Goal: Task Accomplishment & Management: Complete application form

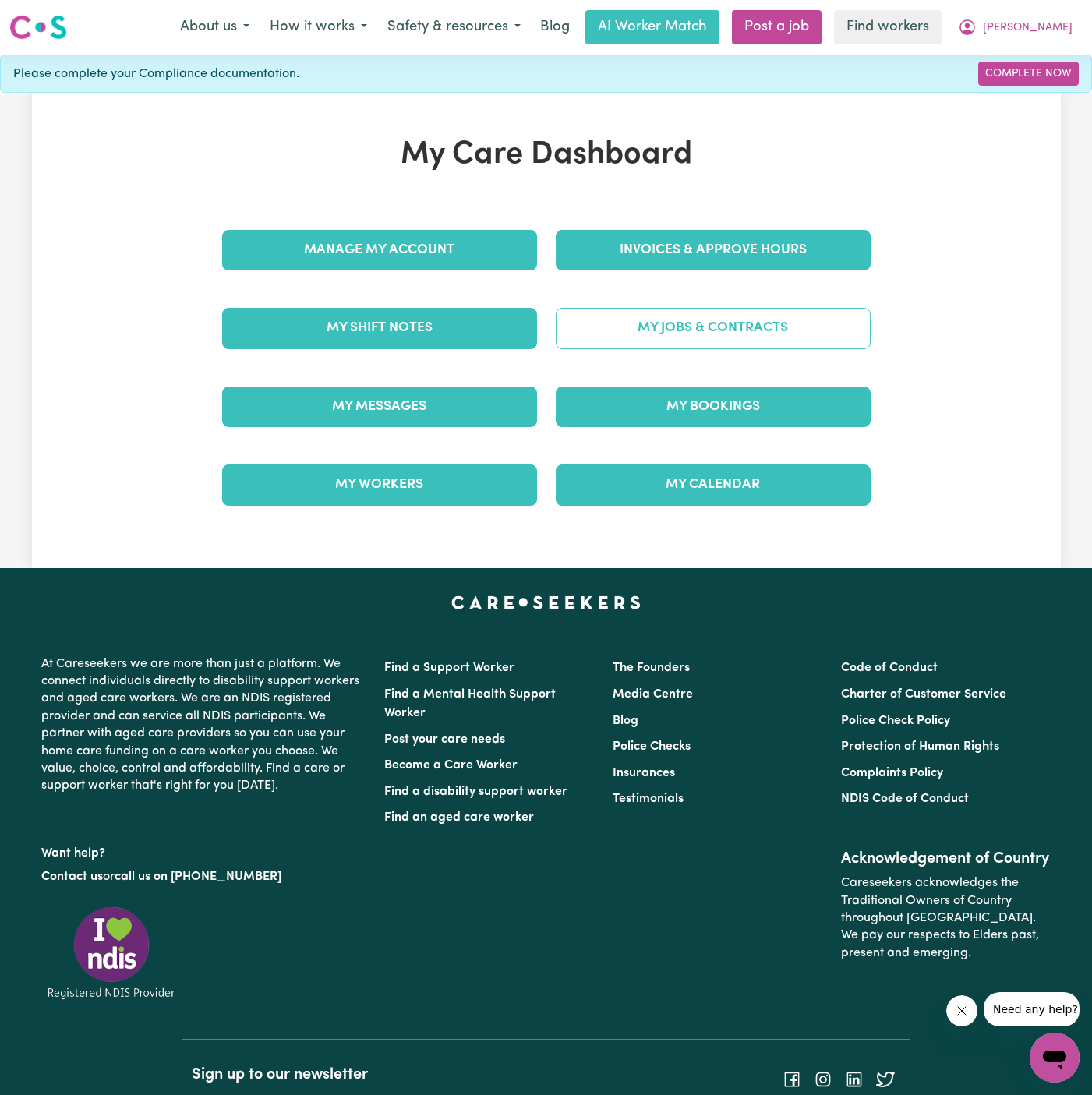
click at [679, 345] on link "My Jobs & Contracts" at bounding box center [713, 328] width 315 height 41
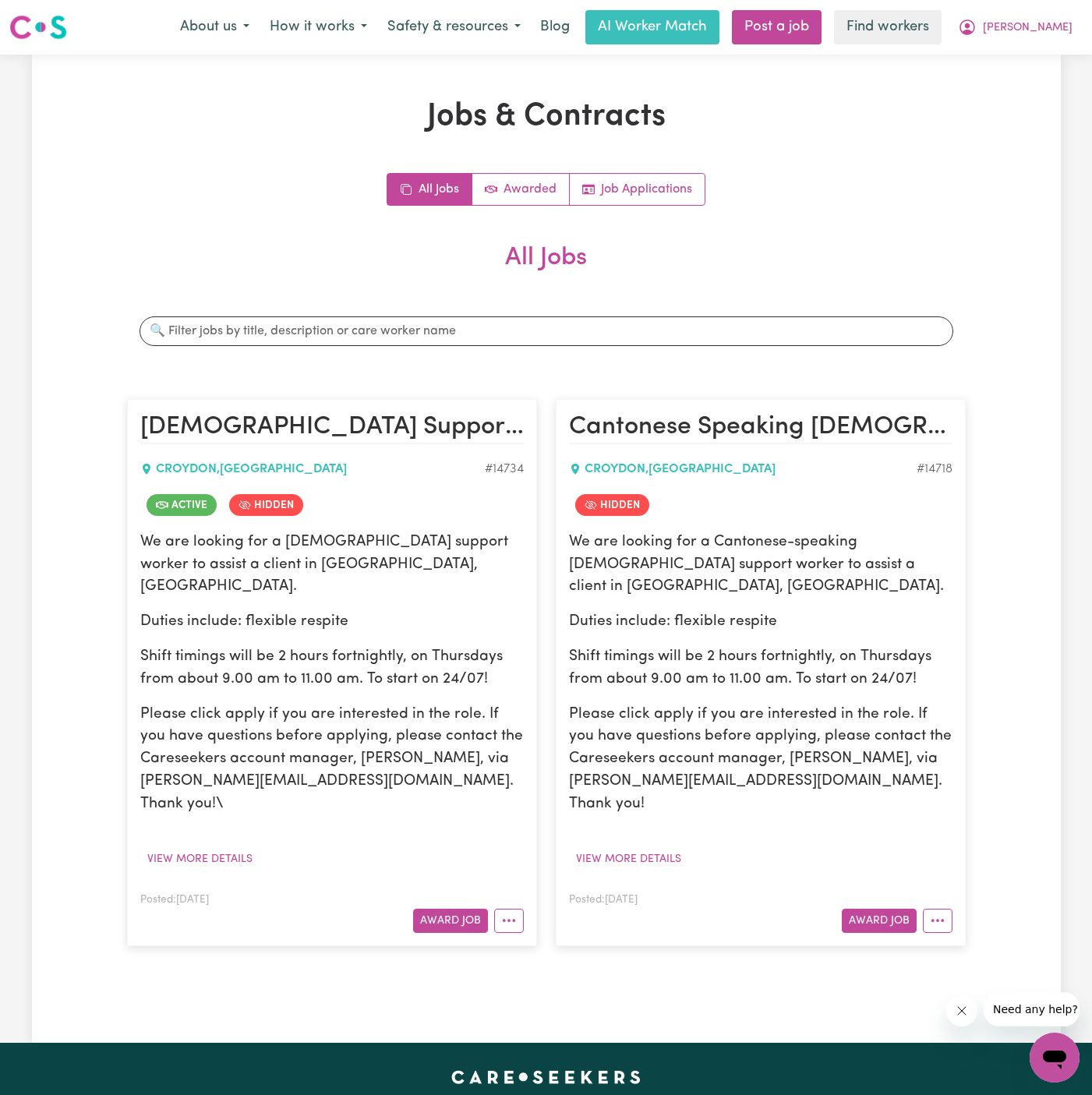
click at [384, 656] on p "Shift timings will be 2 hours fortnightly, on Thursdays from about 9.00 am to 1…" at bounding box center [332, 668] width 384 height 45
click at [413, 704] on p "Please click apply if you are interested in the role. If you have questions bef…" at bounding box center [332, 759] width 384 height 112
click at [236, 847] on button "View more details" at bounding box center [199, 859] width 120 height 24
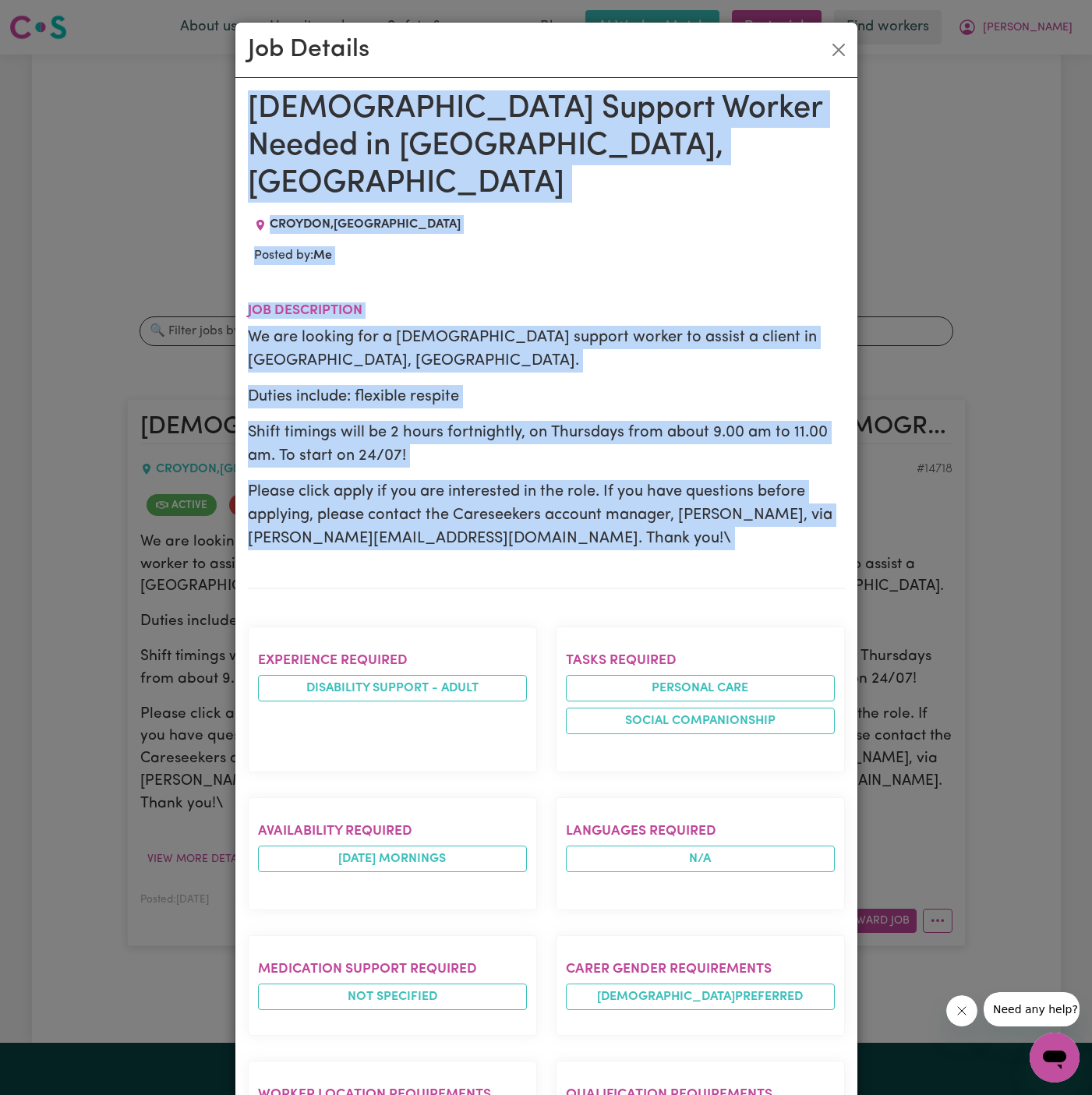
drag, startPoint x: 248, startPoint y: 99, endPoint x: 425, endPoint y: 814, distance: 736.6
click at [425, 814] on div "[DEMOGRAPHIC_DATA] Support Worker Needed in [GEOGRAPHIC_DATA], [GEOGRAPHIC_DATA…" at bounding box center [546, 844] width 597 height 1506
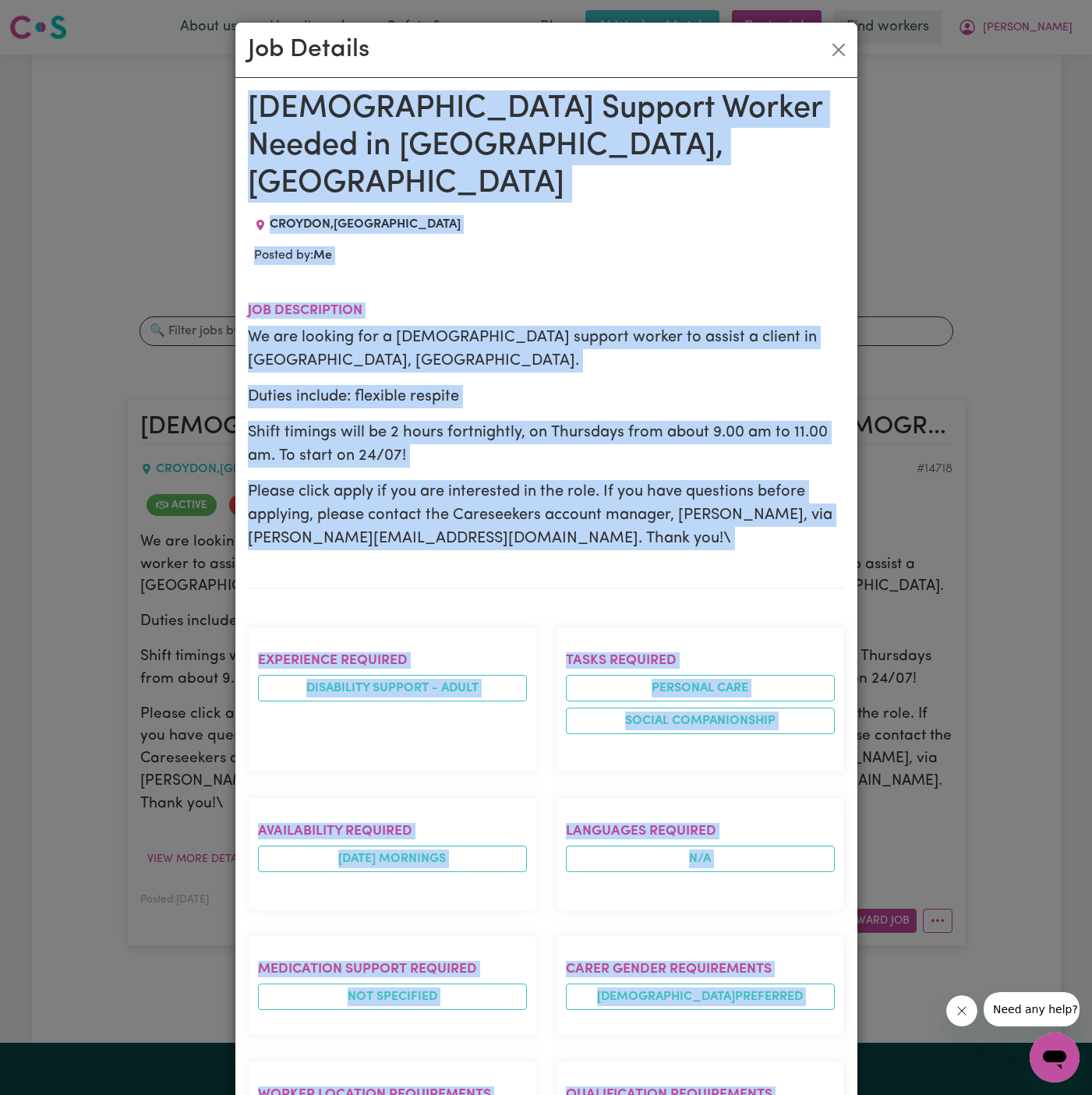
scroll to position [467, 0]
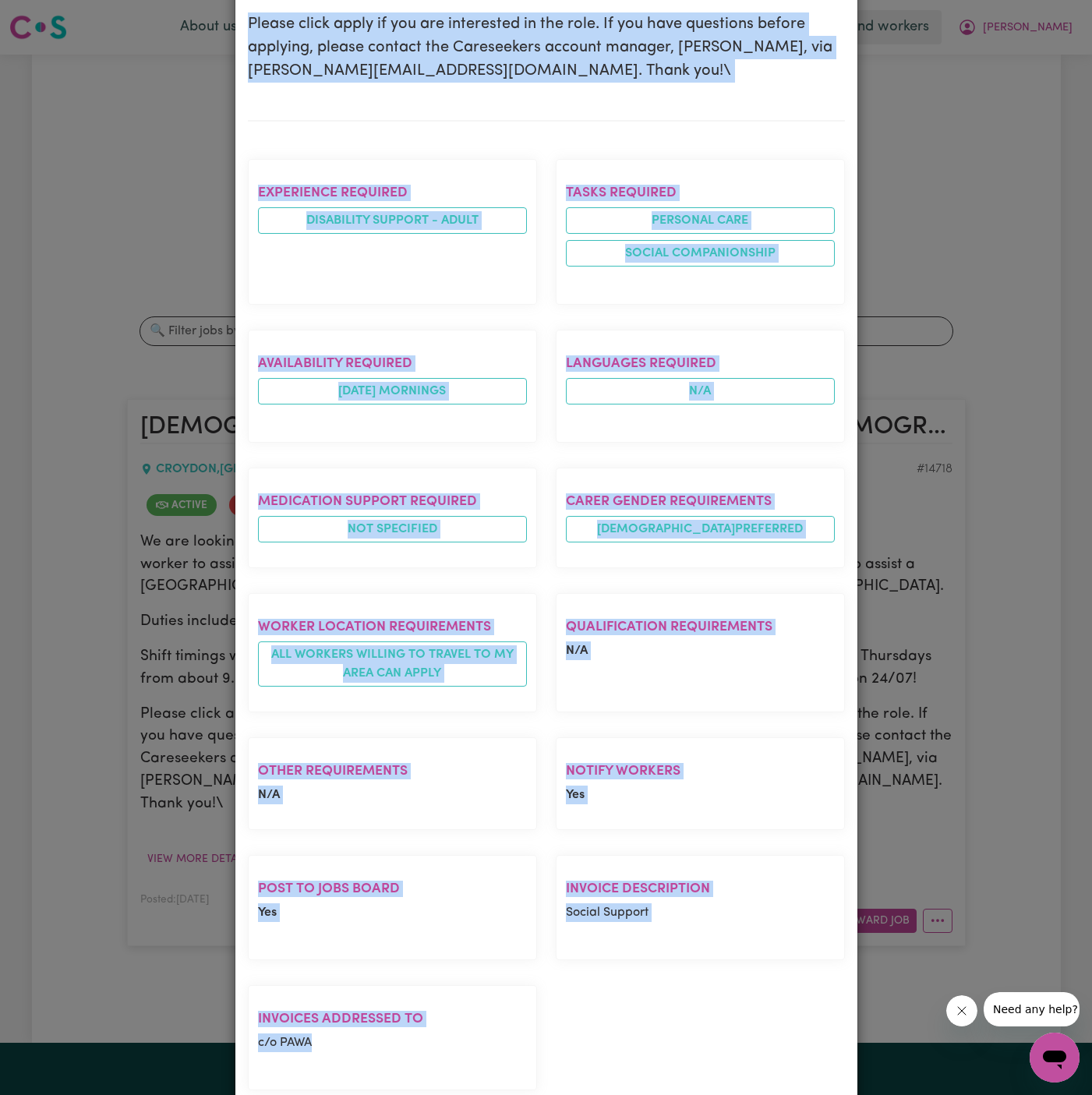
copy div "[DEMOGRAPHIC_DATA] Support Worker Needed in [GEOGRAPHIC_DATA], [GEOGRAPHIC_DATA…"
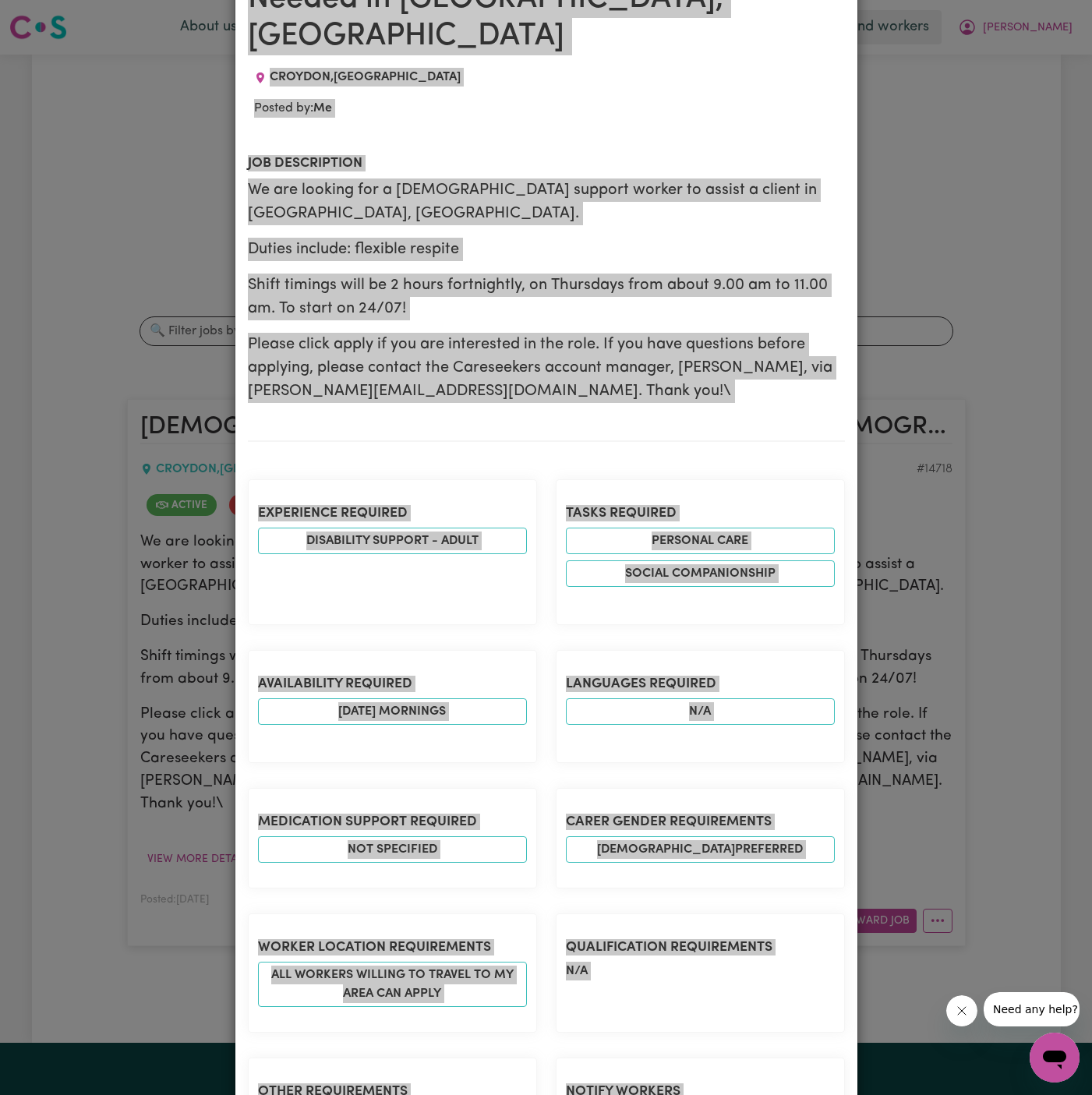
scroll to position [0, 0]
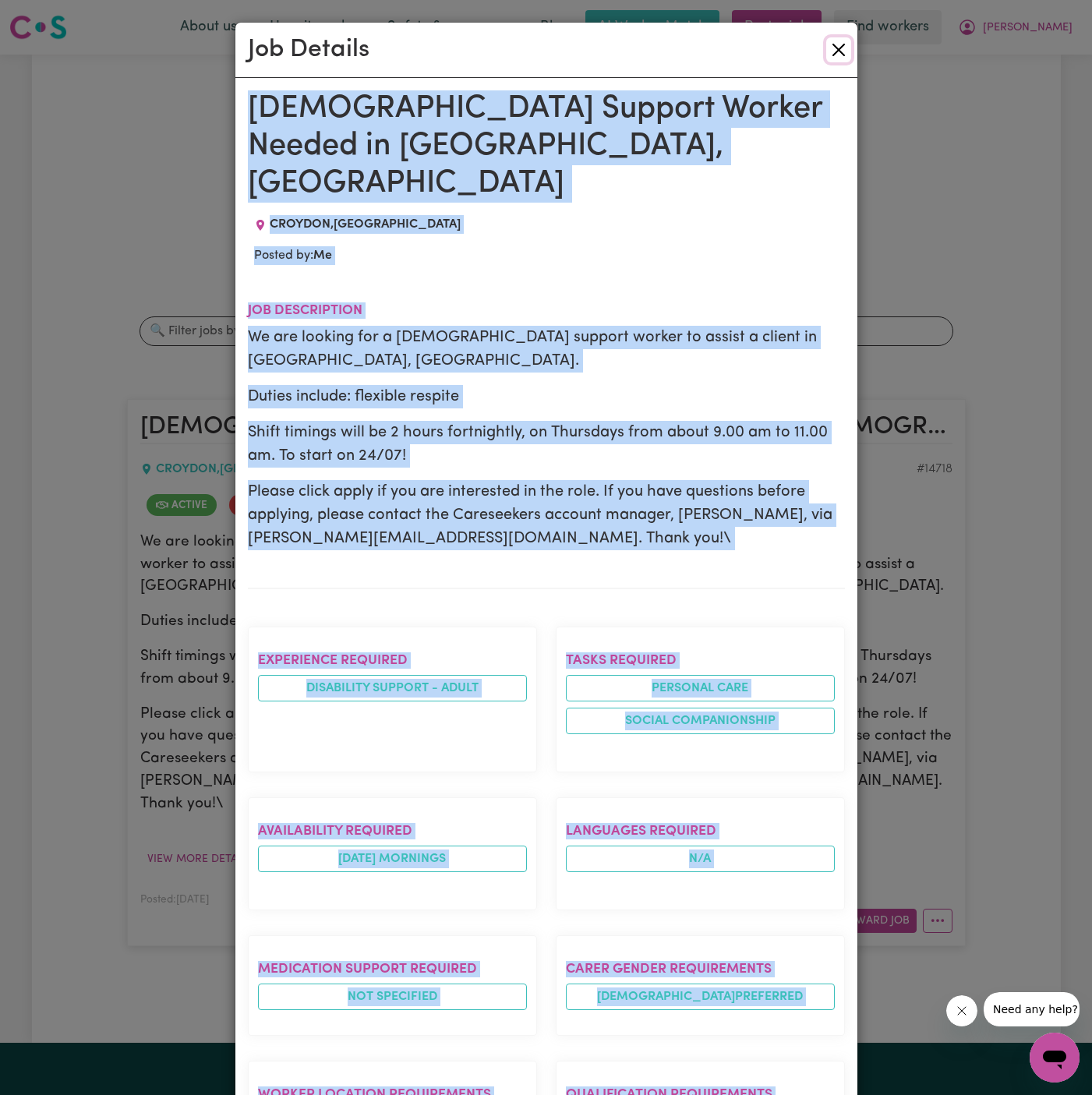
click at [832, 49] on button "Close" at bounding box center [838, 49] width 25 height 25
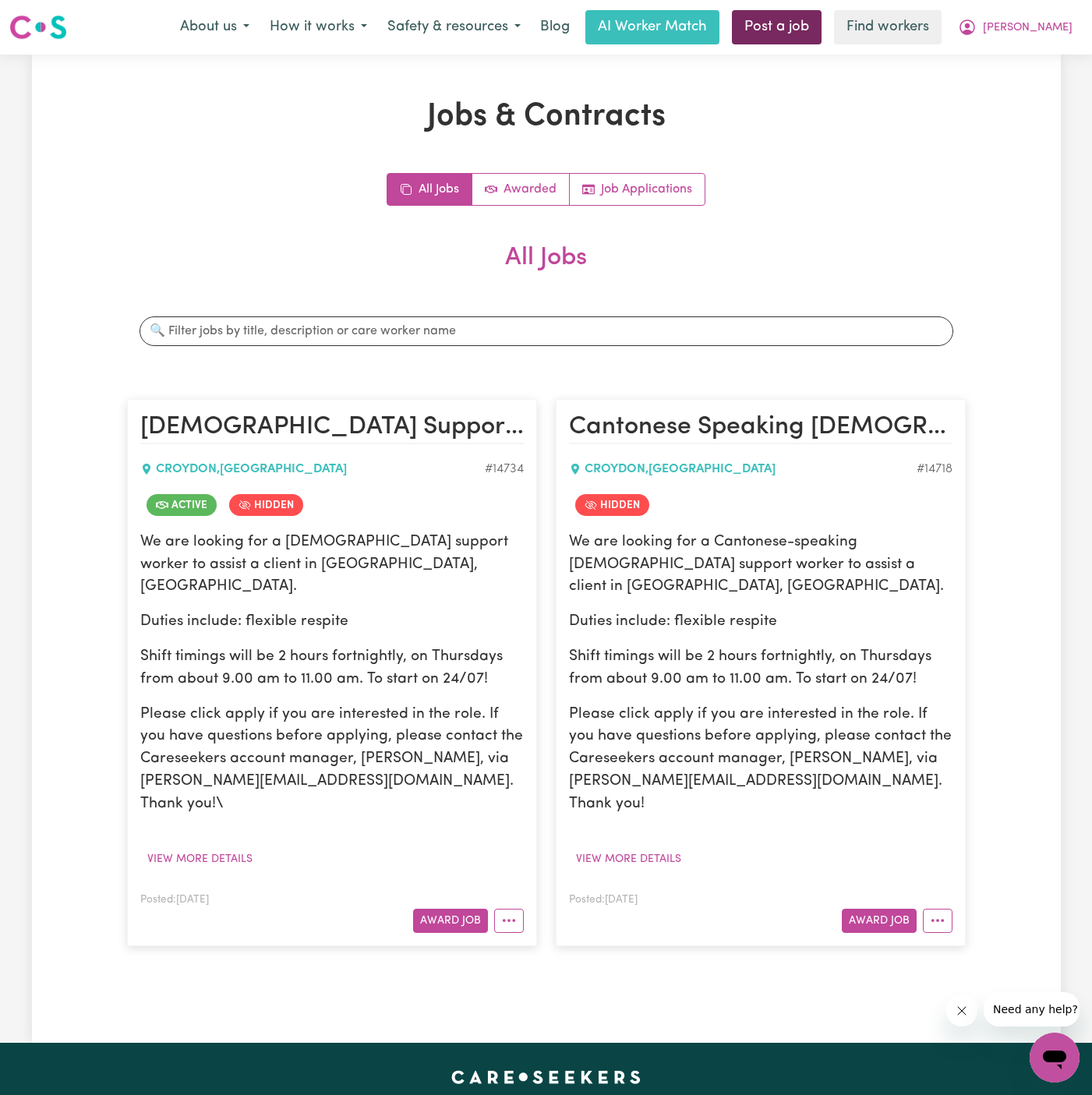
click at [821, 28] on link "Post a job" at bounding box center [776, 27] width 90 height 34
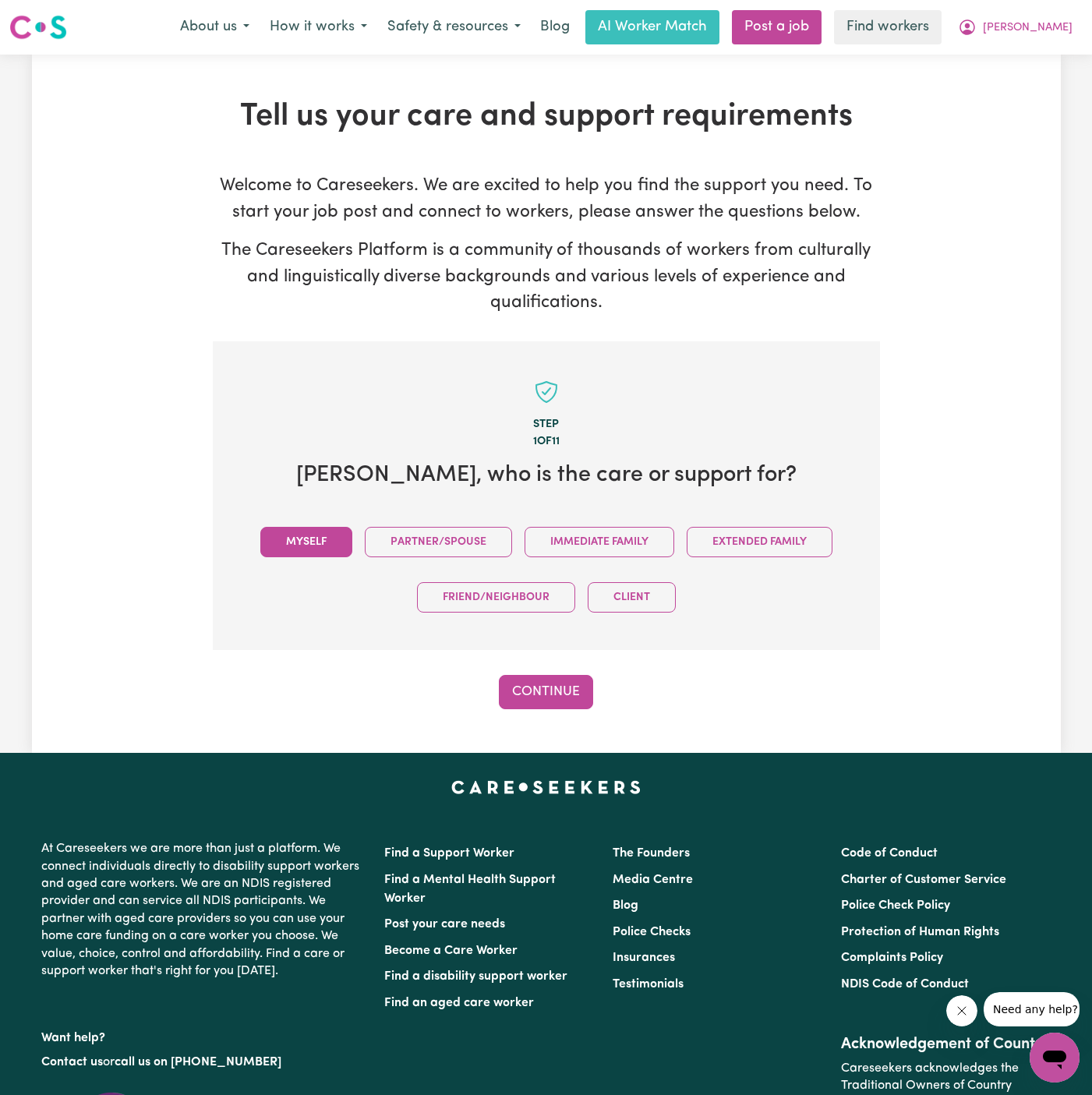
click at [324, 537] on button "Myself" at bounding box center [306, 541] width 92 height 31
click at [563, 699] on button "Continue" at bounding box center [546, 692] width 95 height 34
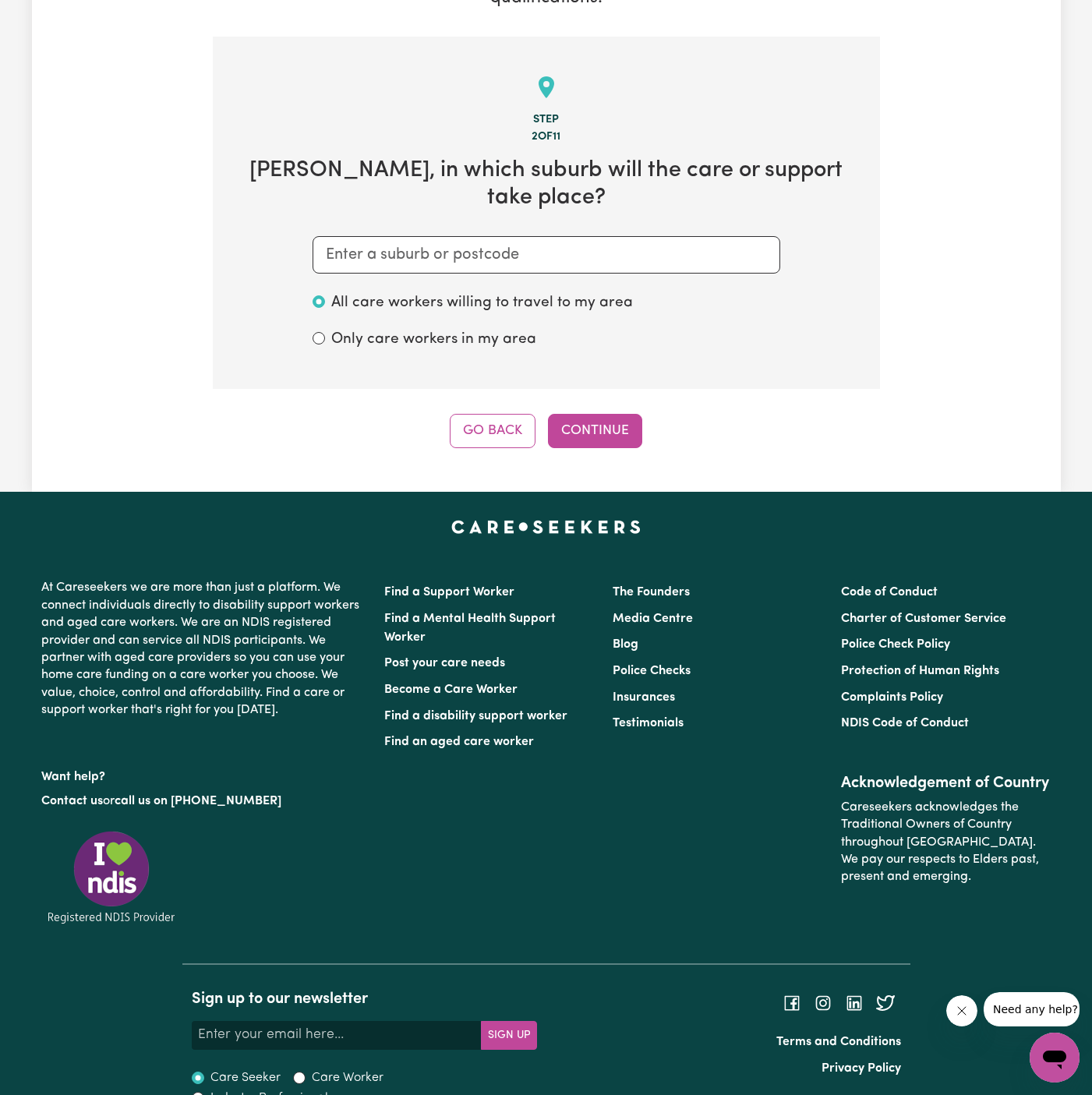
scroll to position [309, 0]
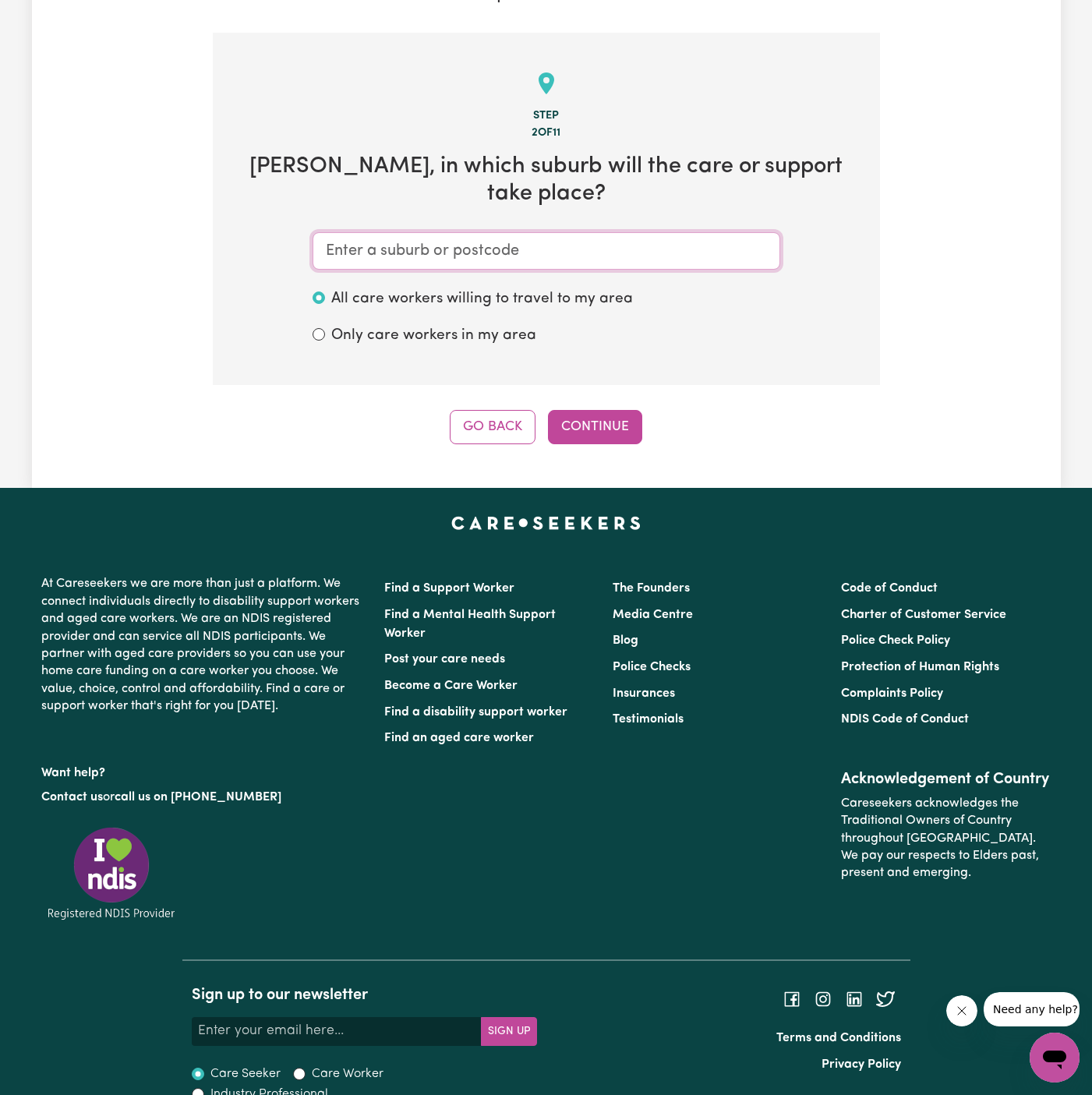
click at [558, 233] on input "text" at bounding box center [546, 251] width 467 height 37
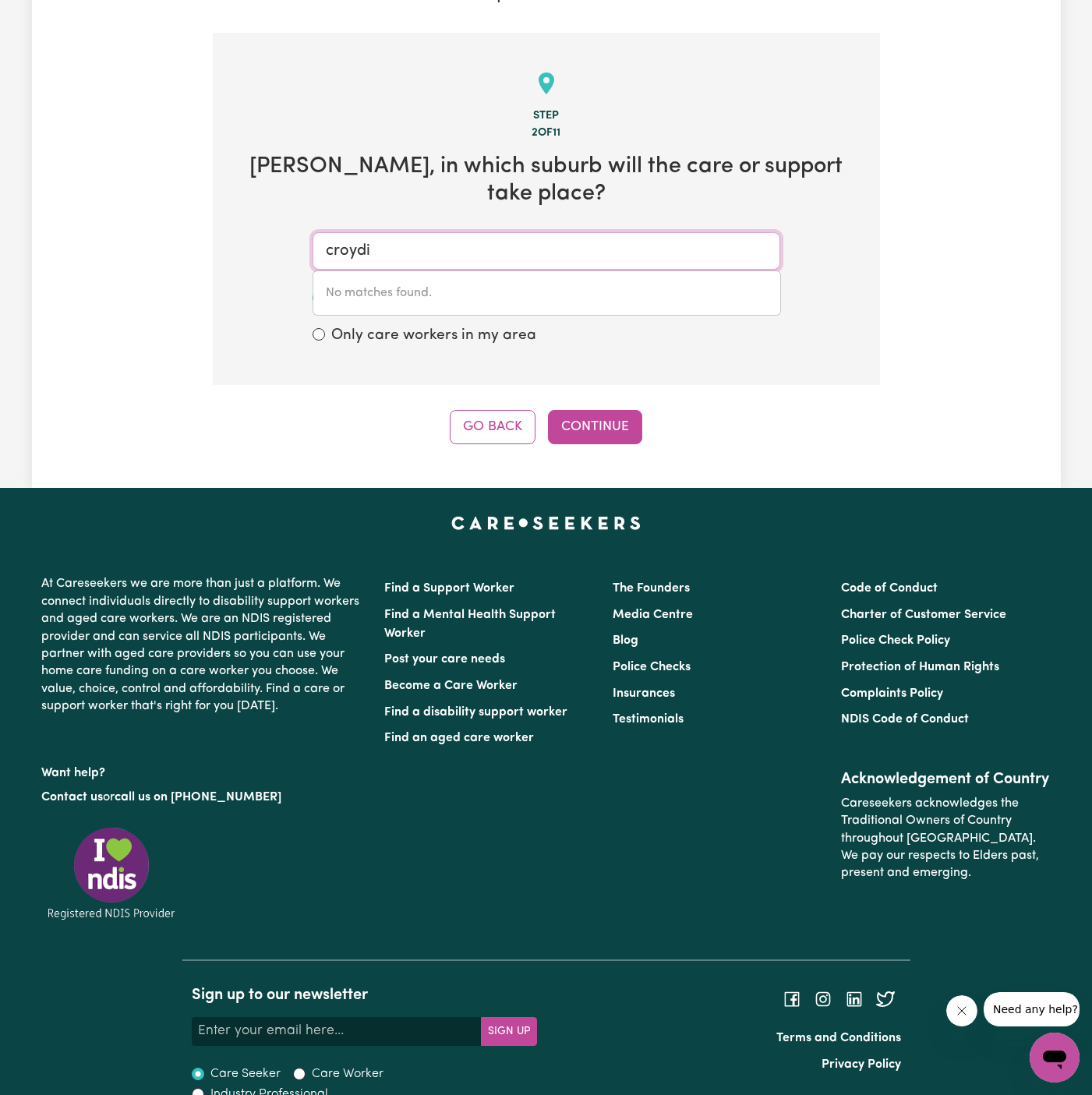
type input "croyd"
type input "croydON, [GEOGRAPHIC_DATA], 2132"
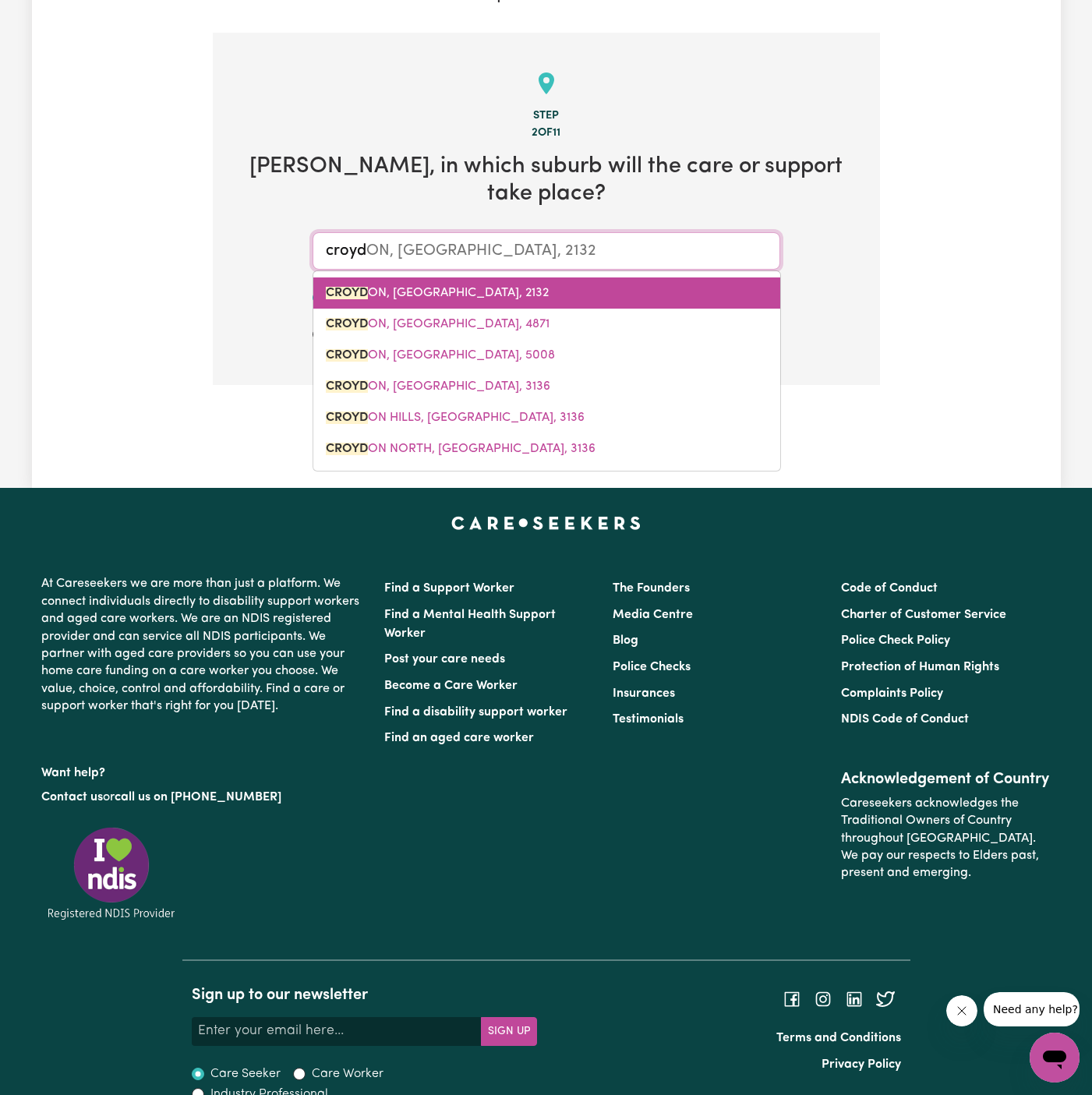
click at [464, 286] on span "CROYD ON, [GEOGRAPHIC_DATA], 2132" at bounding box center [437, 292] width 222 height 12
type input "CROYDON, [GEOGRAPHIC_DATA], 2132"
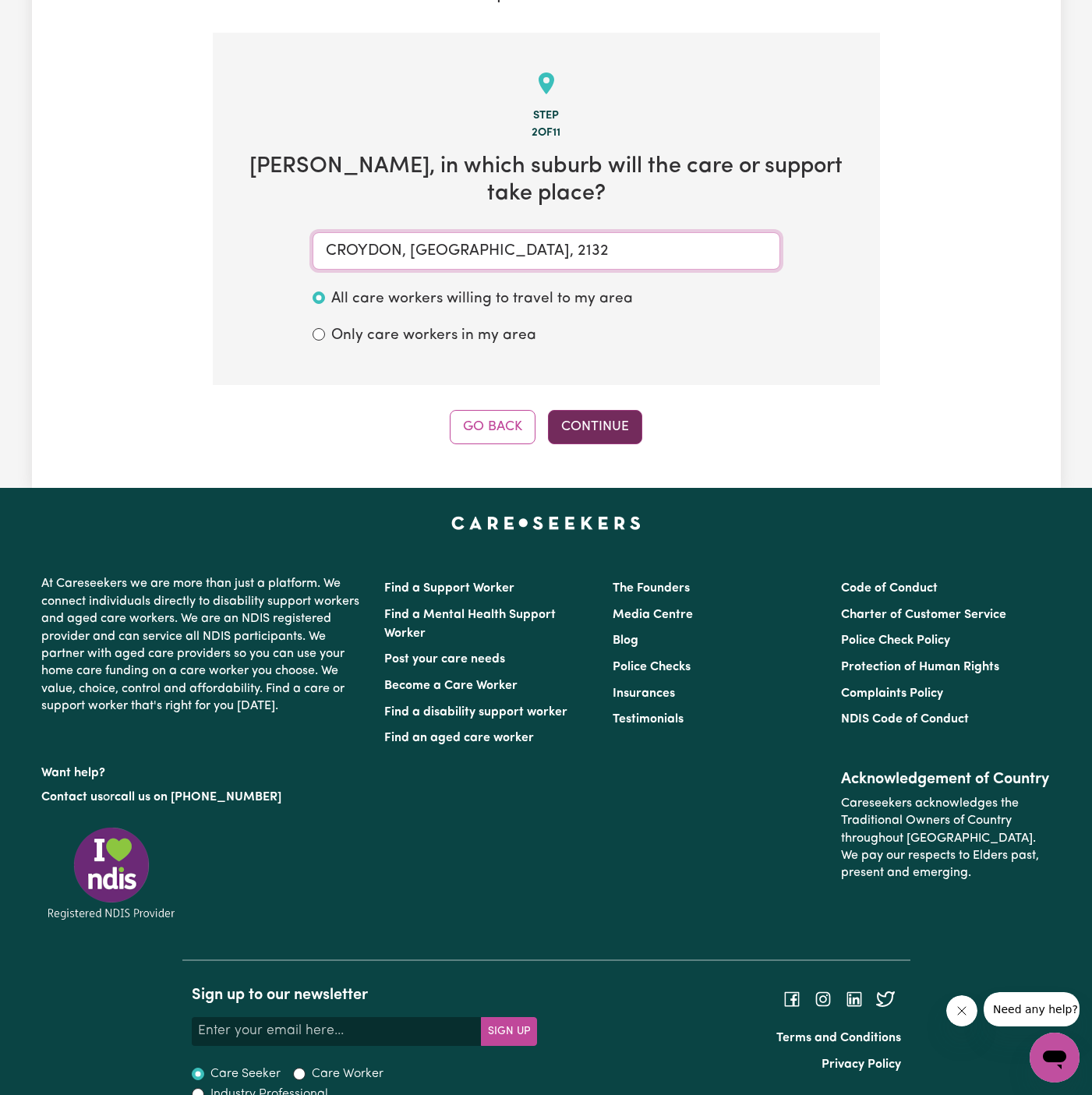
type input "CROYDON, [GEOGRAPHIC_DATA], 2132"
click at [590, 410] on button "Continue" at bounding box center [595, 427] width 95 height 34
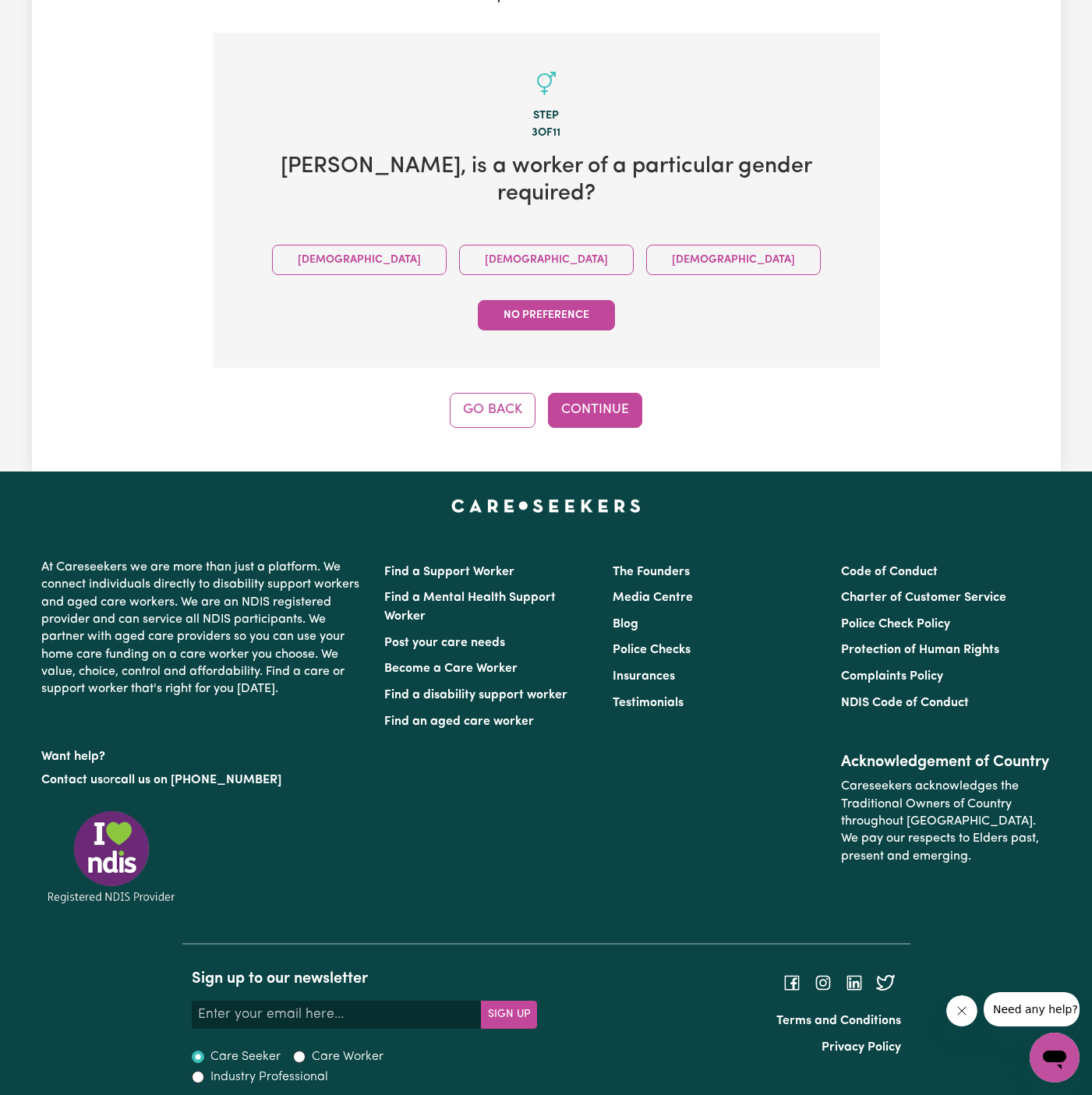
scroll to position [236, 0]
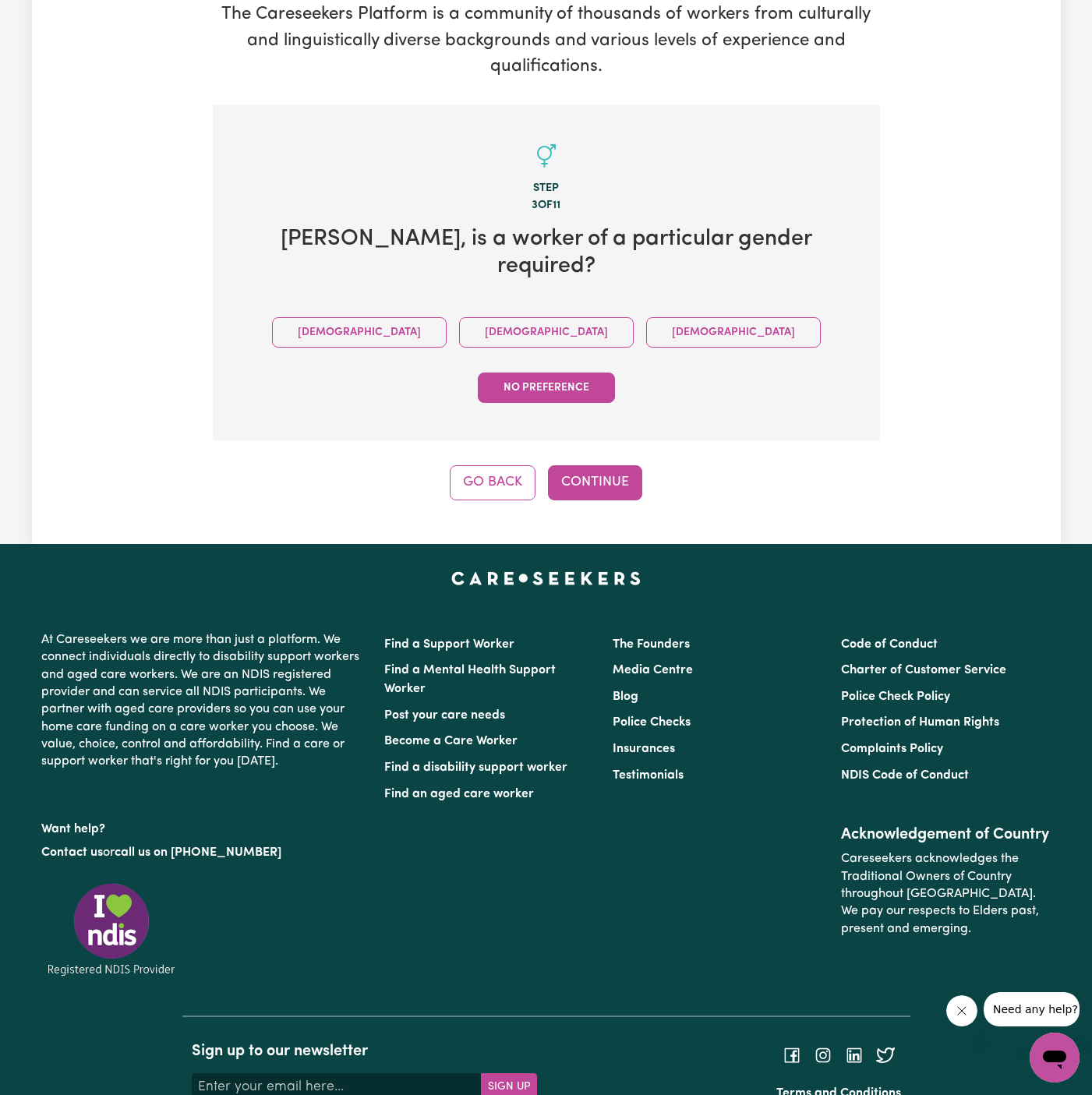
click at [459, 317] on button "[DEMOGRAPHIC_DATA]" at bounding box center [546, 332] width 174 height 31
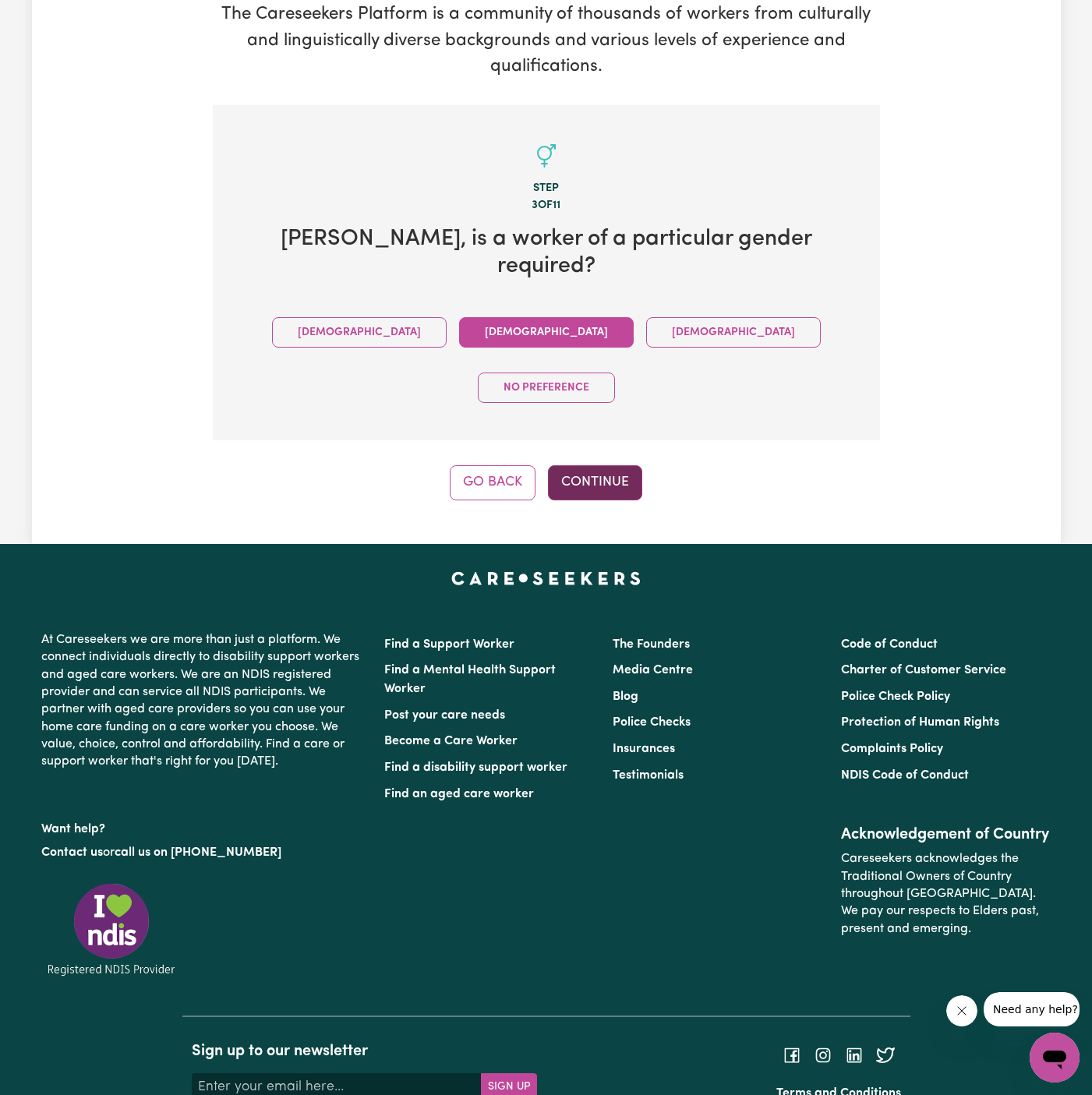
click at [589, 465] on button "Continue" at bounding box center [595, 482] width 95 height 34
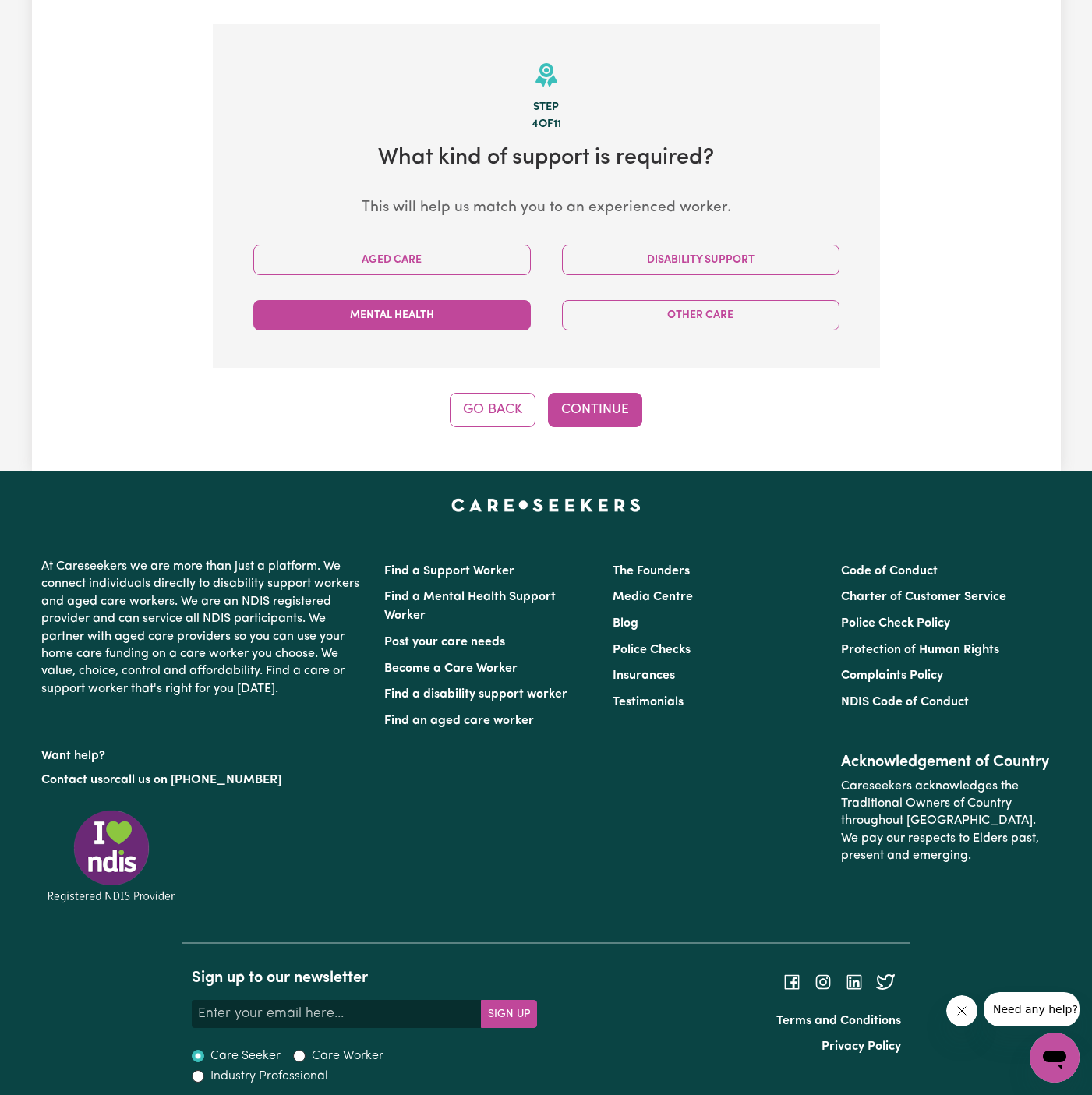
scroll to position [325, 0]
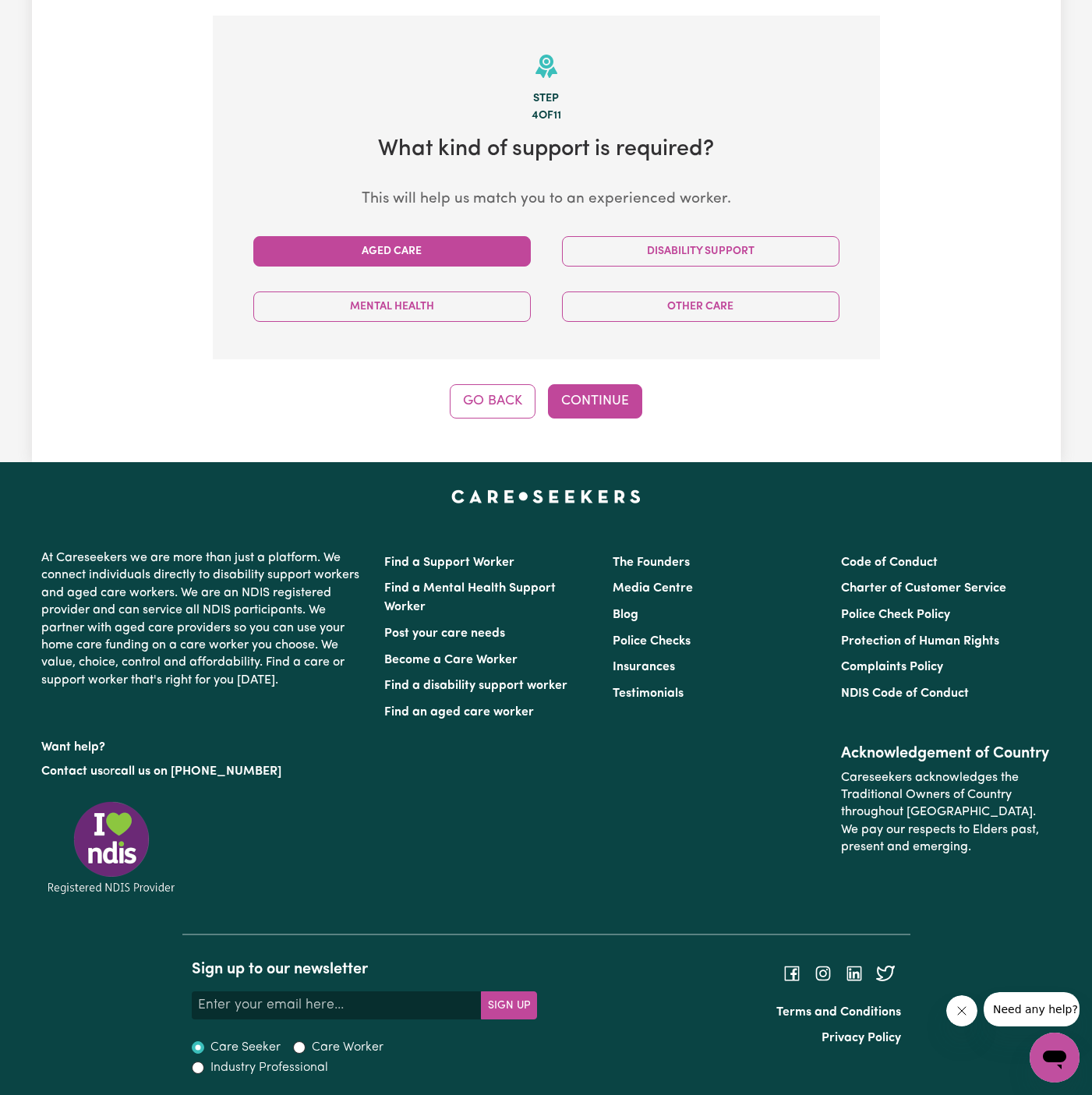
click at [497, 249] on button "Aged Care" at bounding box center [391, 251] width 277 height 31
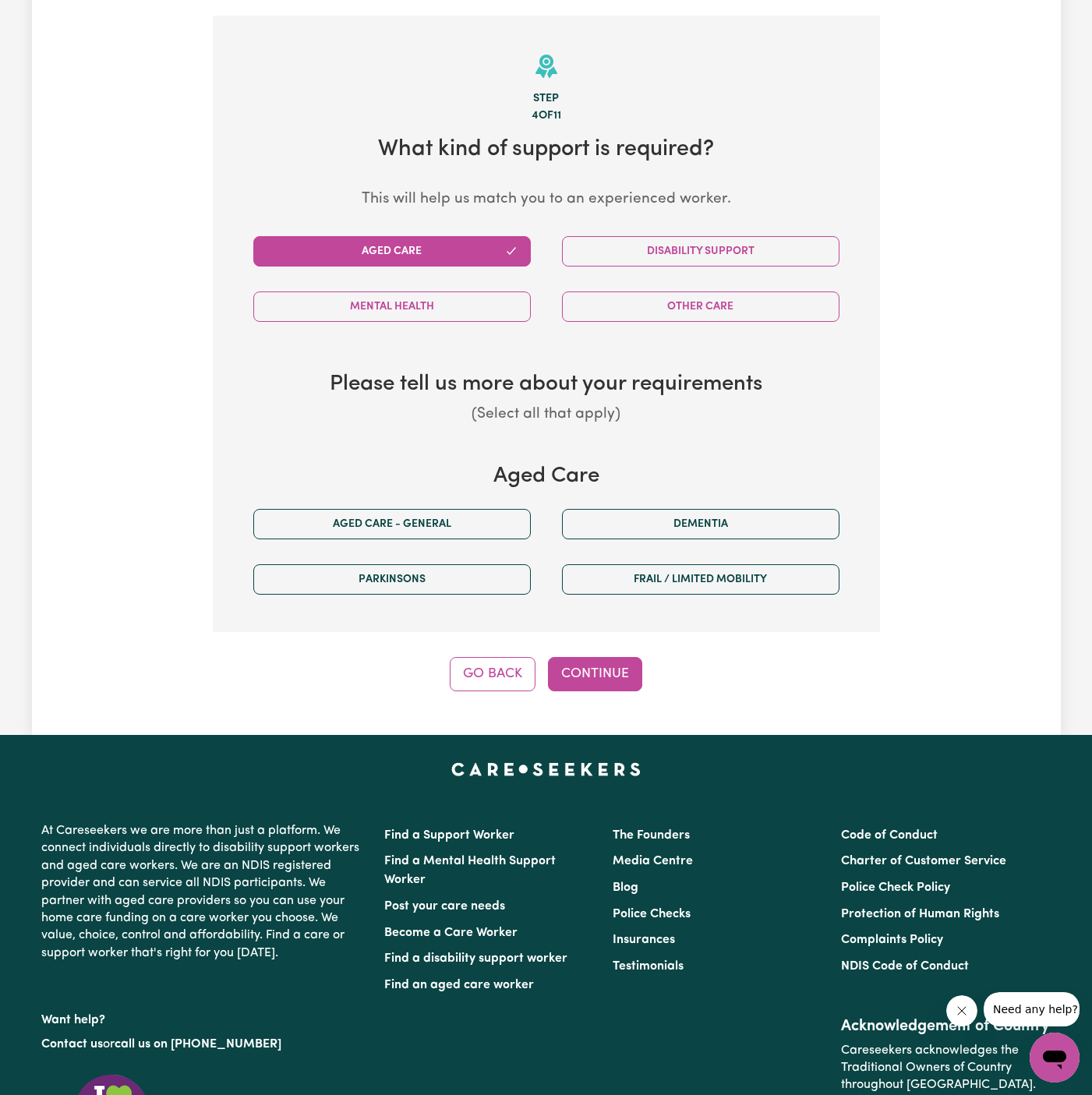
click at [477, 490] on div "Aged Care Aged care - General [MEDICAL_DATA] [MEDICAL_DATA] Frail / limited mob…" at bounding box center [546, 535] width 617 height 144
click at [477, 512] on button "Aged care - General" at bounding box center [391, 524] width 277 height 31
click at [611, 668] on button "Continue" at bounding box center [595, 674] width 95 height 34
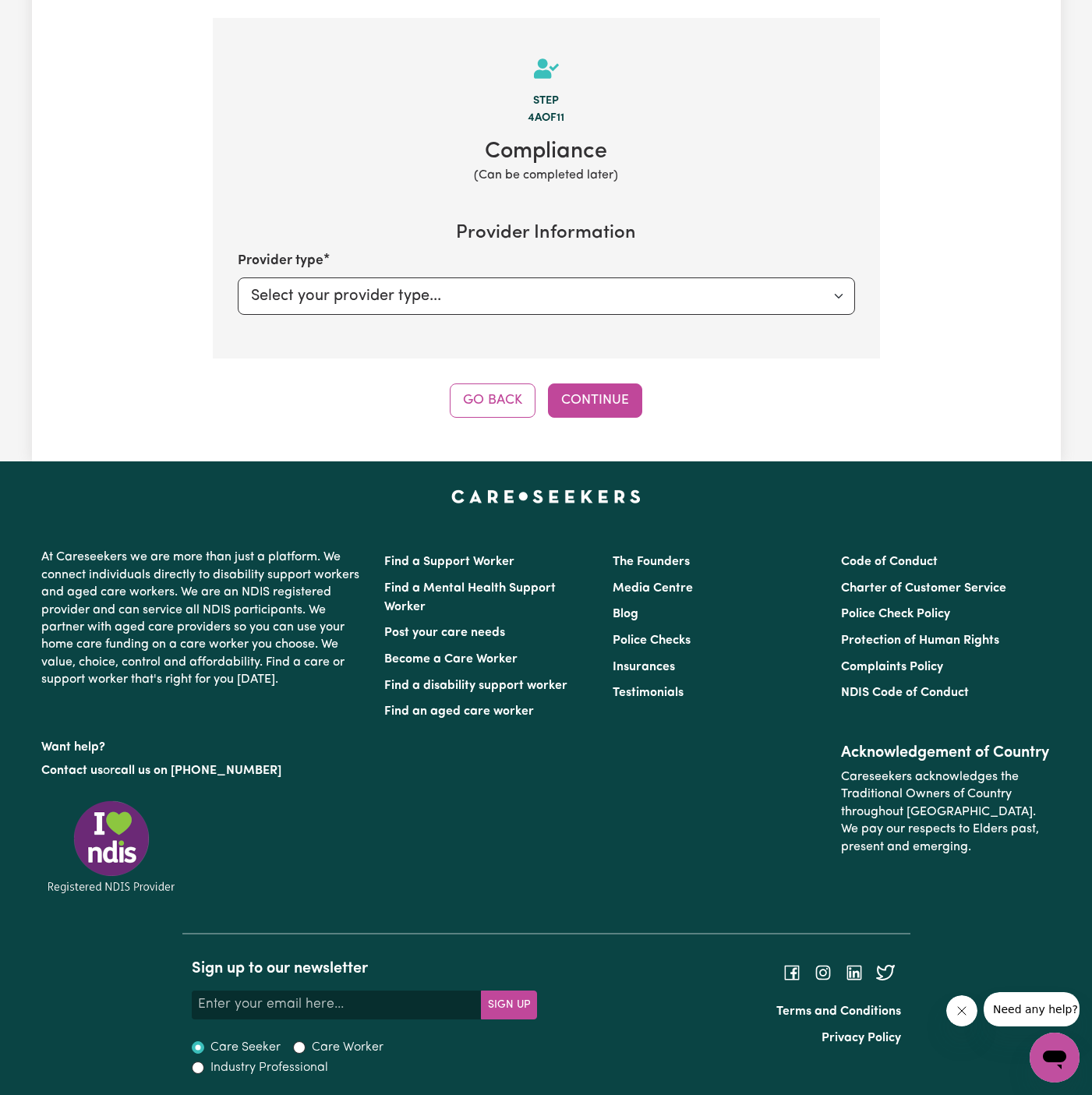
click at [609, 418] on div "Tell us your care and support requirements Welcome to Careseekers. We are excit…" at bounding box center [546, 96] width 1029 height 731
click at [609, 403] on button "Continue" at bounding box center [595, 401] width 95 height 34
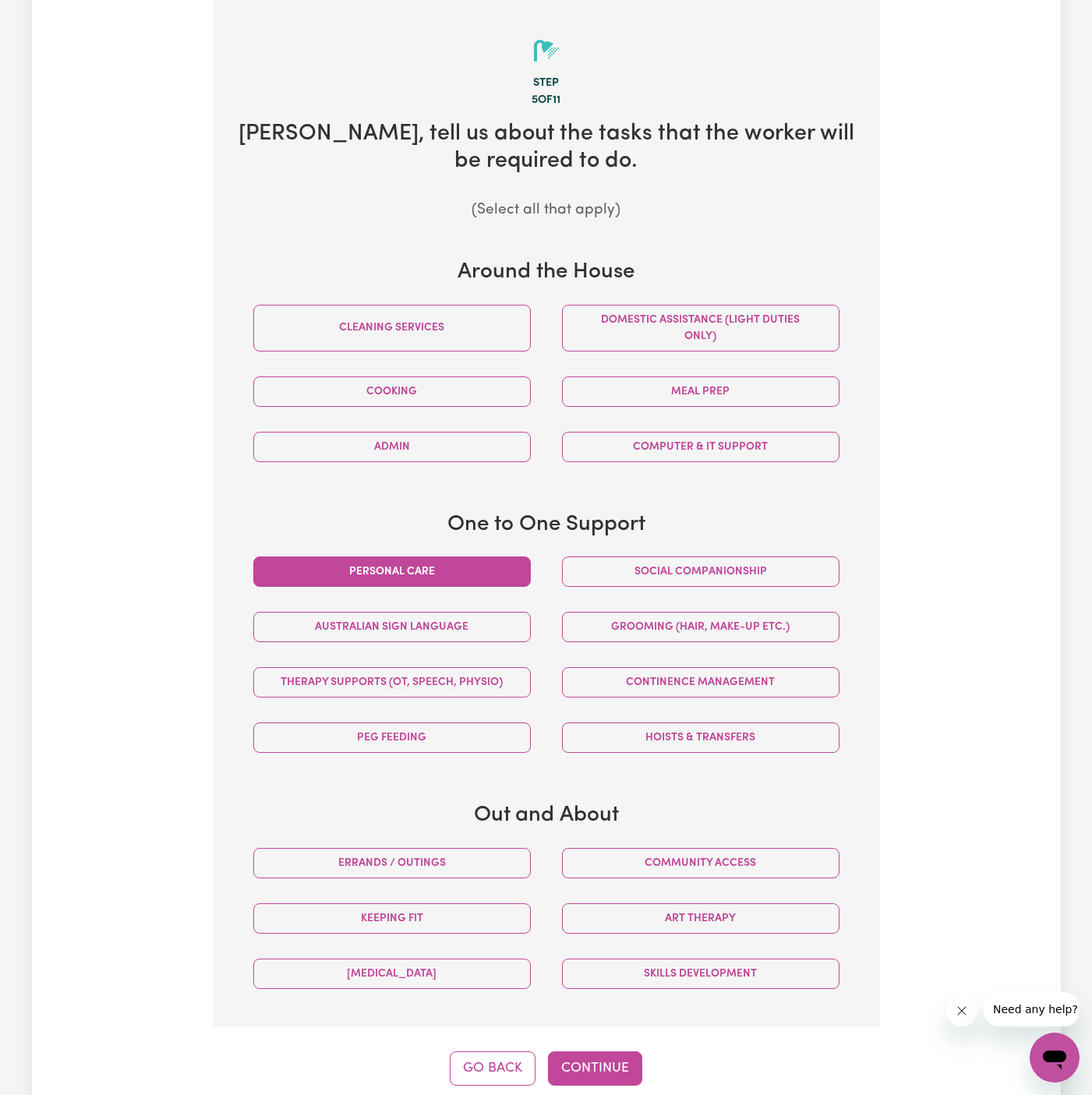
click at [475, 571] on button "Personal care" at bounding box center [391, 571] width 277 height 31
click at [639, 571] on button "Social companionship" at bounding box center [700, 571] width 277 height 31
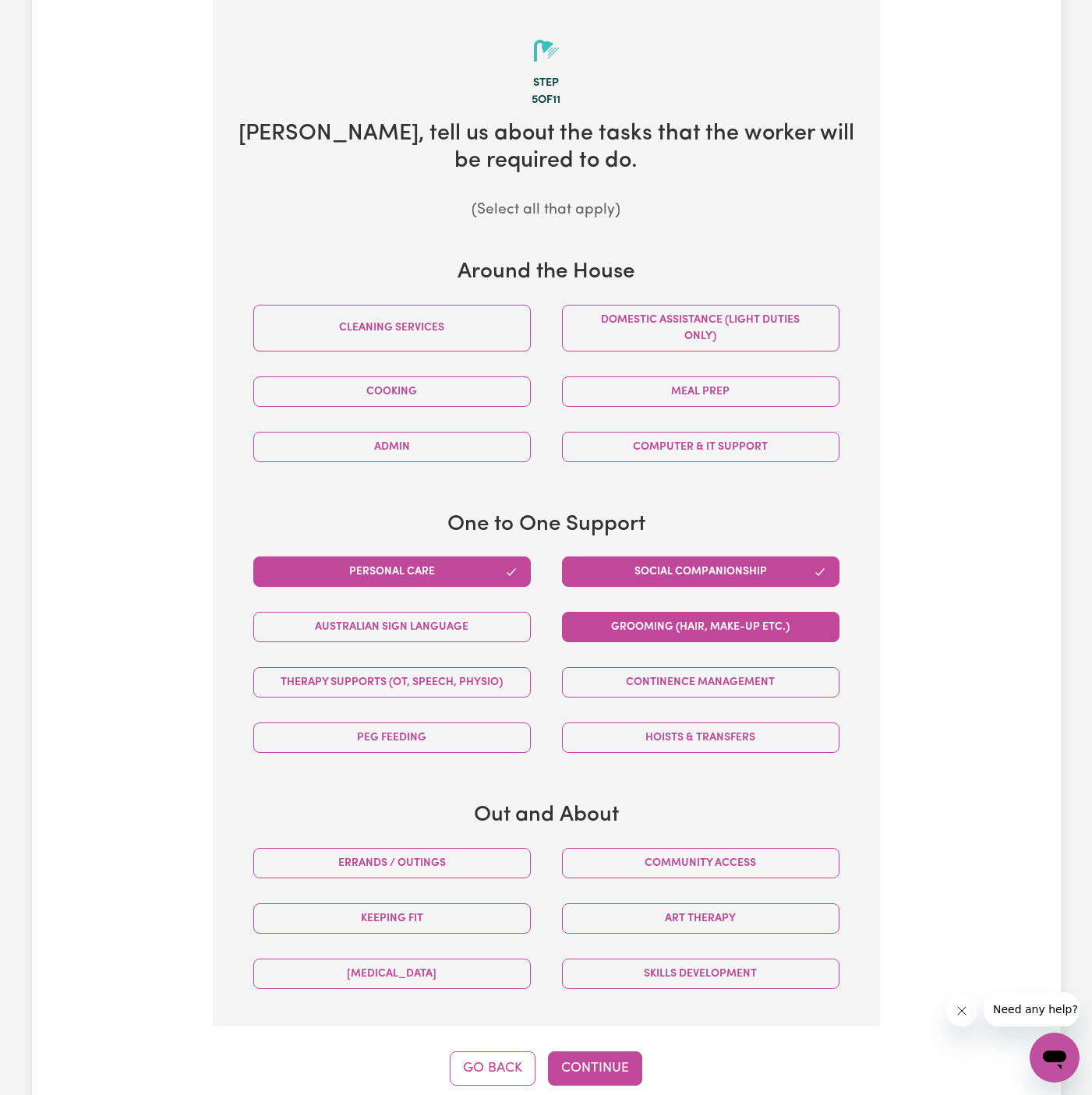
scroll to position [616, 0]
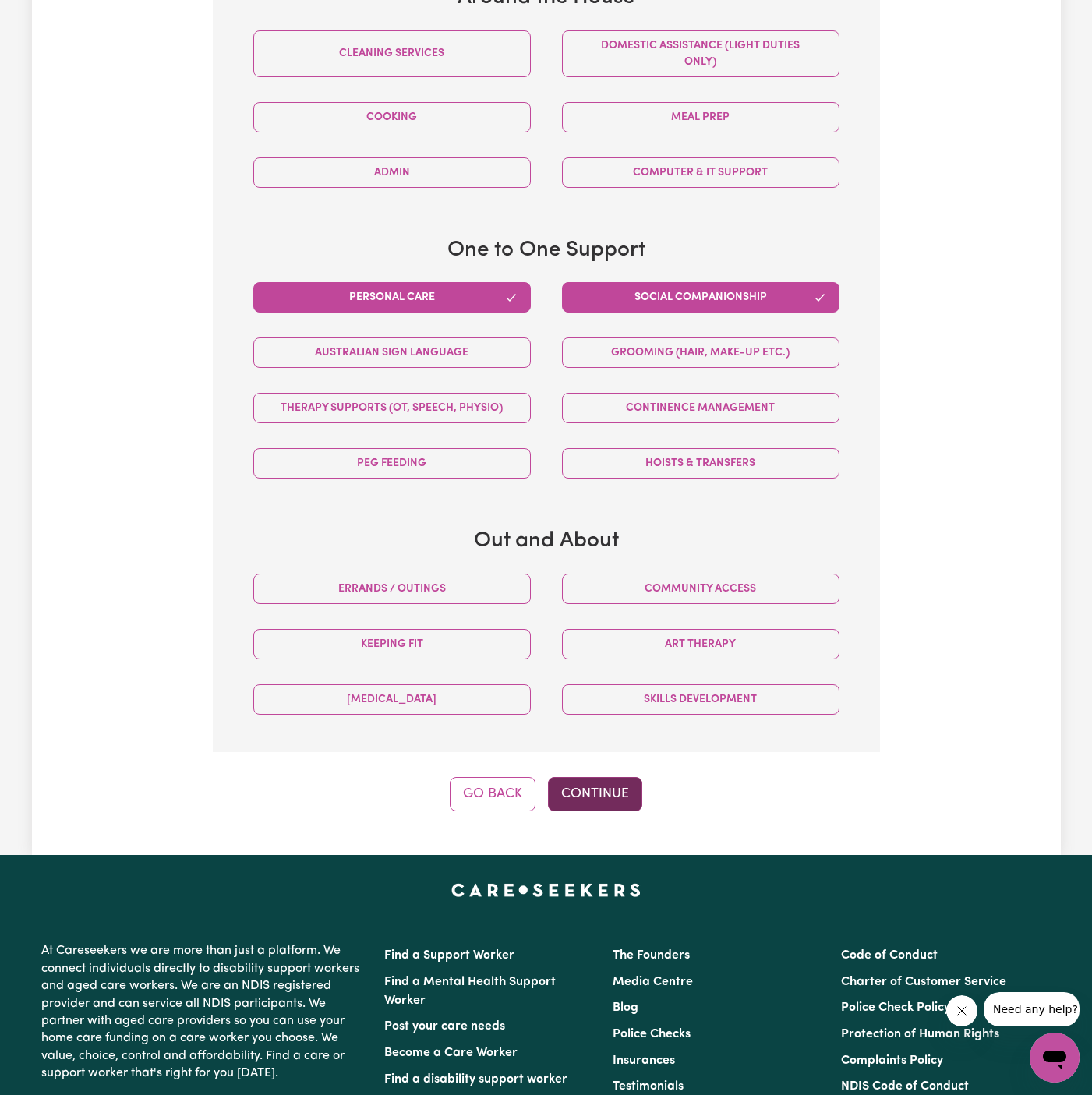
click at [596, 787] on button "Continue" at bounding box center [595, 794] width 95 height 34
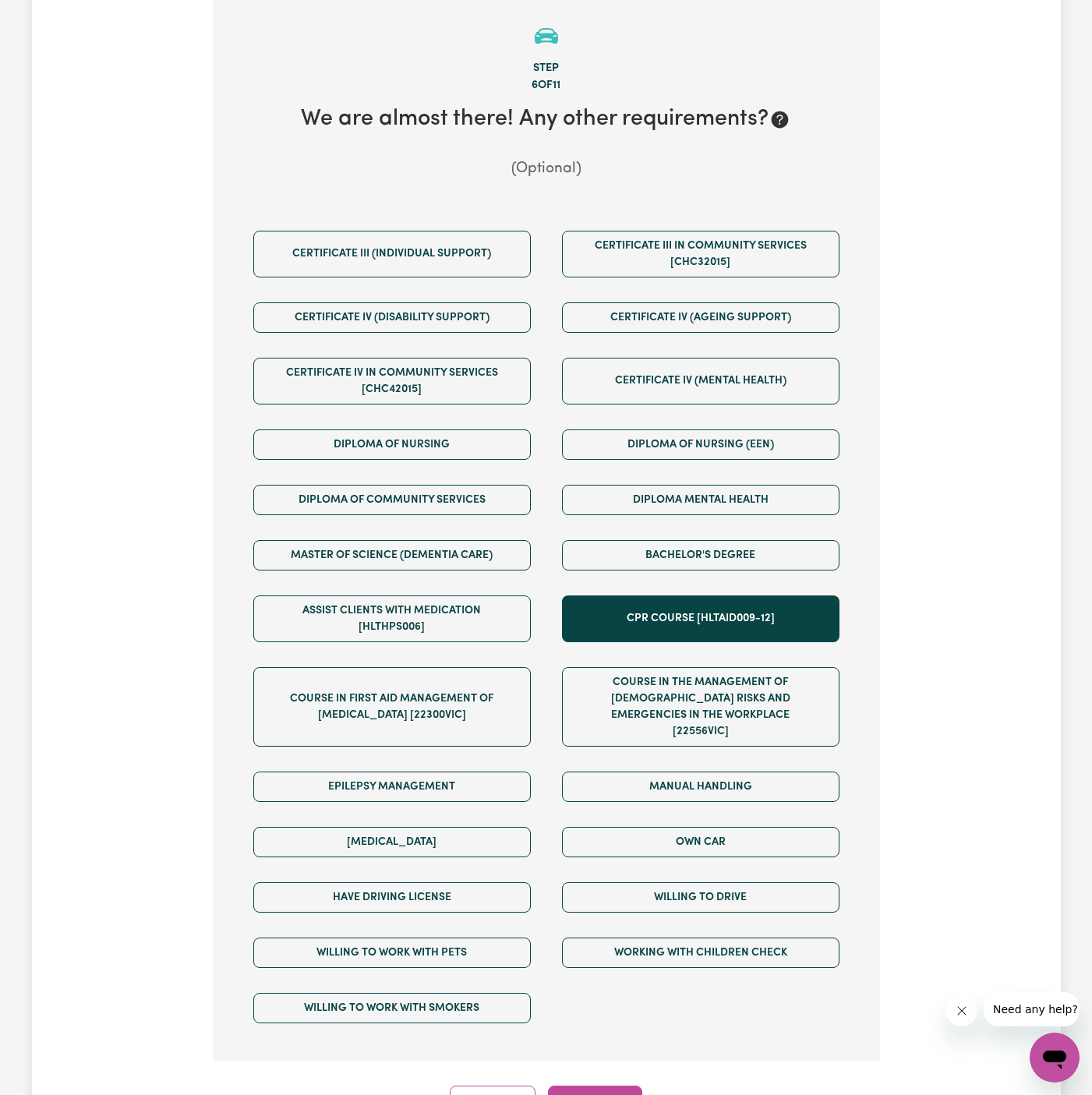
scroll to position [341, 0]
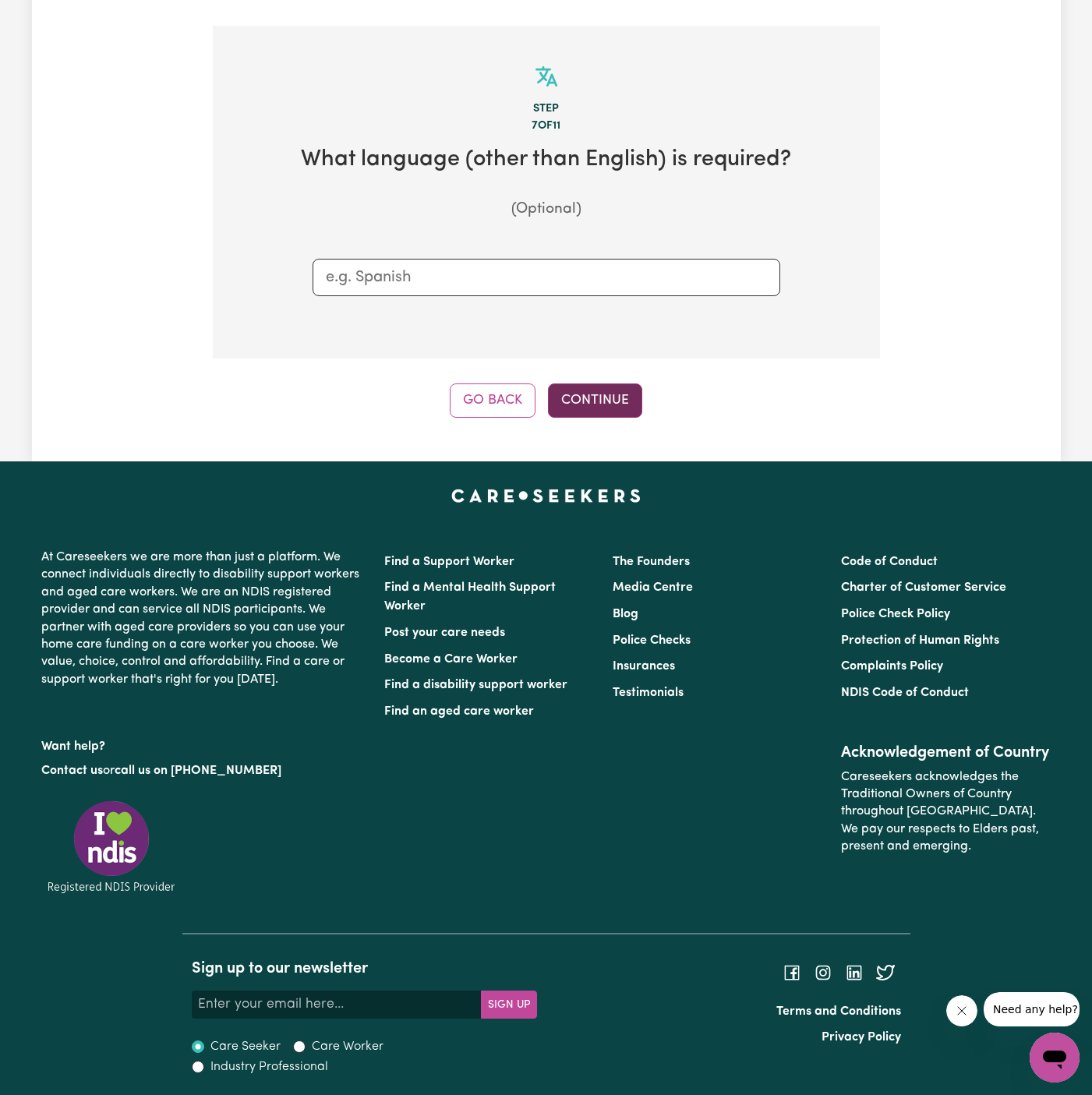
click at [578, 411] on button "Continue" at bounding box center [595, 401] width 95 height 34
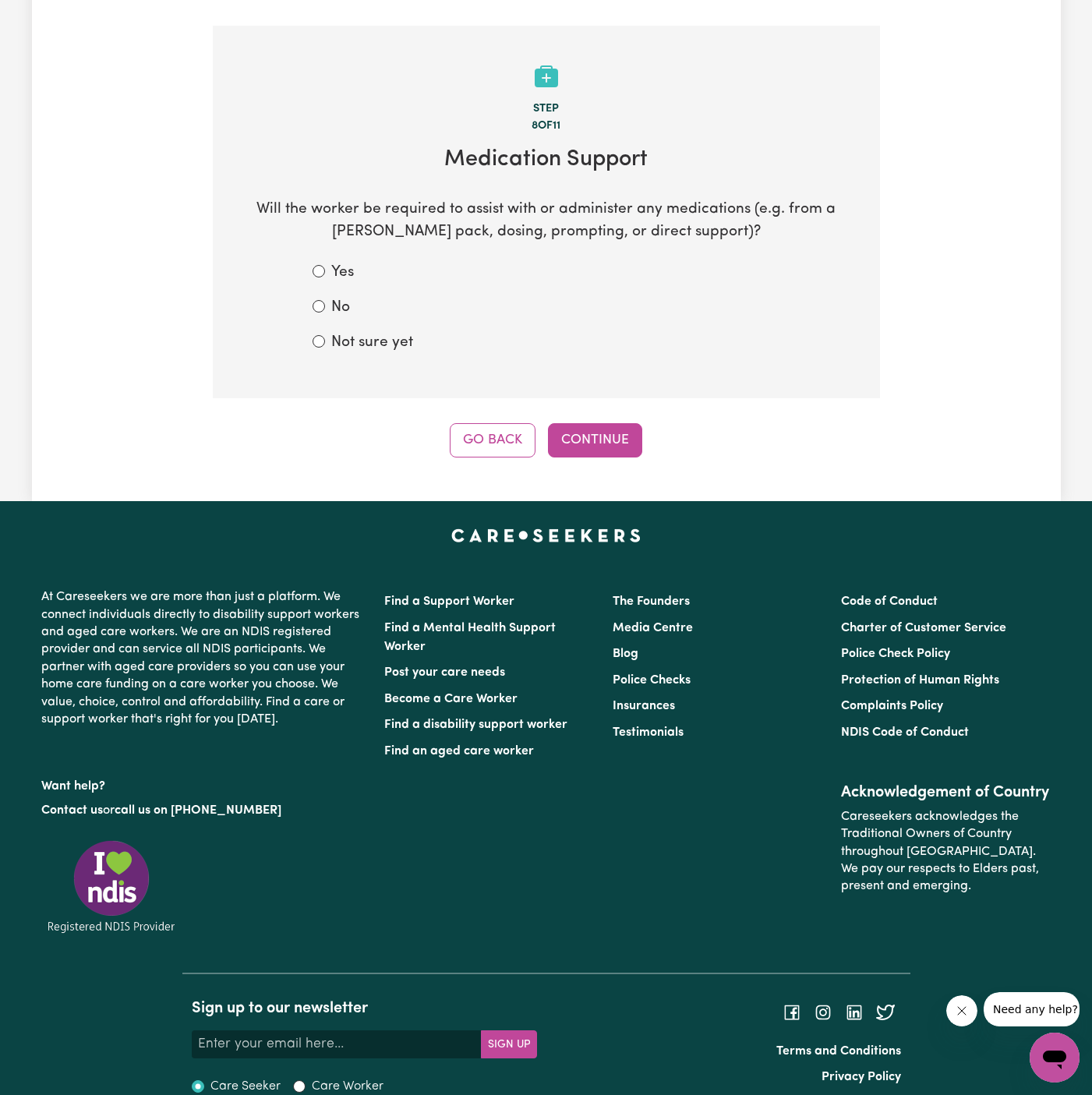
scroll to position [341, 0]
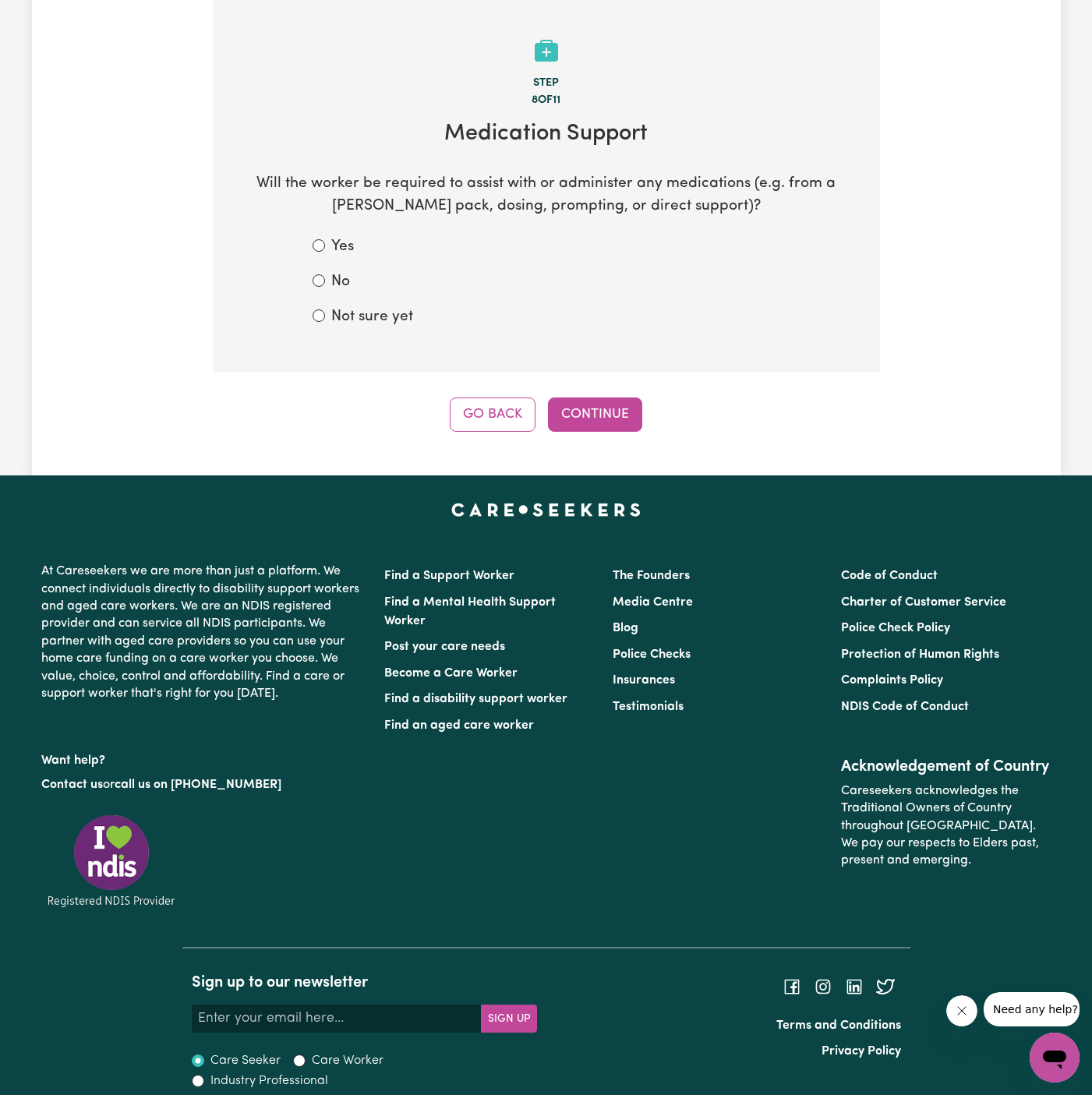
drag, startPoint x: 375, startPoint y: 295, endPoint x: 399, endPoint y: 307, distance: 26.8
click at [381, 296] on form "Yes No Not sure yet" at bounding box center [546, 282] width 467 height 92
click at [384, 315] on label "Not sure yet" at bounding box center [372, 317] width 82 height 22
click at [325, 315] on input "Not sure yet" at bounding box center [318, 315] width 12 height 12
radio input "true"
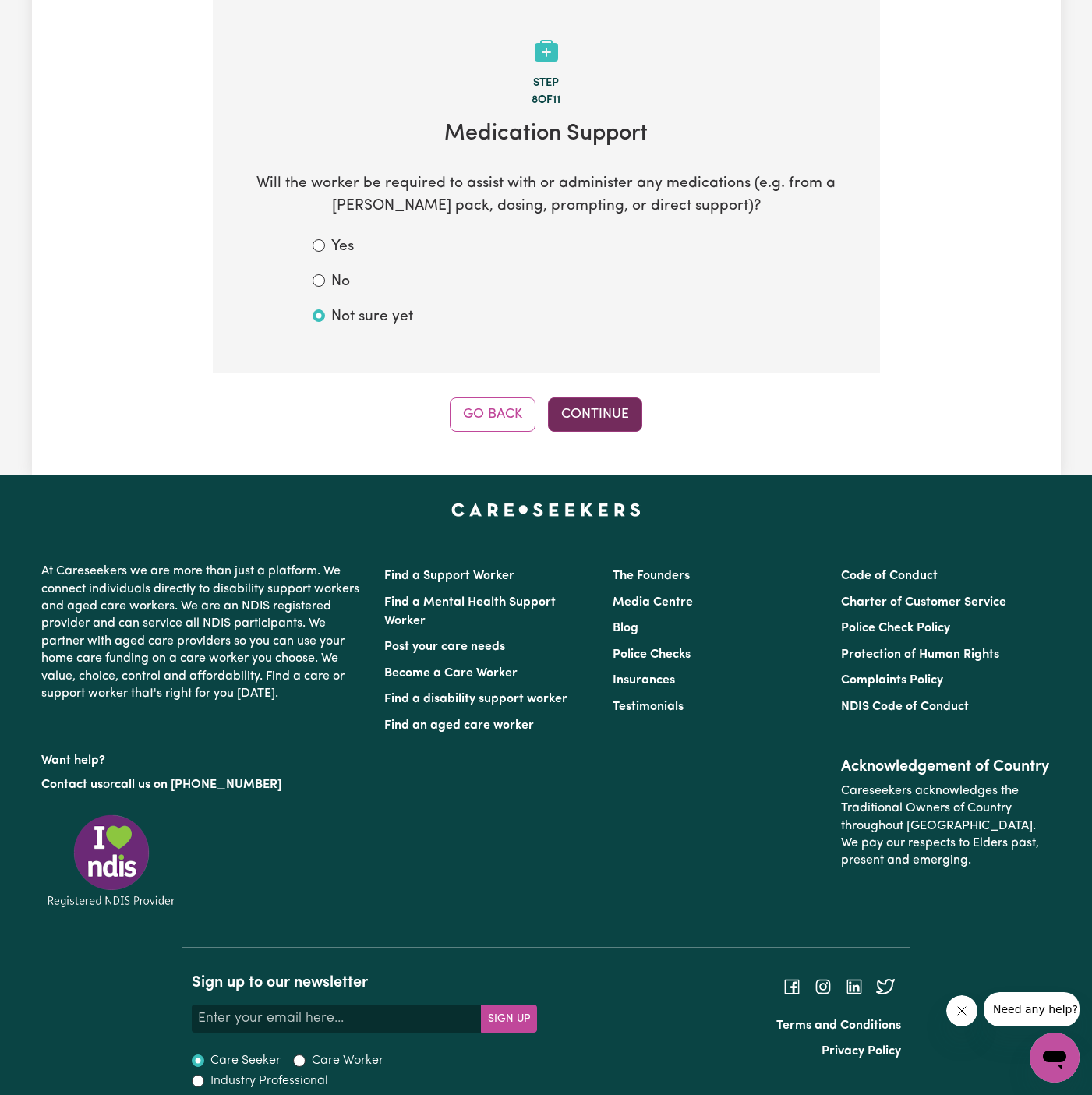
click at [592, 404] on button "Continue" at bounding box center [595, 414] width 95 height 34
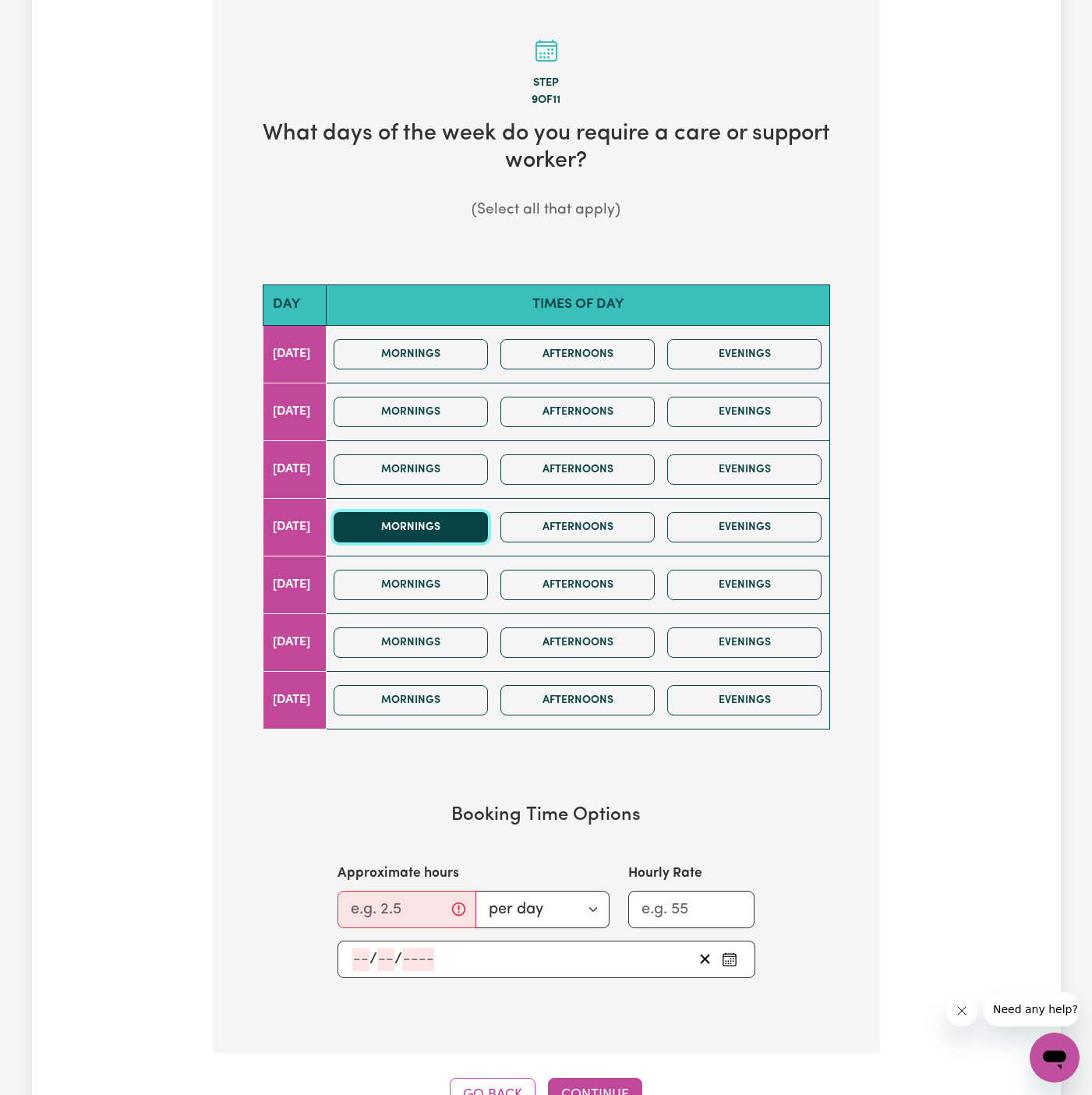
click at [463, 527] on button "Mornings" at bounding box center [411, 527] width 154 height 31
click at [380, 891] on input "Approximate hours" at bounding box center [407, 910] width 139 height 37
type input "2"
click at [362, 951] on input "number" at bounding box center [361, 959] width 17 height 23
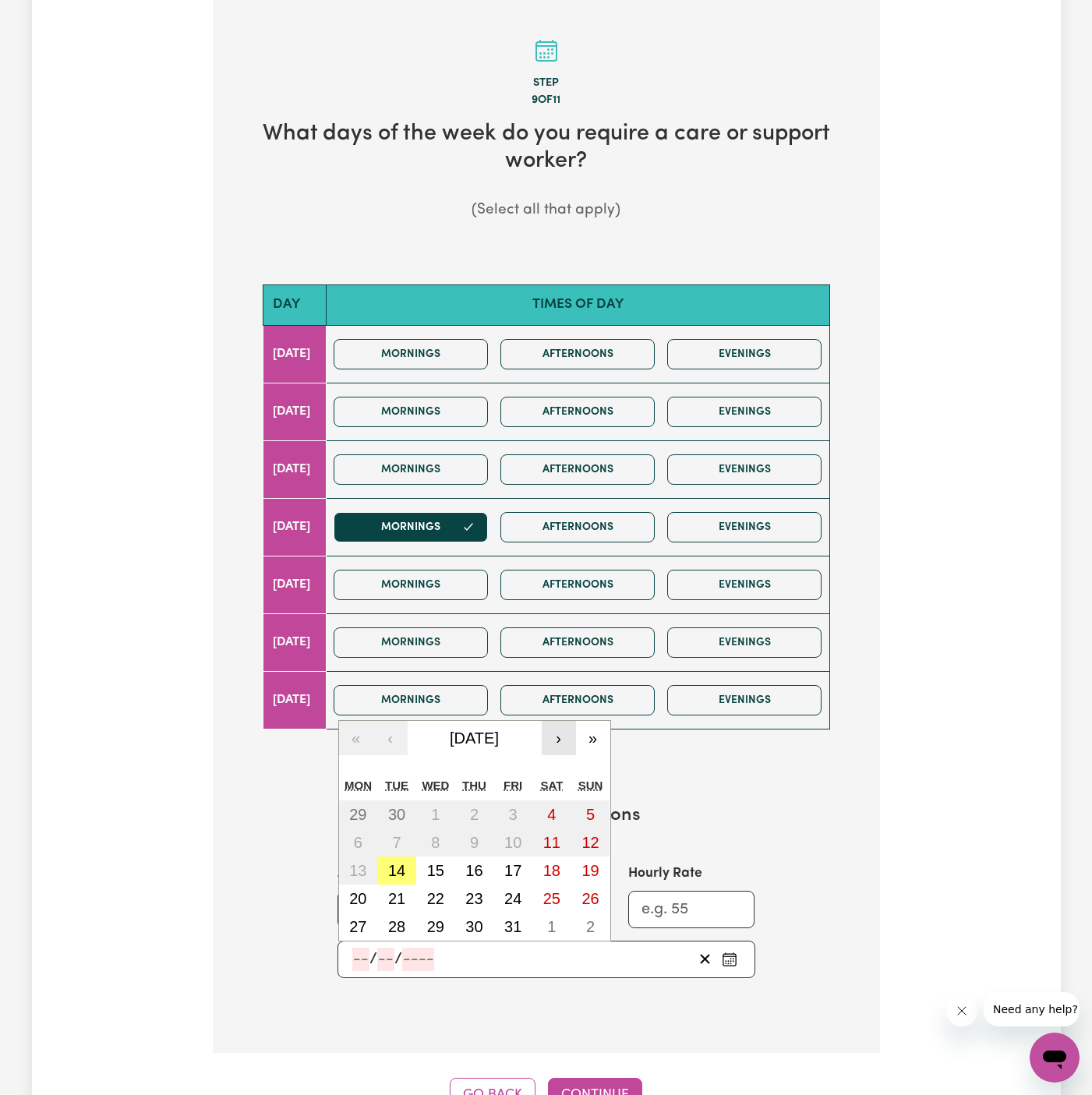
click at [562, 745] on button "›" at bounding box center [558, 738] width 34 height 34
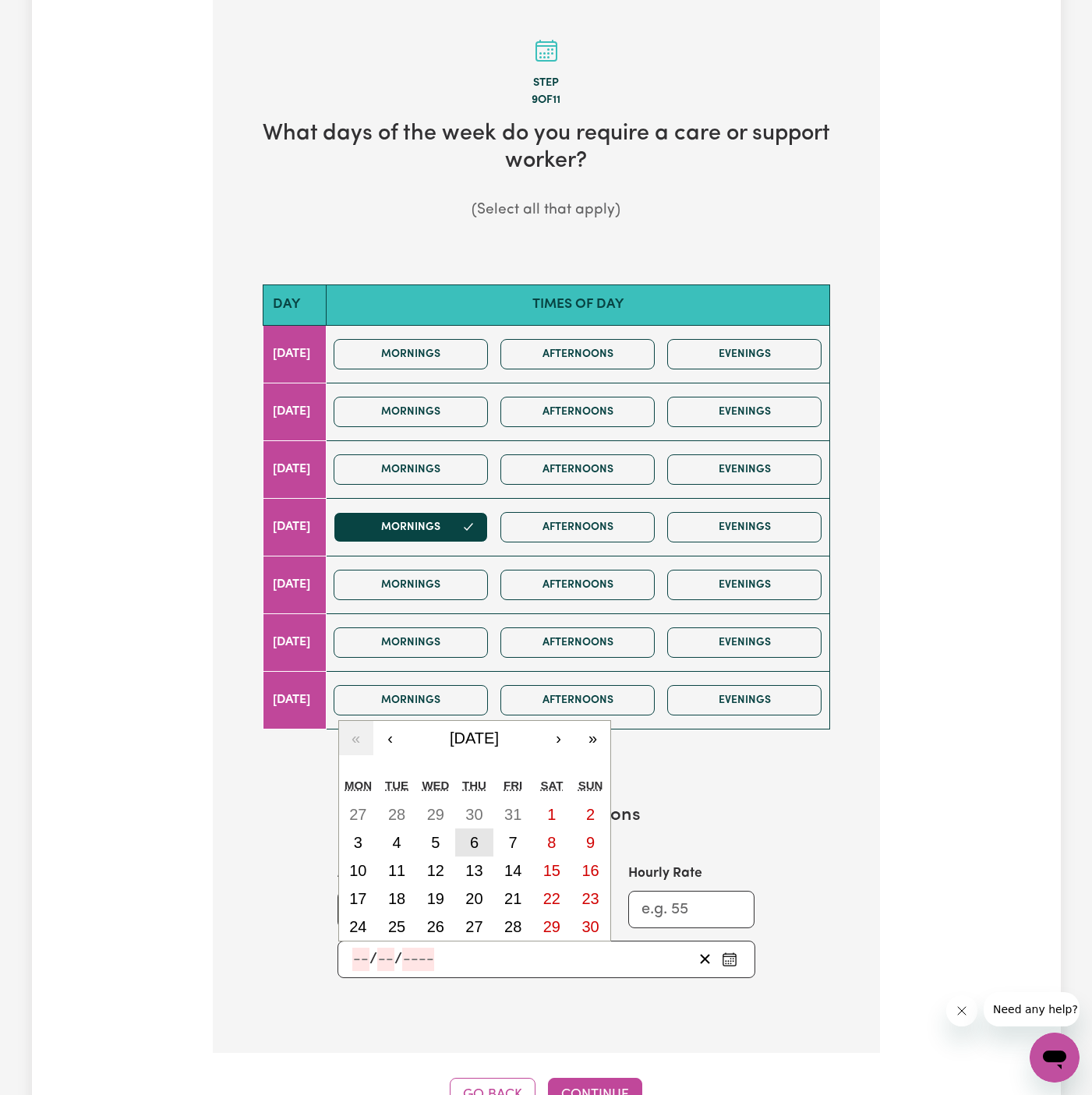
click at [470, 836] on abbr "6" at bounding box center [474, 843] width 8 height 17
type input "[DATE]"
type input "6"
type input "11"
type input "2025"
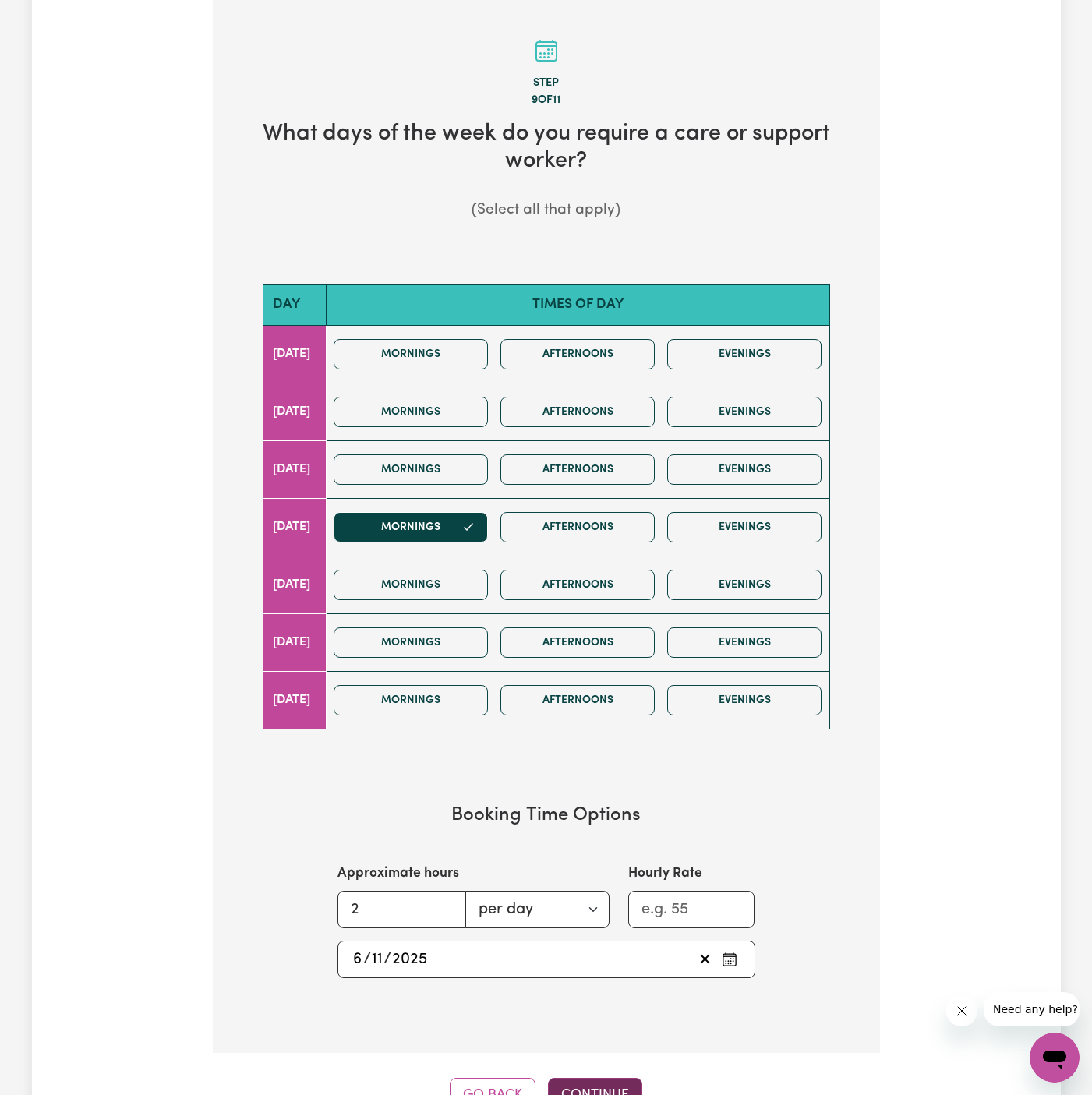
click at [590, 1078] on button "Continue" at bounding box center [595, 1095] width 95 height 34
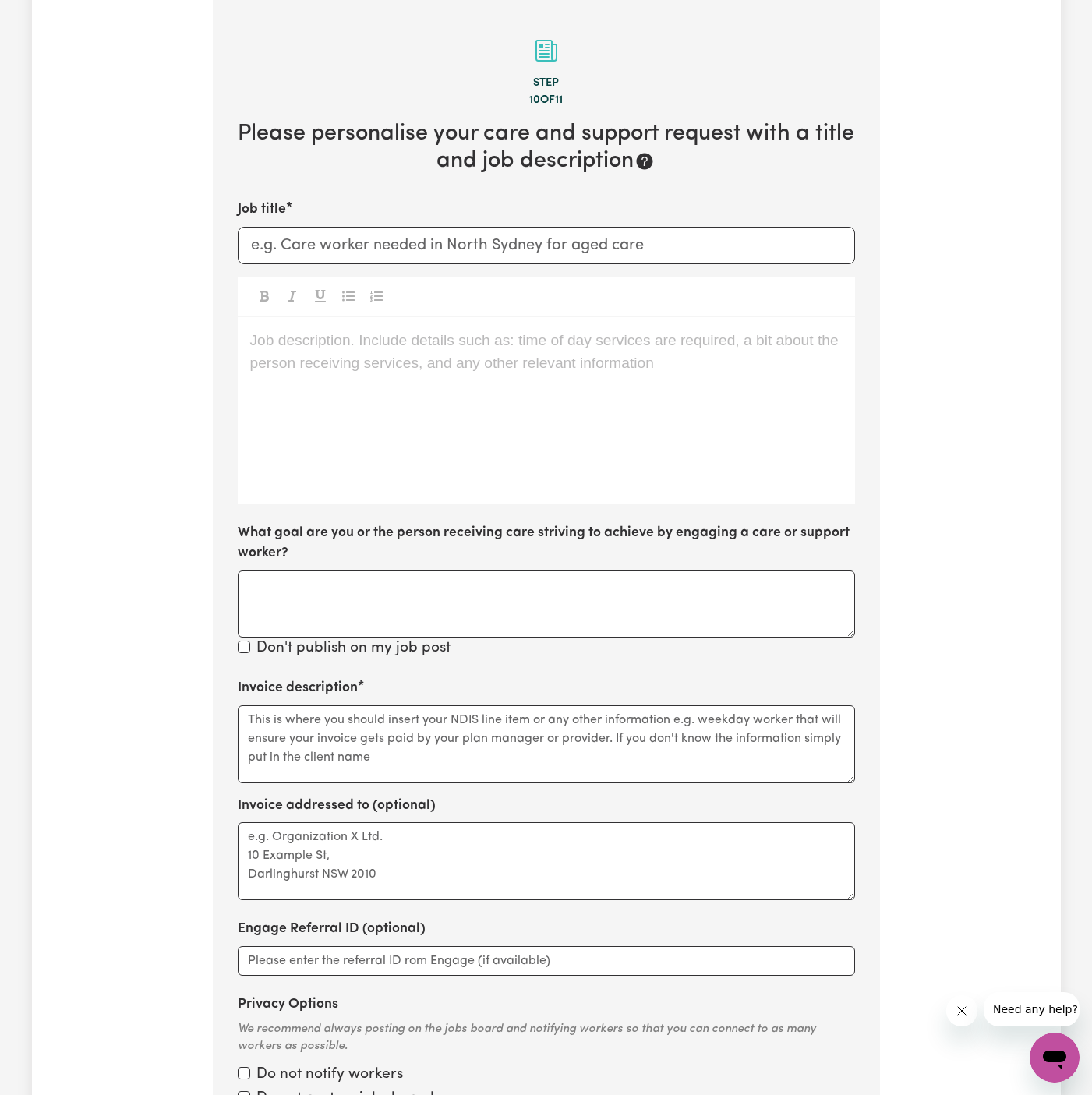
click at [330, 439] on div "Job description. Include details such as: time of day services are required, a …" at bounding box center [546, 411] width 617 height 187
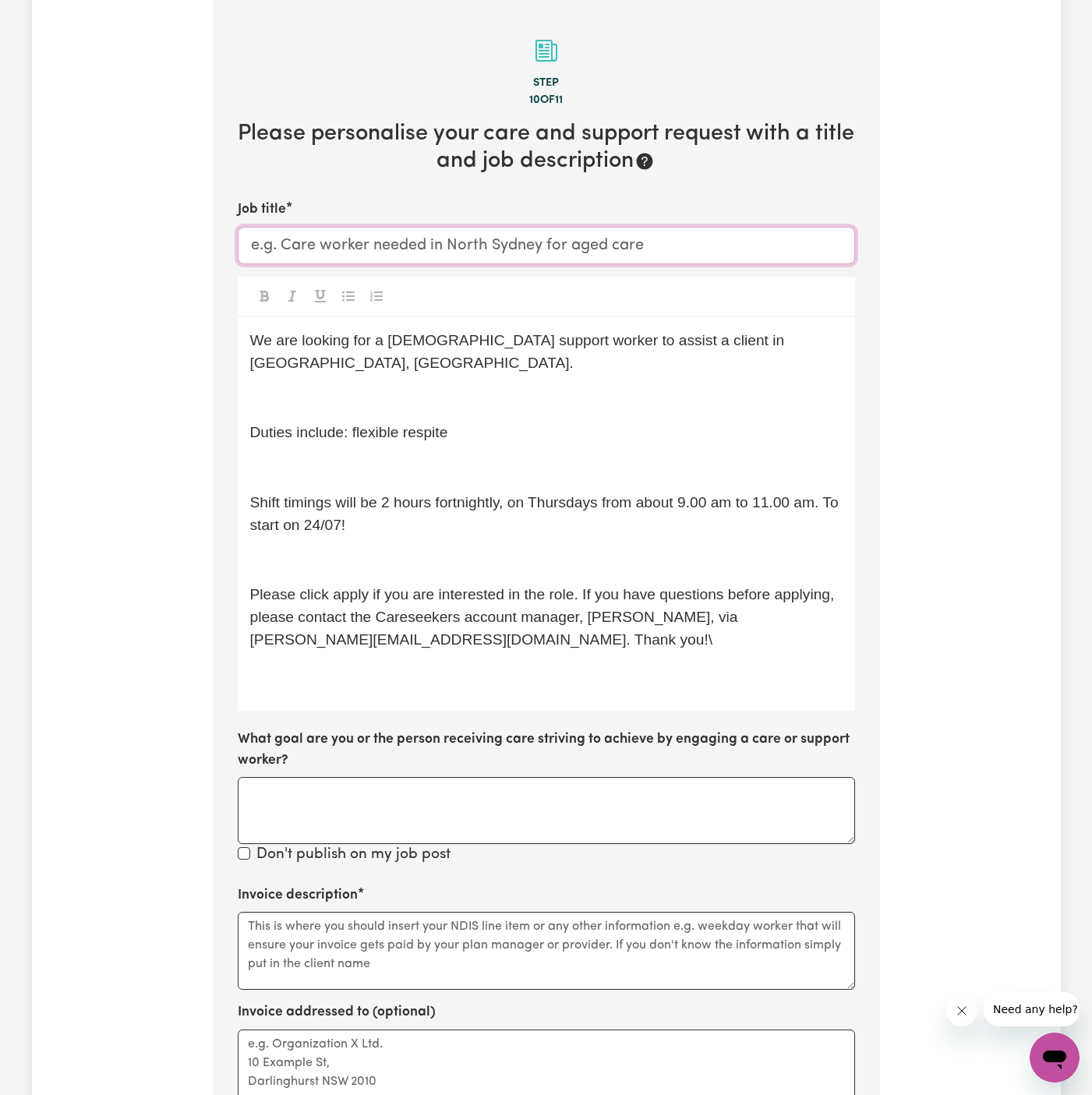
click at [443, 232] on input "Job title" at bounding box center [546, 246] width 617 height 37
paste input "[DEMOGRAPHIC_DATA] Support Worker Needed in [GEOGRAPHIC_DATA], [GEOGRAPHIC_DATA]"
type input "[DEMOGRAPHIC_DATA] Support Worker Needed in [GEOGRAPHIC_DATA], [GEOGRAPHIC_DATA]"
click at [417, 360] on div "We are looking for a [DEMOGRAPHIC_DATA] support worker to assist a client in [G…" at bounding box center [546, 514] width 617 height 394
click at [414, 424] on span "Duties include: flexible respite" at bounding box center [349, 432] width 198 height 17
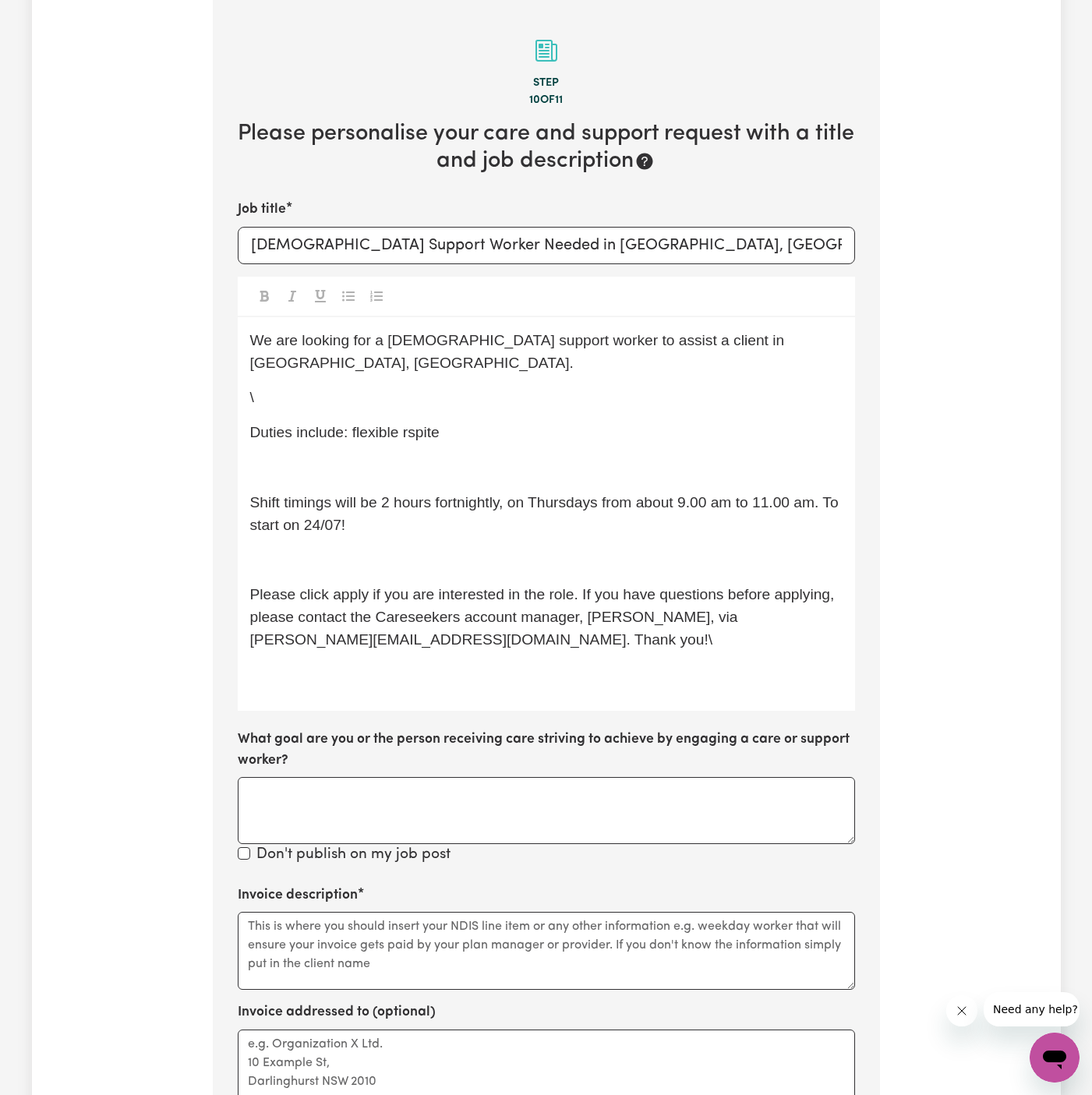
click at [413, 394] on div "We are looking for a [DEMOGRAPHIC_DATA] support worker to assist a client in [G…" at bounding box center [546, 514] width 617 height 394
click at [402, 387] on p "\" at bounding box center [546, 398] width 592 height 22
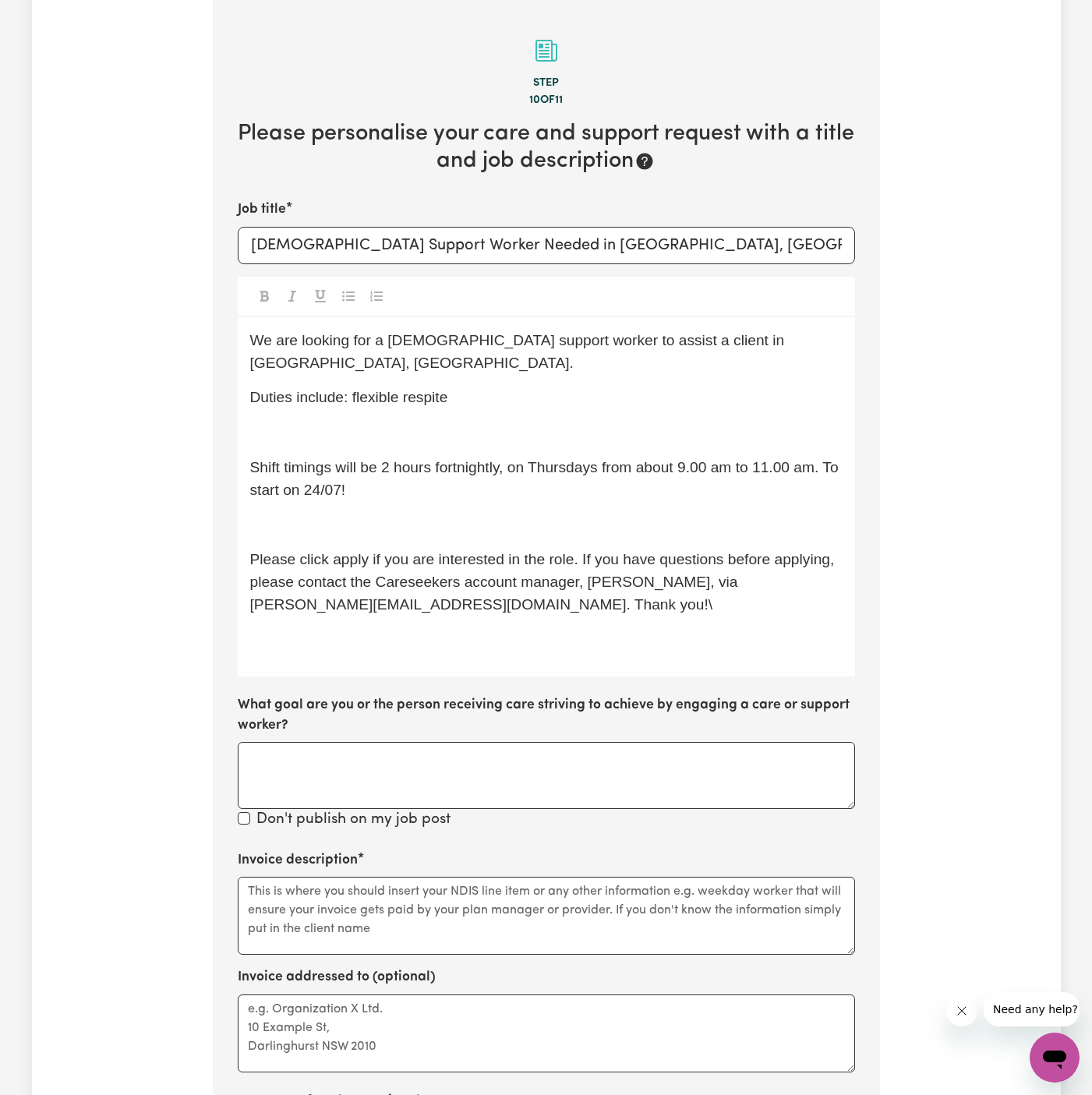
click at [399, 422] on p "﻿" at bounding box center [546, 433] width 592 height 22
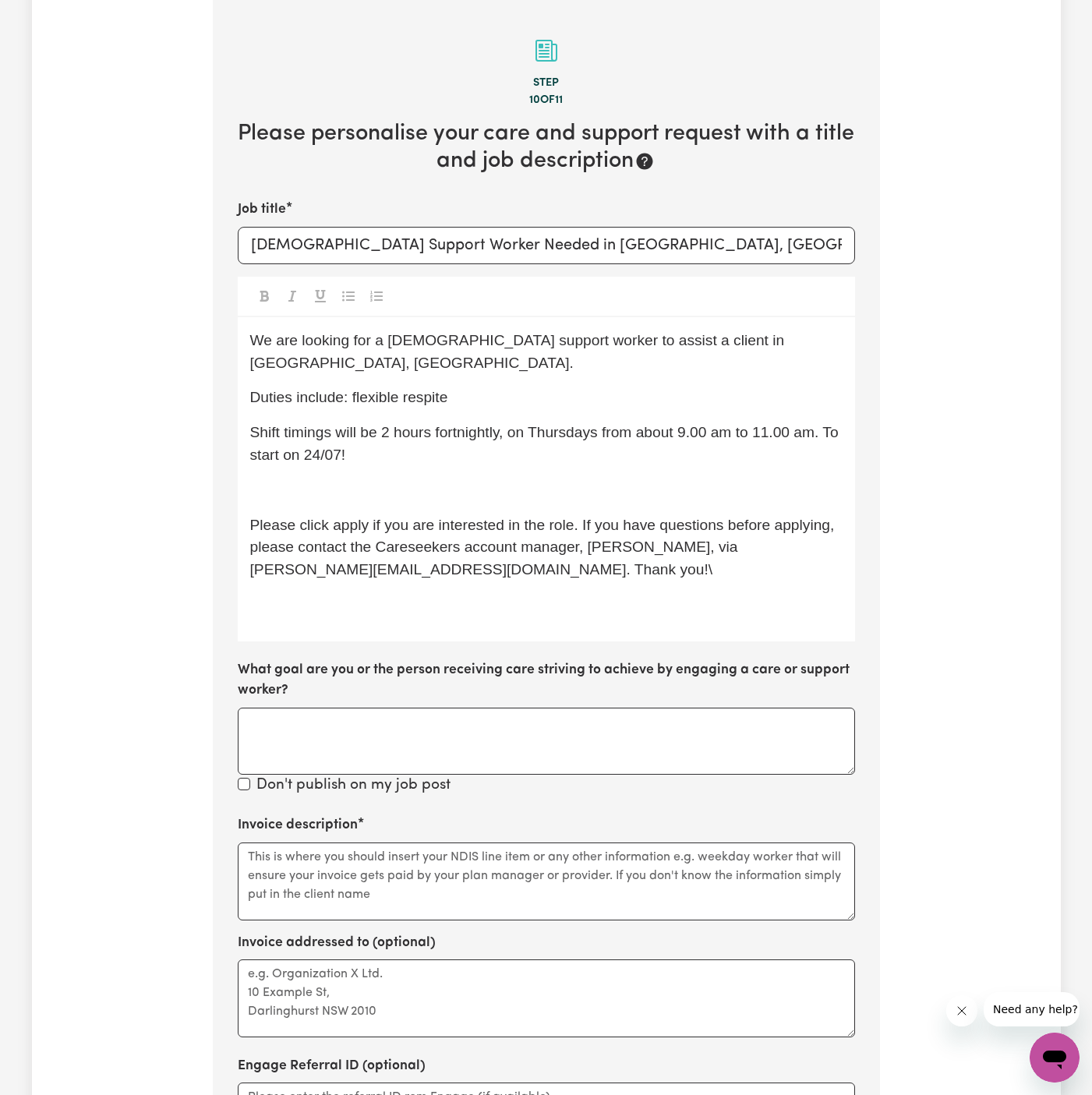
click at [350, 479] on p "﻿" at bounding box center [546, 490] width 592 height 22
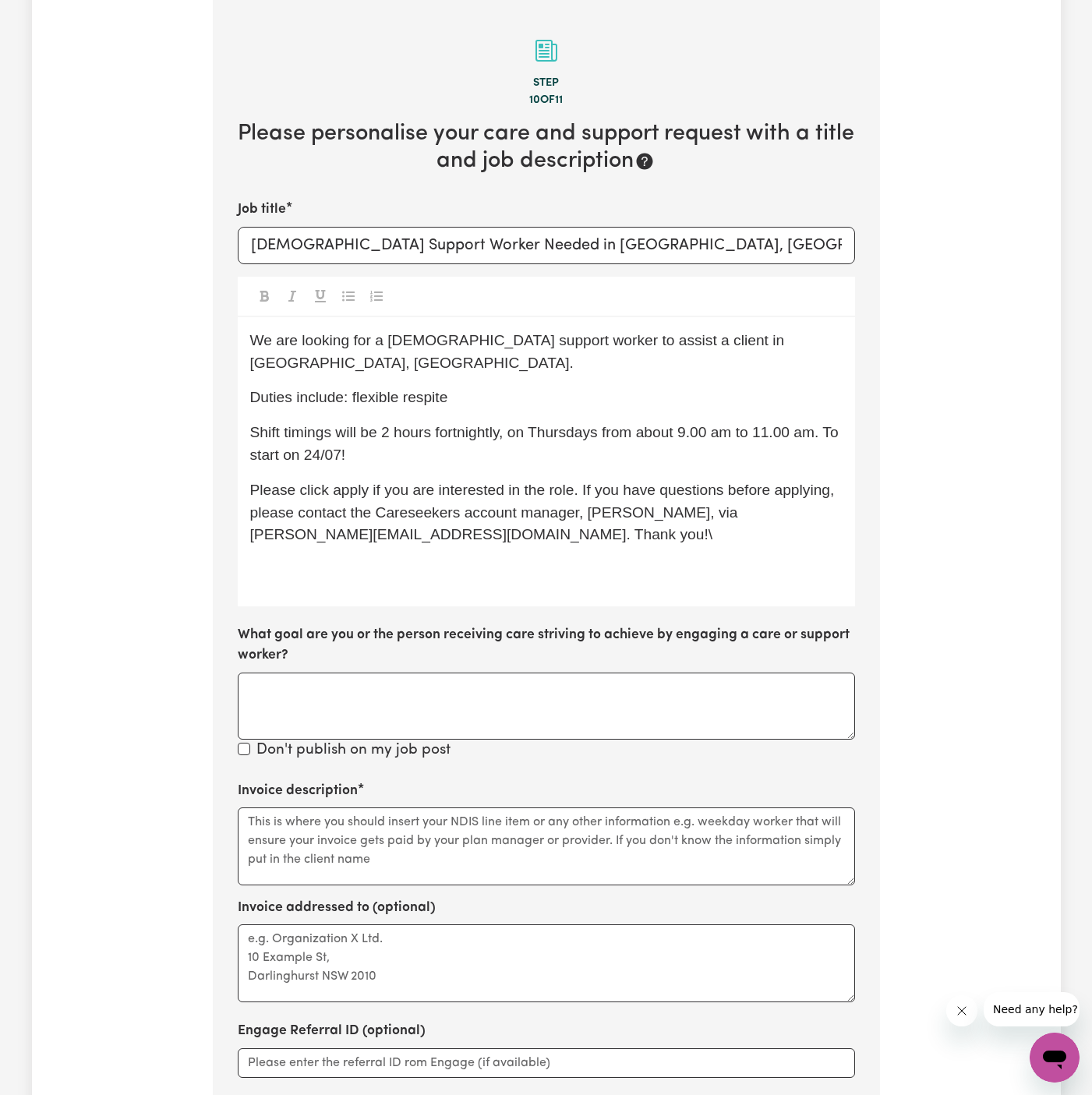
click at [364, 559] on p "﻿" at bounding box center [546, 570] width 592 height 22
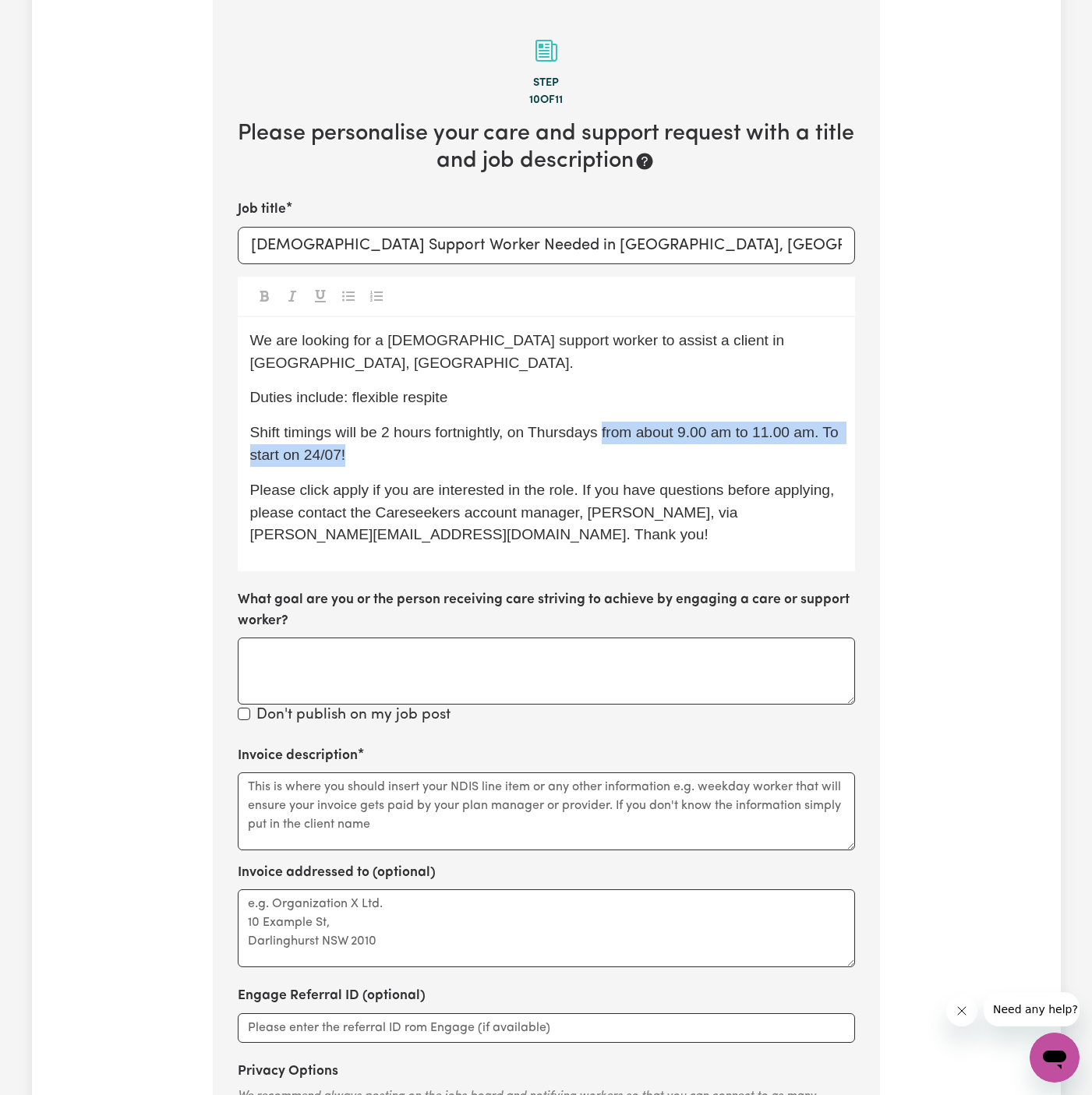
drag, startPoint x: 603, startPoint y: 412, endPoint x: 739, endPoint y: 433, distance: 137.6
click at [739, 433] on p "Shift timings will be 2 hours fortnightly, on Thursdays from about 9.00 am to 1…" at bounding box center [546, 444] width 592 height 45
click at [379, 424] on span "Shift timings will be 2 hours fortnightly, on Thursdays from about 9.00 am to 1…" at bounding box center [546, 443] width 592 height 39
click at [673, 424] on span "Shift timings will be as a one-off for 2 hours fortnightly, on Thursdays from a…" at bounding box center [545, 443] width 590 height 39
click at [754, 424] on span "Shift timings will be as a one-off for 2 hours fortnightly, on Thursdays from a…" at bounding box center [545, 443] width 590 height 39
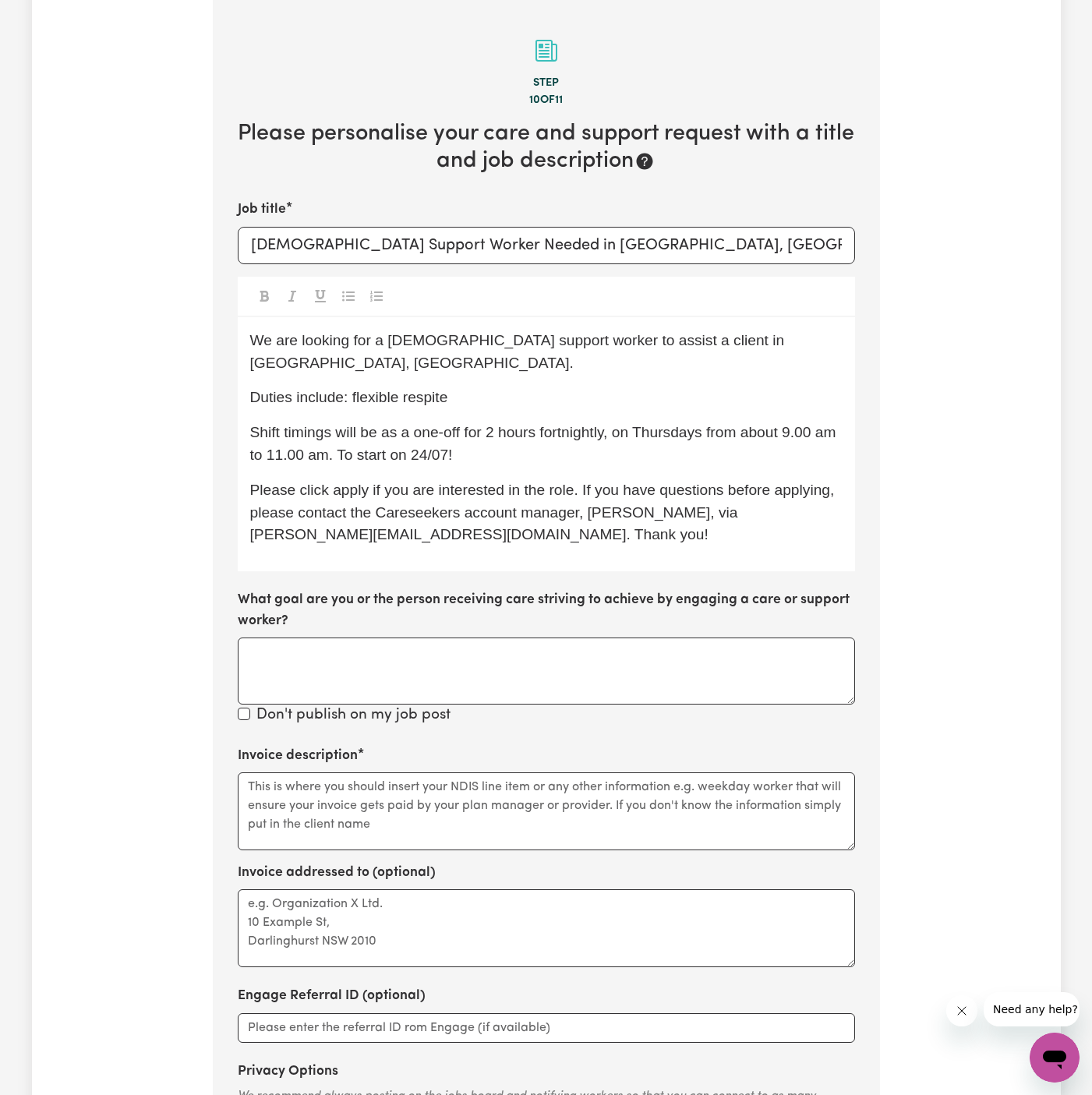
click at [707, 424] on span "Shift timings will be as a one-off for 2 hours fortnightly, on Thursdays from a…" at bounding box center [545, 443] width 590 height 39
click at [608, 422] on p "Shift timings will be as a one-off for 2 hours fortnightly, on Thursdays 06/11 …" at bounding box center [546, 444] width 592 height 45
drag, startPoint x: 497, startPoint y: 436, endPoint x: 681, endPoint y: 430, distance: 184.1
click at [681, 430] on p "Shift timings will be as a one-off for 2 hours fortnightly, on Thursdays 06/11 …" at bounding box center [546, 444] width 592 height 45
click at [296, 428] on span "Shift timings will be as a one-off for 2 hours fortnightly, on Thursdays 06/11 …" at bounding box center [535, 443] width 569 height 39
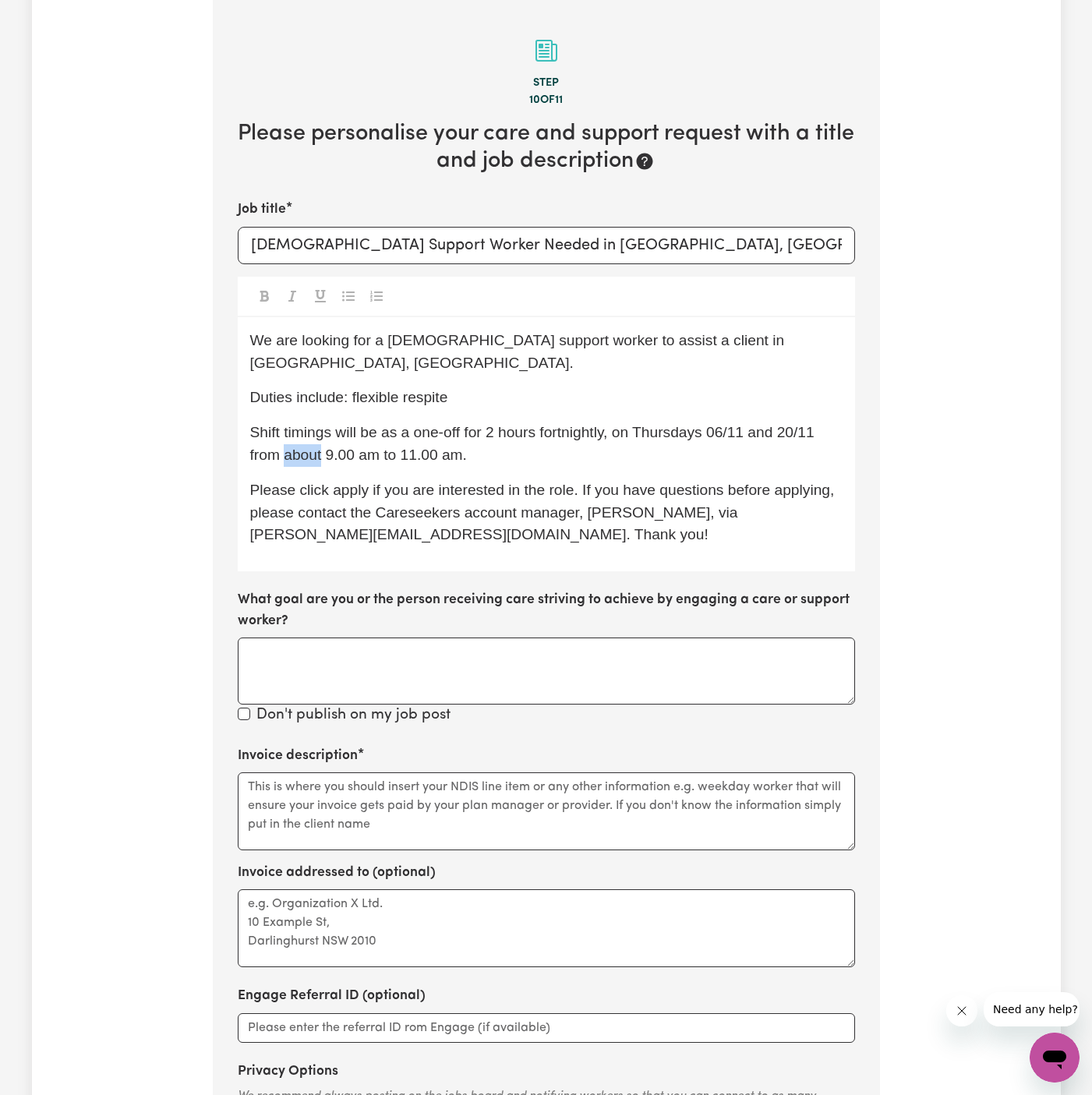
click at [296, 428] on span "Shift timings will be as a one-off for 2 hours fortnightly, on Thursdays 06/11 …" at bounding box center [535, 443] width 569 height 39
click at [468, 431] on p "Shift timings will be as a one-off for 2 hours fortnightly, on Thursdays 06/11 …" at bounding box center [546, 444] width 592 height 45
click at [554, 446] on div "We are looking for a [DEMOGRAPHIC_DATA] support worker to assist a client in [G…" at bounding box center [546, 444] width 617 height 254
click at [623, 510] on p "Please click apply if you are interested in the role. If you have questions bef…" at bounding box center [546, 513] width 592 height 67
click at [541, 387] on p "Duties include: flexible respite" at bounding box center [546, 398] width 592 height 22
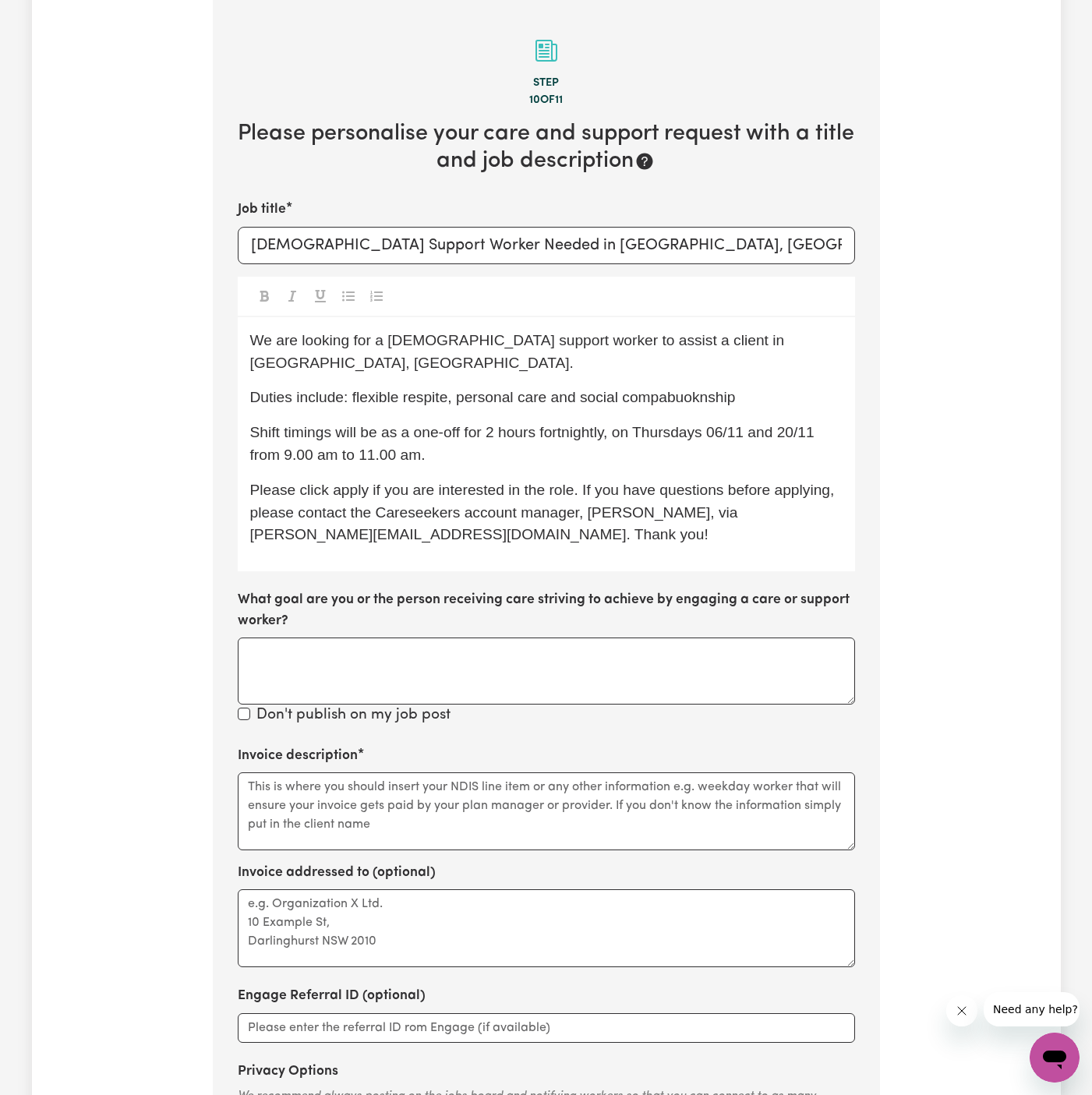
click at [673, 389] on span "Duties include: flexible respite, personal care and social compabuoknship" at bounding box center [493, 398] width 486 height 17
click at [670, 389] on span "Duties include: flexible respite, personal care and social compaunionship" at bounding box center [491, 398] width 482 height 17
drag, startPoint x: 747, startPoint y: 374, endPoint x: 455, endPoint y: 376, distance: 292.0
click at [455, 387] on p "Duties include: flexible respite, personal care and social companionship" at bounding box center [546, 398] width 592 height 22
copy span "personal care and social companionship"
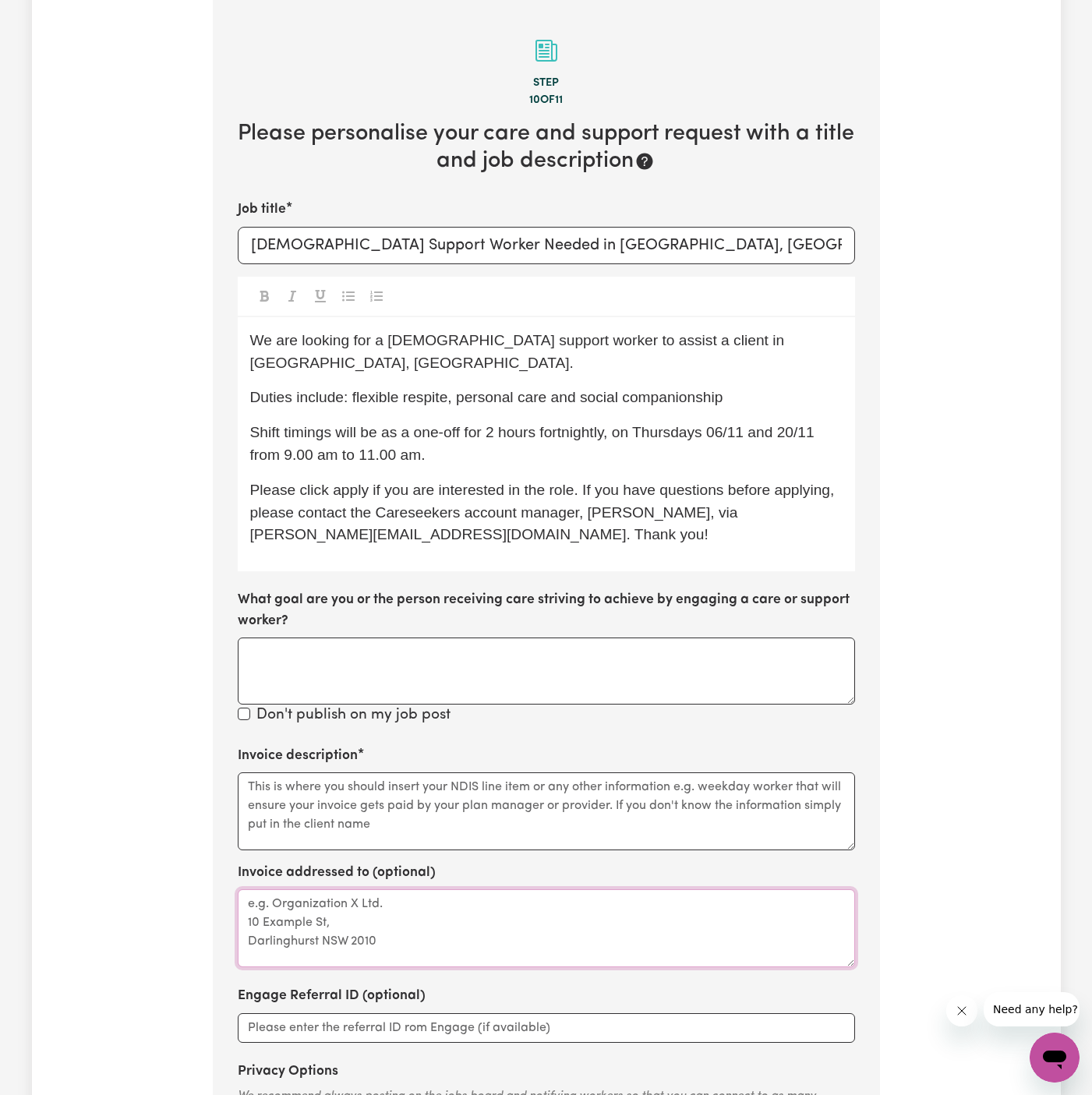
click at [321, 892] on textarea "Invoice addressed to (optional)" at bounding box center [546, 928] width 617 height 78
click at [374, 772] on textarea "Invoice description" at bounding box center [546, 811] width 617 height 78
paste textarea "personal care and social companionship"
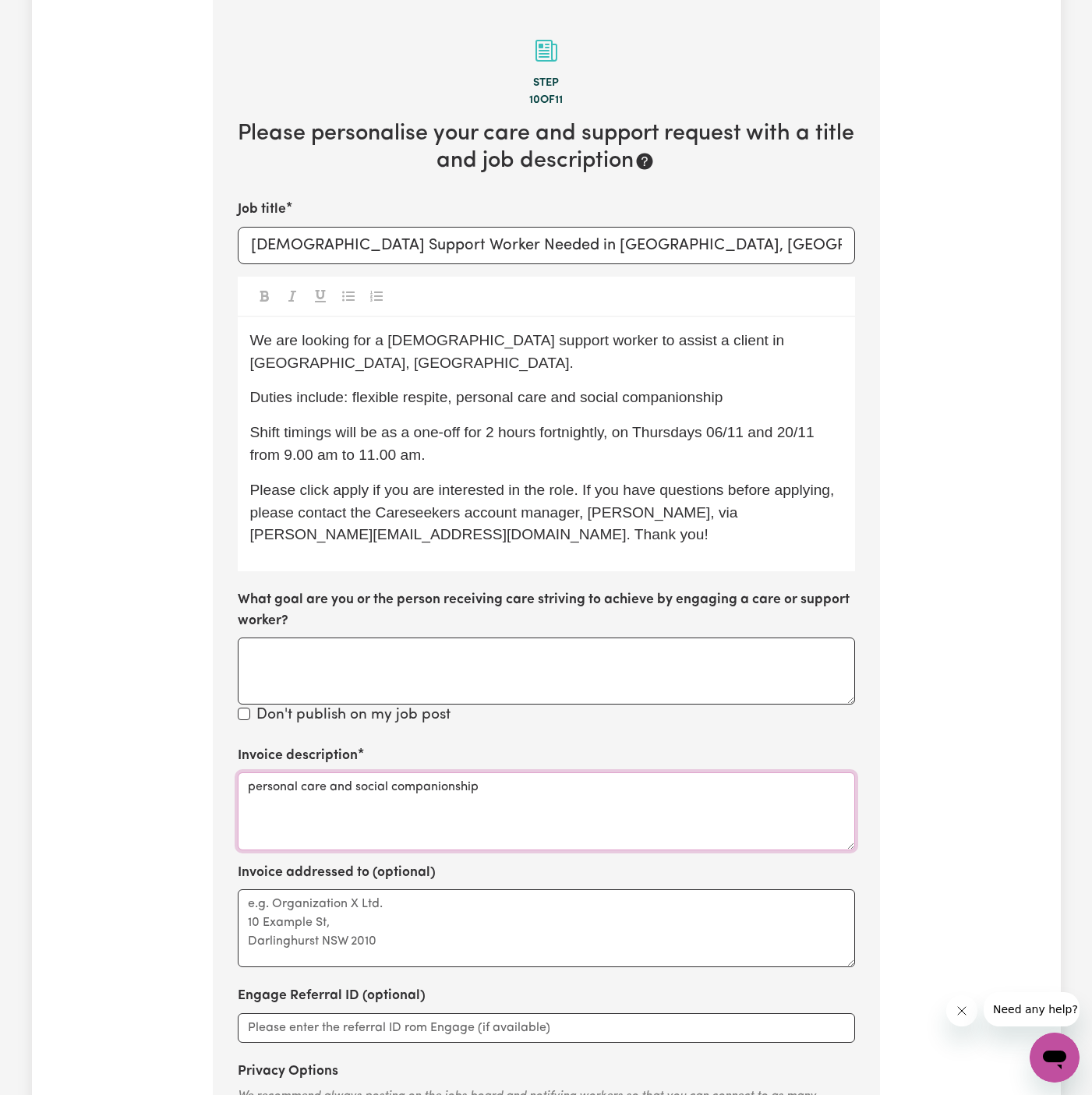
type textarea "personal care and social companionship"
click at [339, 913] on textarea "Invoice addressed to (optional)" at bounding box center [546, 928] width 617 height 78
paste textarea "c/o PAWA"
click at [399, 899] on textarea "c/o PAWA" at bounding box center [546, 928] width 617 height 78
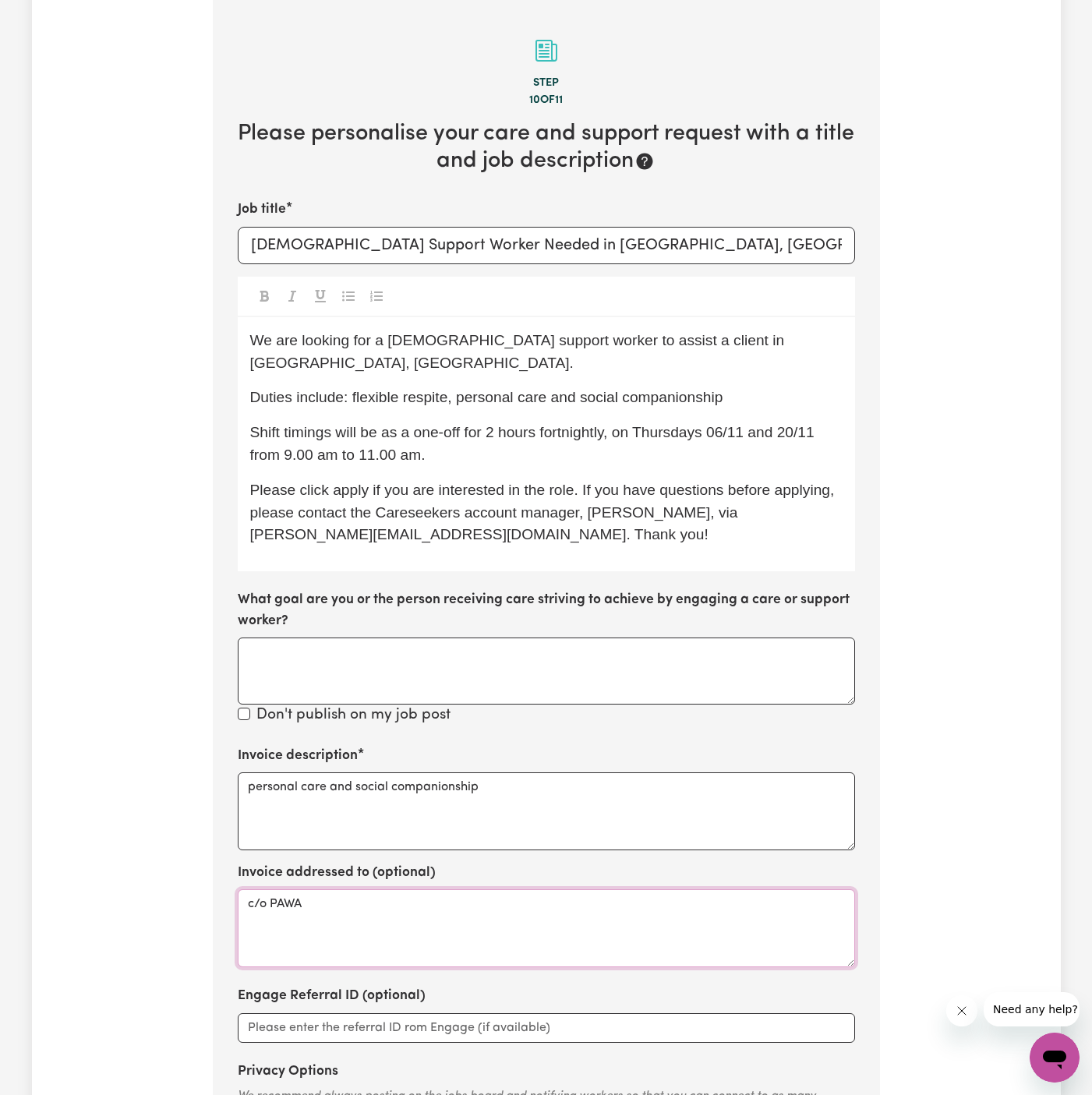
type textarea "c/o PAWA"
click at [503, 772] on textarea "personal care and social companionship" at bounding box center [546, 811] width 617 height 78
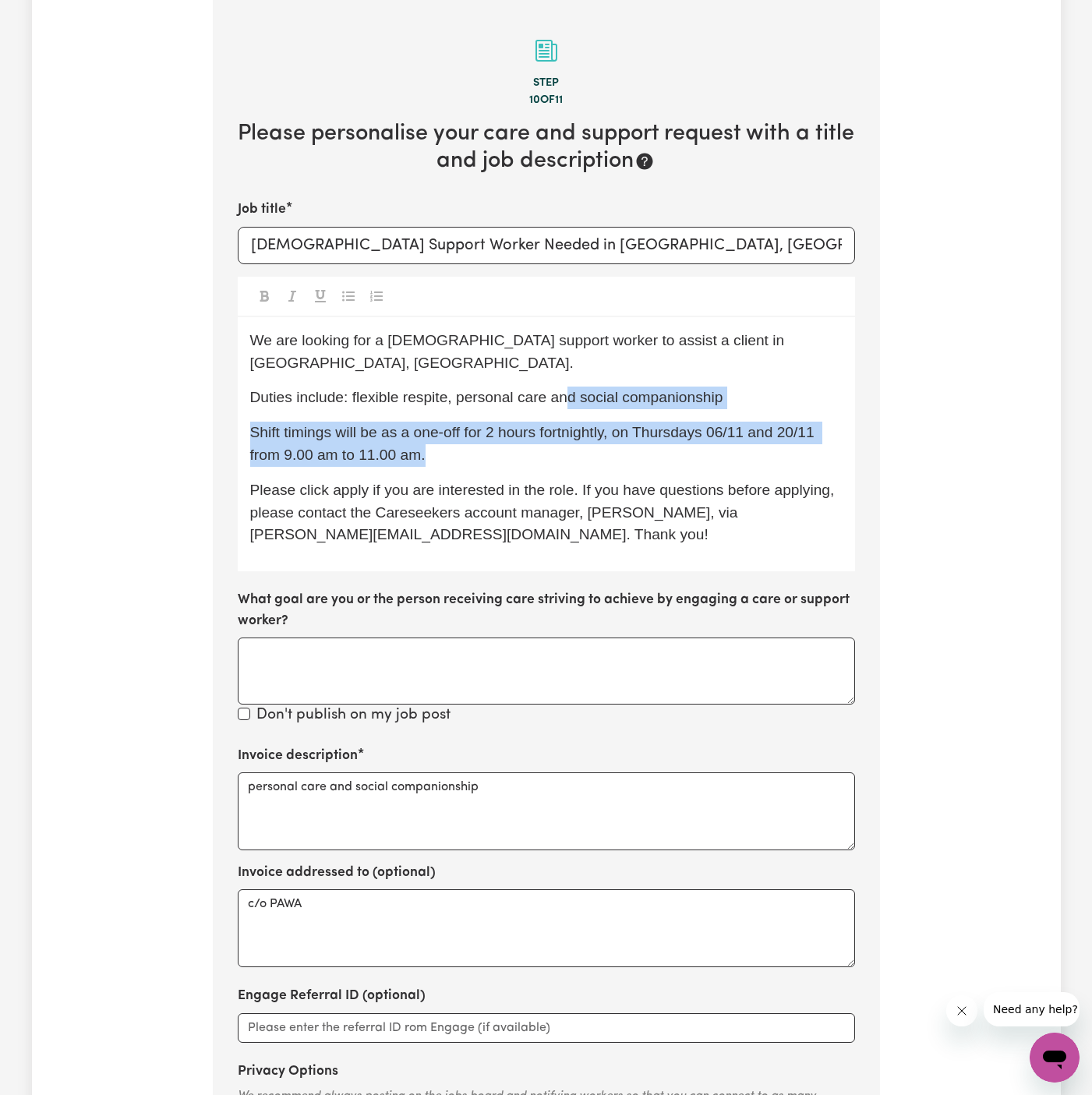
drag, startPoint x: 547, startPoint y: 437, endPoint x: 559, endPoint y: 379, distance: 59.2
click at [559, 379] on div "We are looking for a [DEMOGRAPHIC_DATA] support worker to assist a client in [G…" at bounding box center [546, 444] width 617 height 254
click at [559, 389] on span "Duties include: flexible respite, personal care and social companionship" at bounding box center [487, 398] width 473 height 17
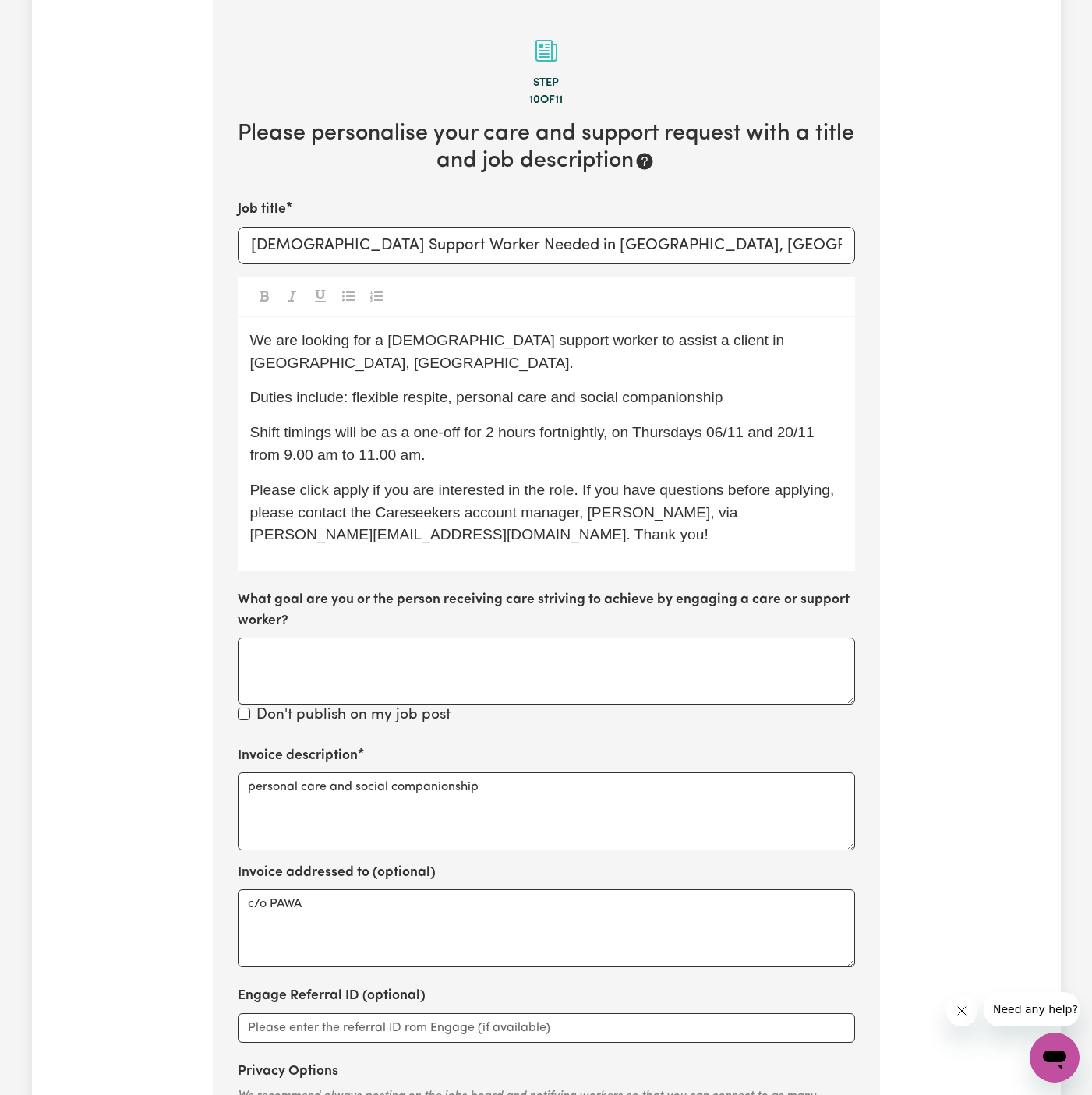
click at [555, 389] on span "Duties include: flexible respite, personal care and social companionship" at bounding box center [487, 398] width 473 height 17
click at [669, 430] on p "Shift timings will be as a one-off for 2 hours fortnightly, on Thursdays 06/11 …" at bounding box center [546, 444] width 592 height 45
click at [712, 428] on p "Shift timings will be as a one-off for 2 hours fortnightly, on Thursdays 06/11 …" at bounding box center [546, 444] width 592 height 45
click at [694, 422] on p "Shift timings will be as a one-off for 2 hours fortnightly, on Thursdays 06/11 …" at bounding box center [546, 444] width 592 height 45
click at [456, 482] on span "Please click apply if you are interested in the role. If you have questions bef…" at bounding box center [544, 513] width 589 height 61
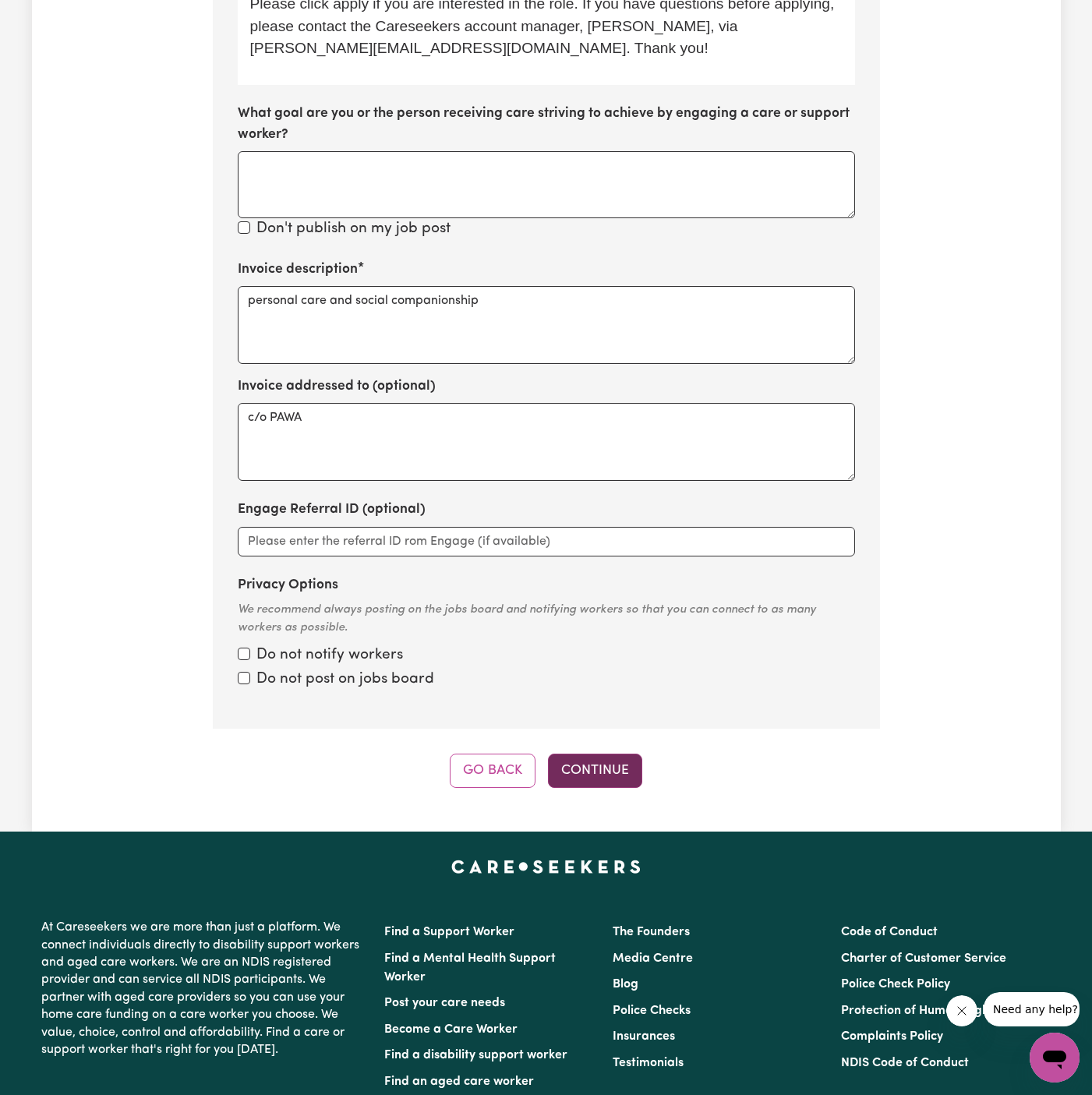
click at [600, 754] on button "Continue" at bounding box center [595, 770] width 95 height 34
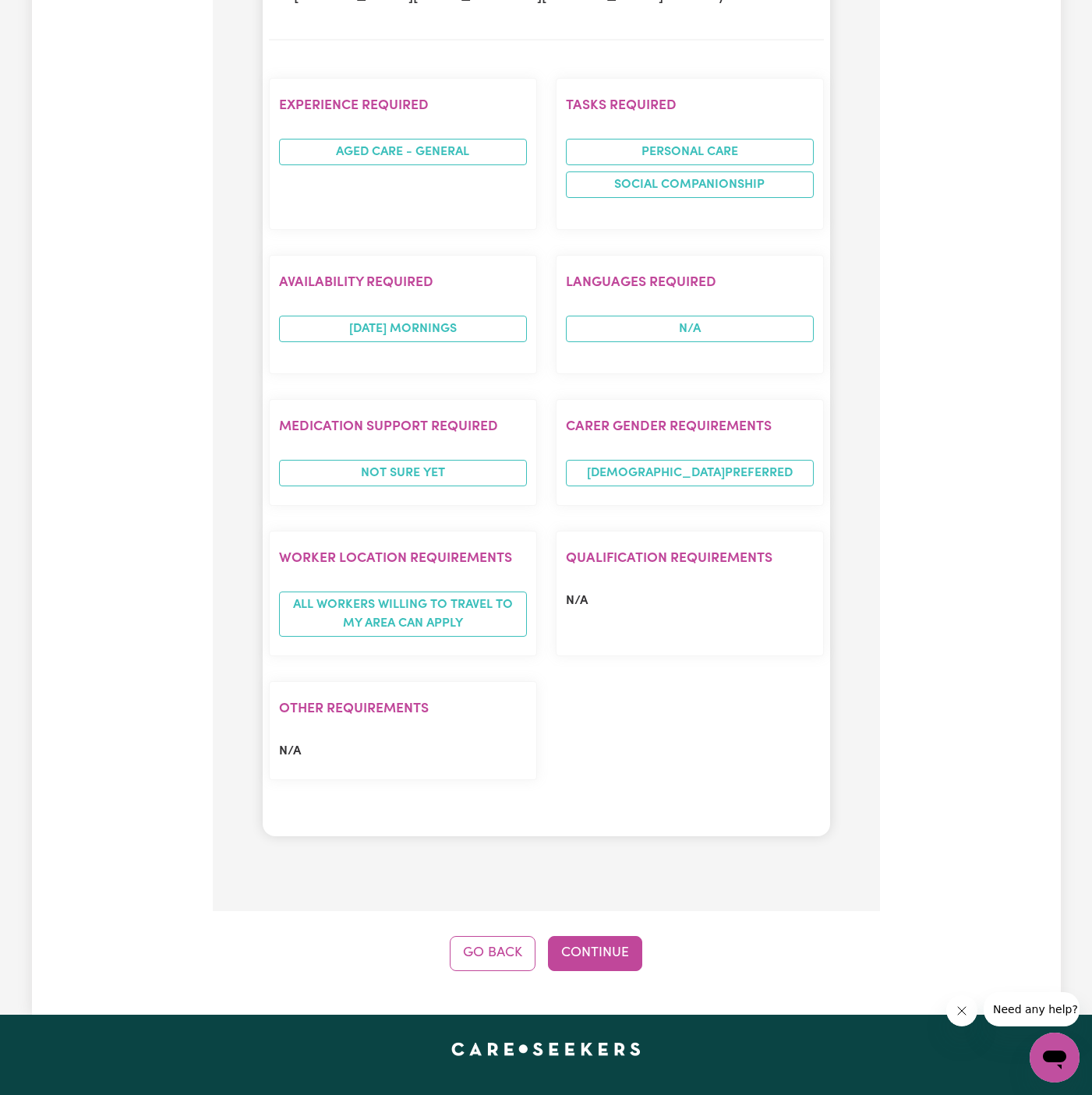
scroll to position [1359, 0]
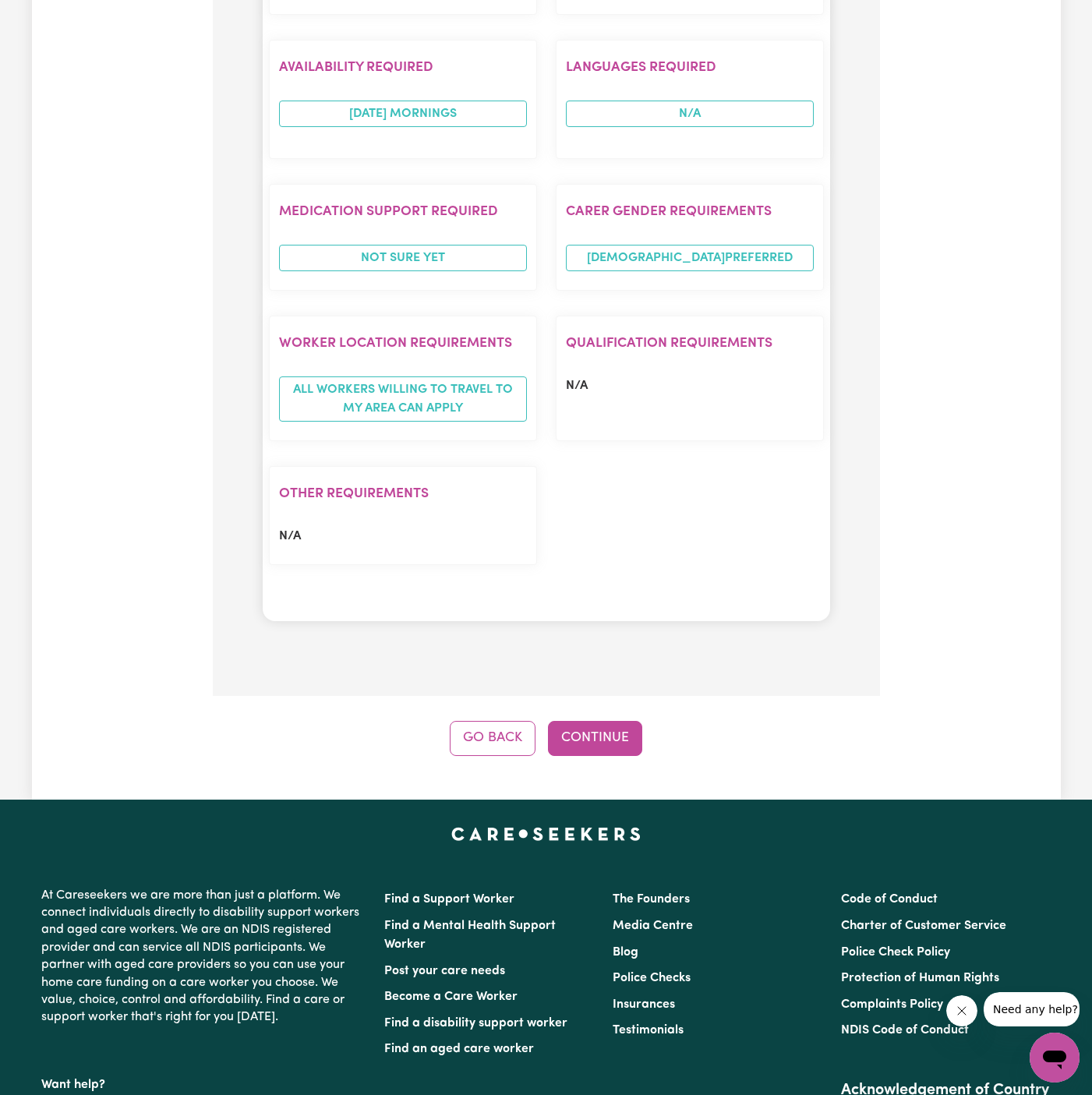
click at [608, 721] on button "Continue" at bounding box center [595, 738] width 95 height 34
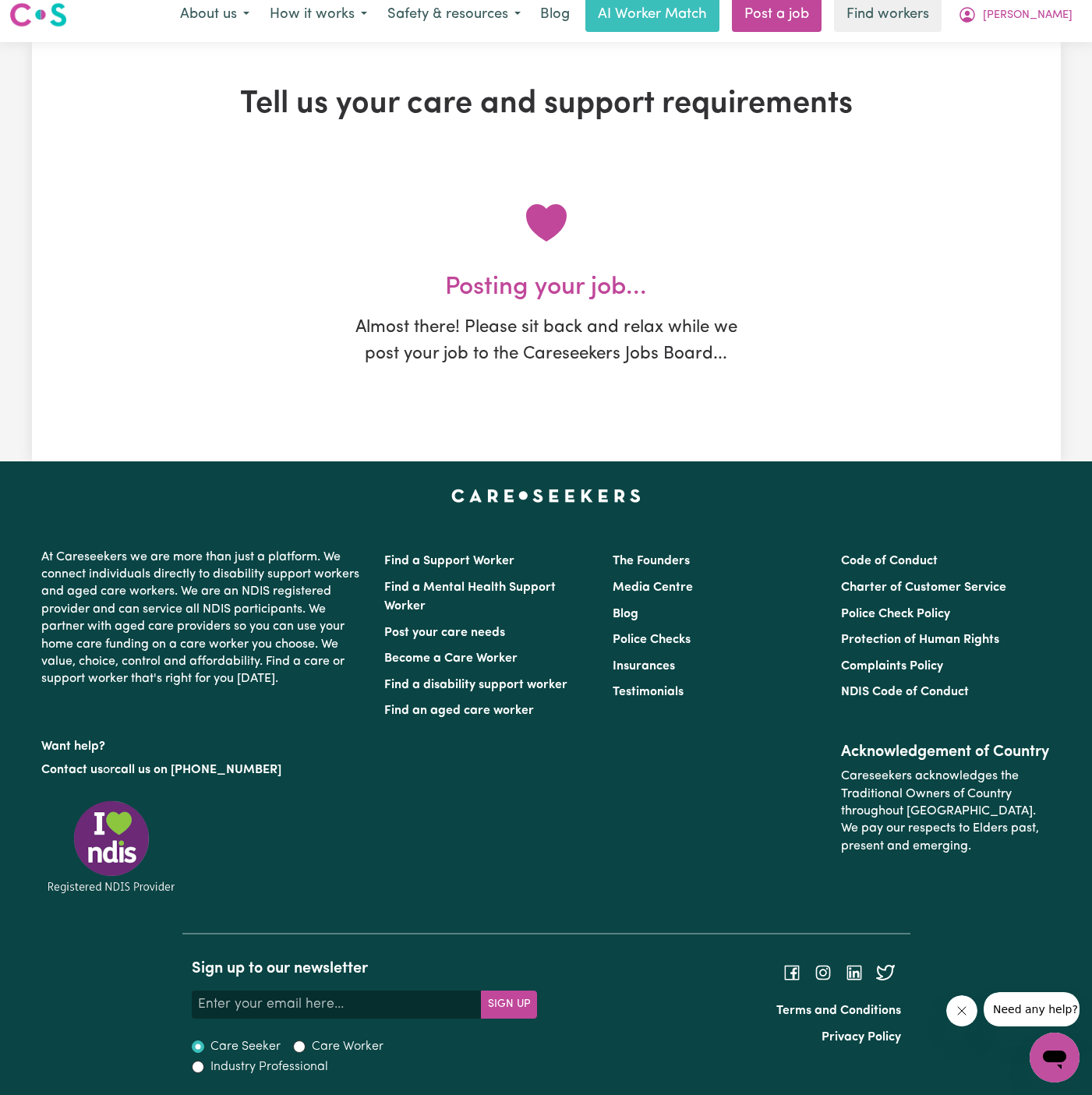
scroll to position [0, 0]
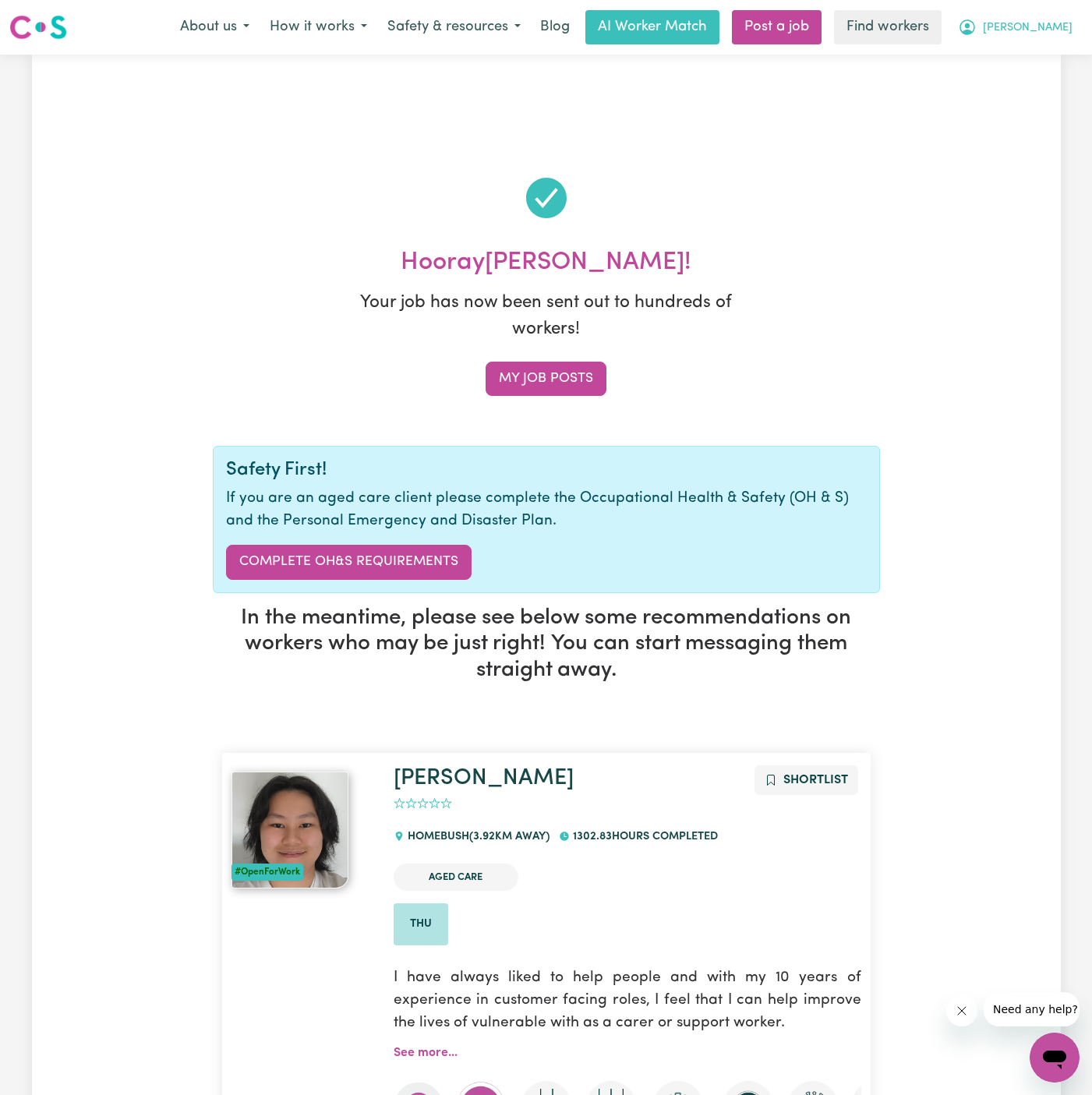
click at [1063, 24] on span "[PERSON_NAME]" at bounding box center [1027, 28] width 90 height 17
click at [1057, 52] on link "My Dashboard" at bounding box center [1020, 61] width 123 height 30
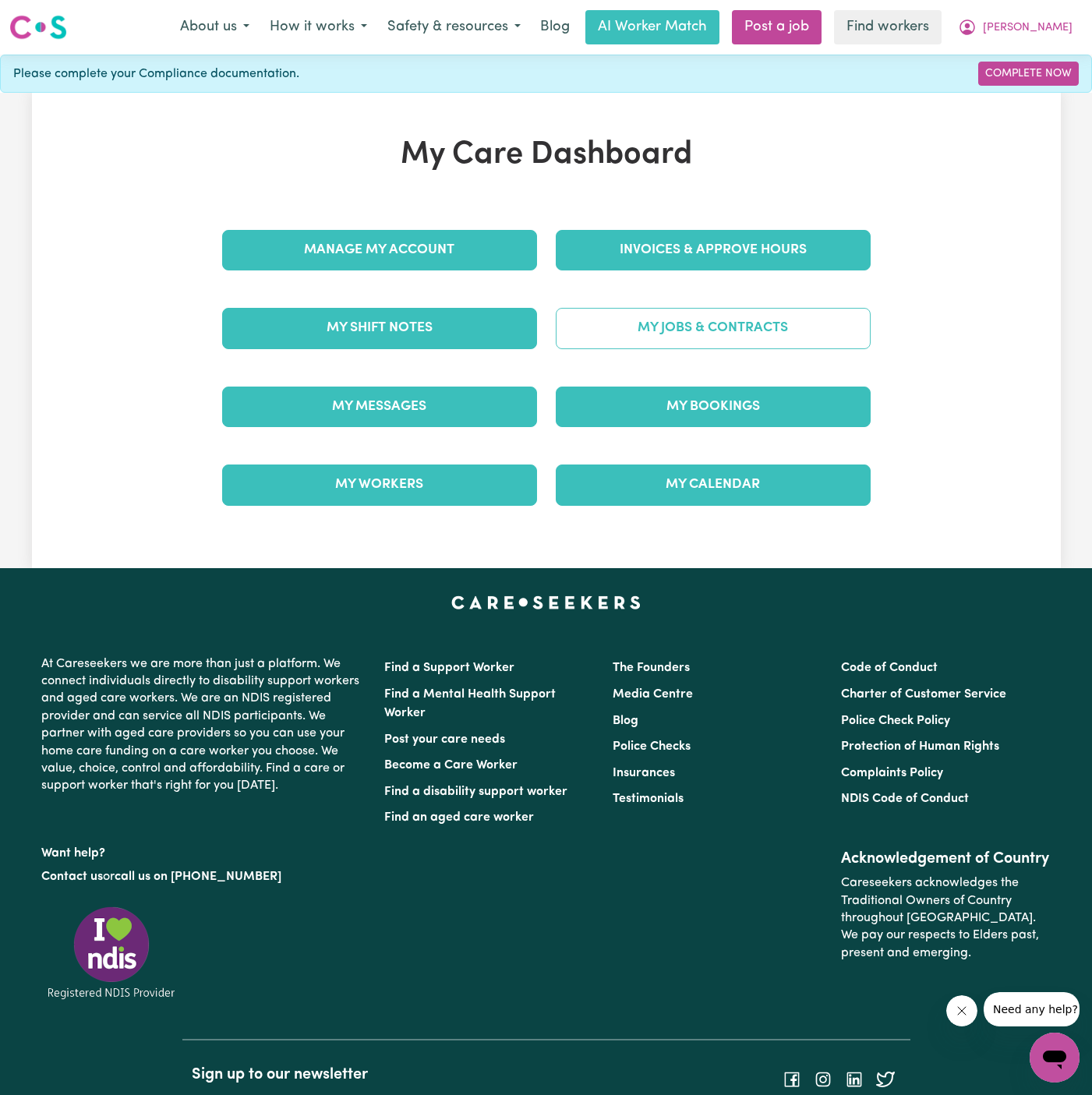
click at [700, 329] on link "My Jobs & Contracts" at bounding box center [713, 328] width 315 height 41
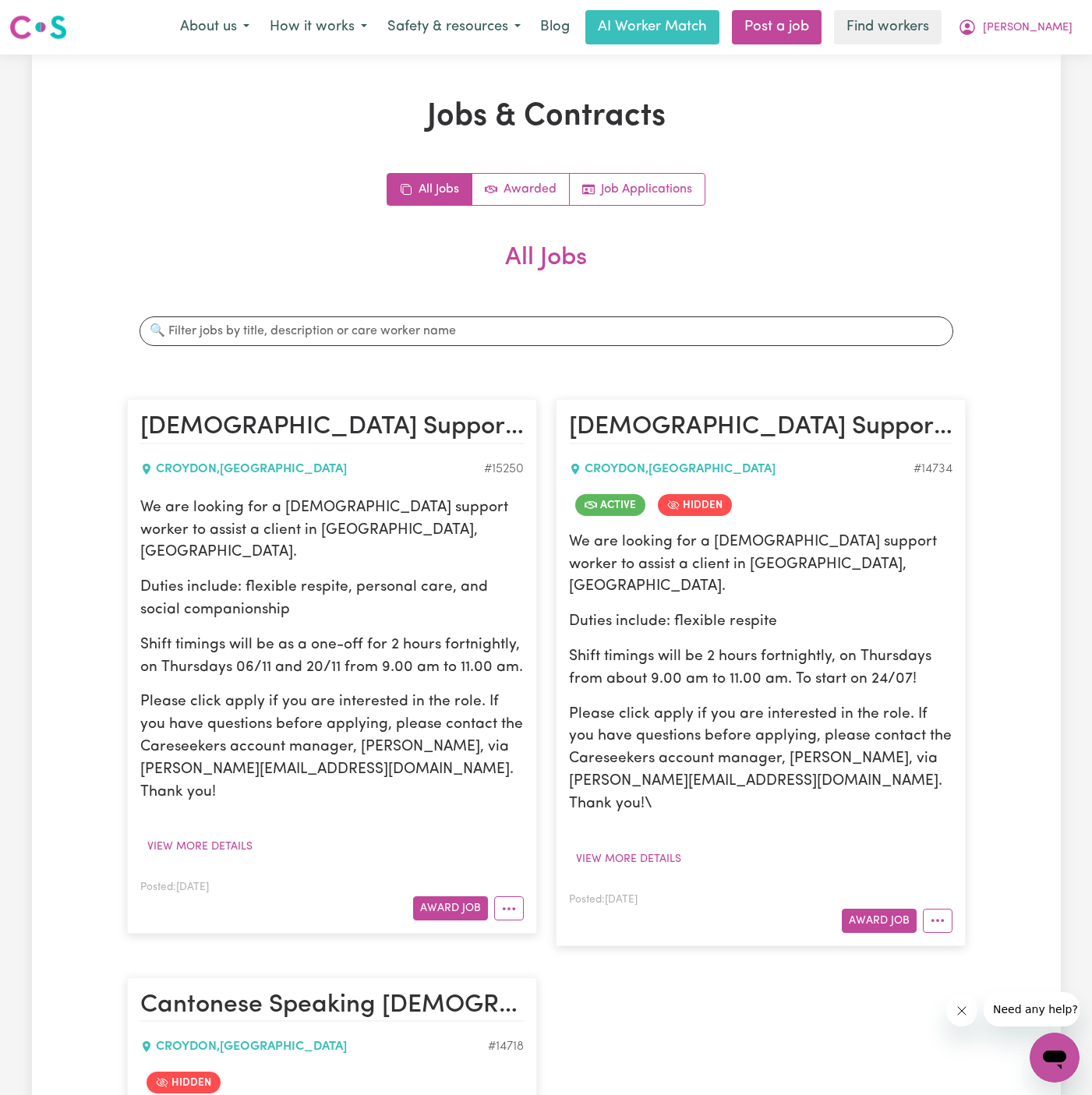
click at [332, 551] on div "We are looking for a [DEMOGRAPHIC_DATA] support worker to assist a client in [G…" at bounding box center [332, 650] width 384 height 307
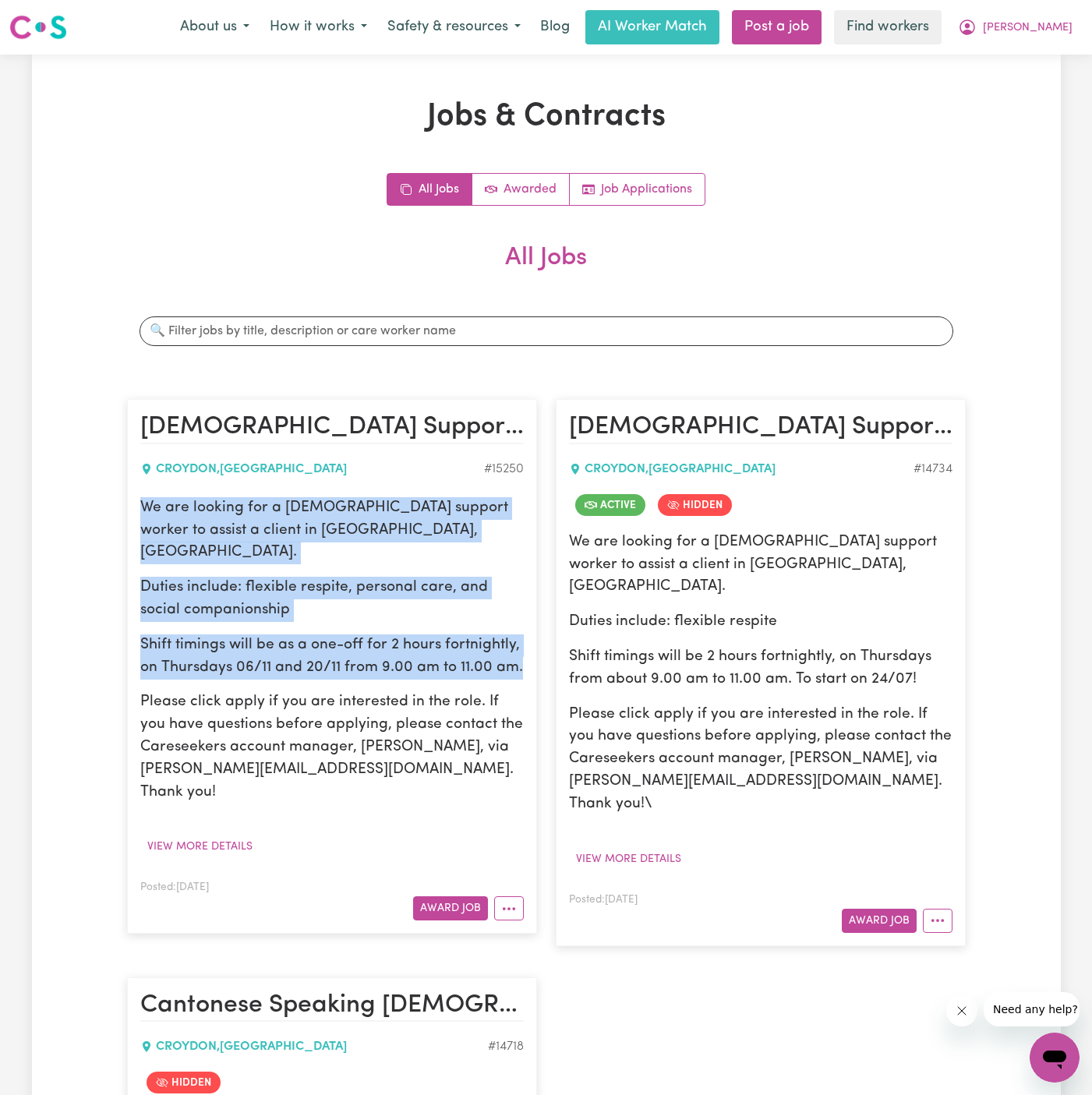
drag, startPoint x: 143, startPoint y: 504, endPoint x: 531, endPoint y: 646, distance: 413.2
click at [531, 646] on article "[DEMOGRAPHIC_DATA] Support Worker Needed in [GEOGRAPHIC_DATA], [GEOGRAPHIC_DATA…" at bounding box center [332, 666] width 410 height 535
copy div "We are looking for a [DEMOGRAPHIC_DATA] support worker to assist a client in [G…"
click at [1058, 31] on span "[PERSON_NAME]" at bounding box center [1027, 28] width 90 height 17
click at [1058, 54] on link "My Dashboard" at bounding box center [1020, 61] width 123 height 30
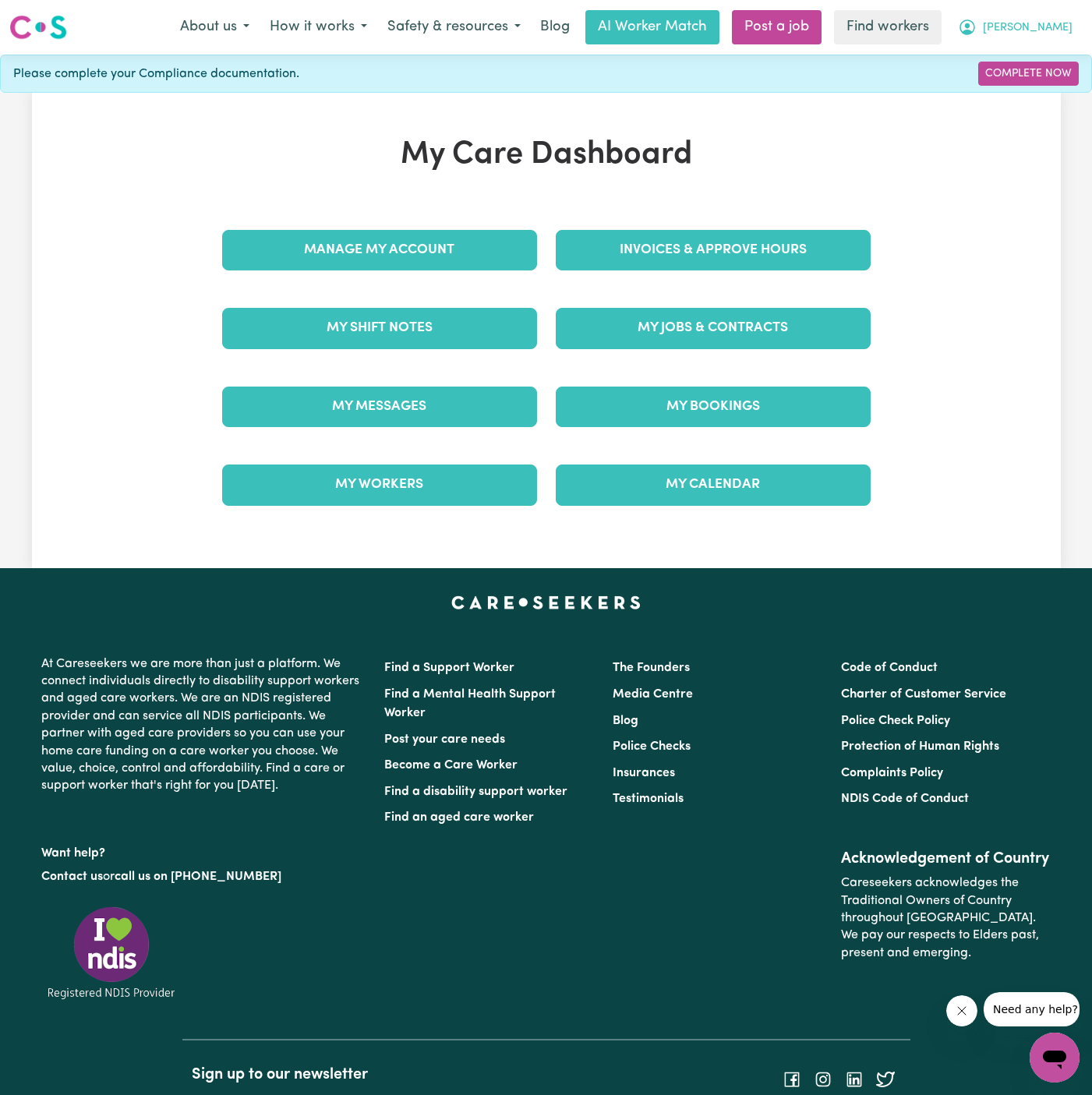
click at [1060, 19] on span "[PERSON_NAME]" at bounding box center [1027, 28] width 90 height 17
click at [1060, 84] on link "Logout" at bounding box center [1020, 90] width 123 height 30
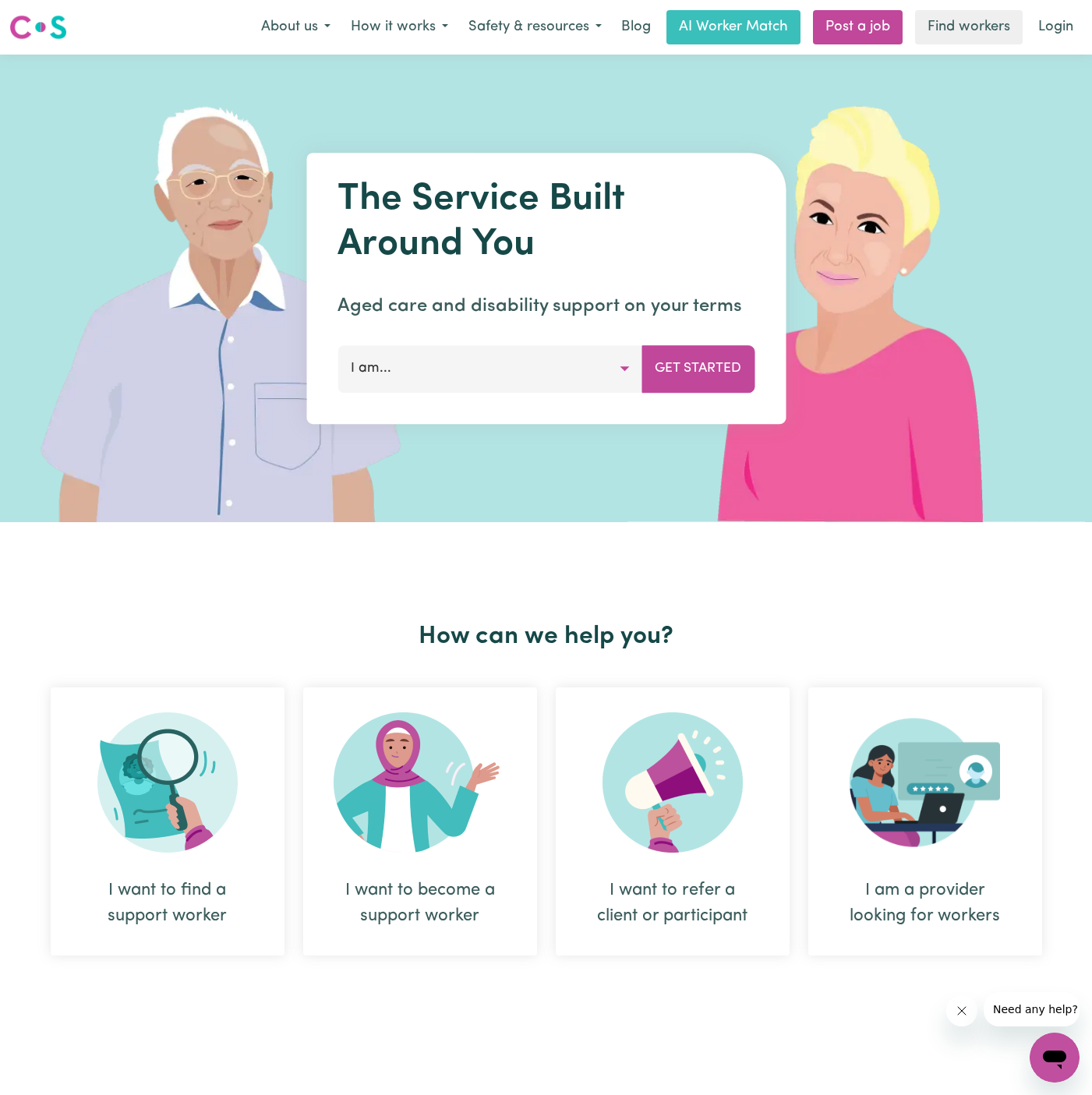
click at [1060, 48] on nav "Menu About us How it works Safety & resources Blog AI Worker Match Post a job F…" at bounding box center [546, 27] width 1092 height 55
click at [1060, 26] on link "Login" at bounding box center [1056, 27] width 54 height 34
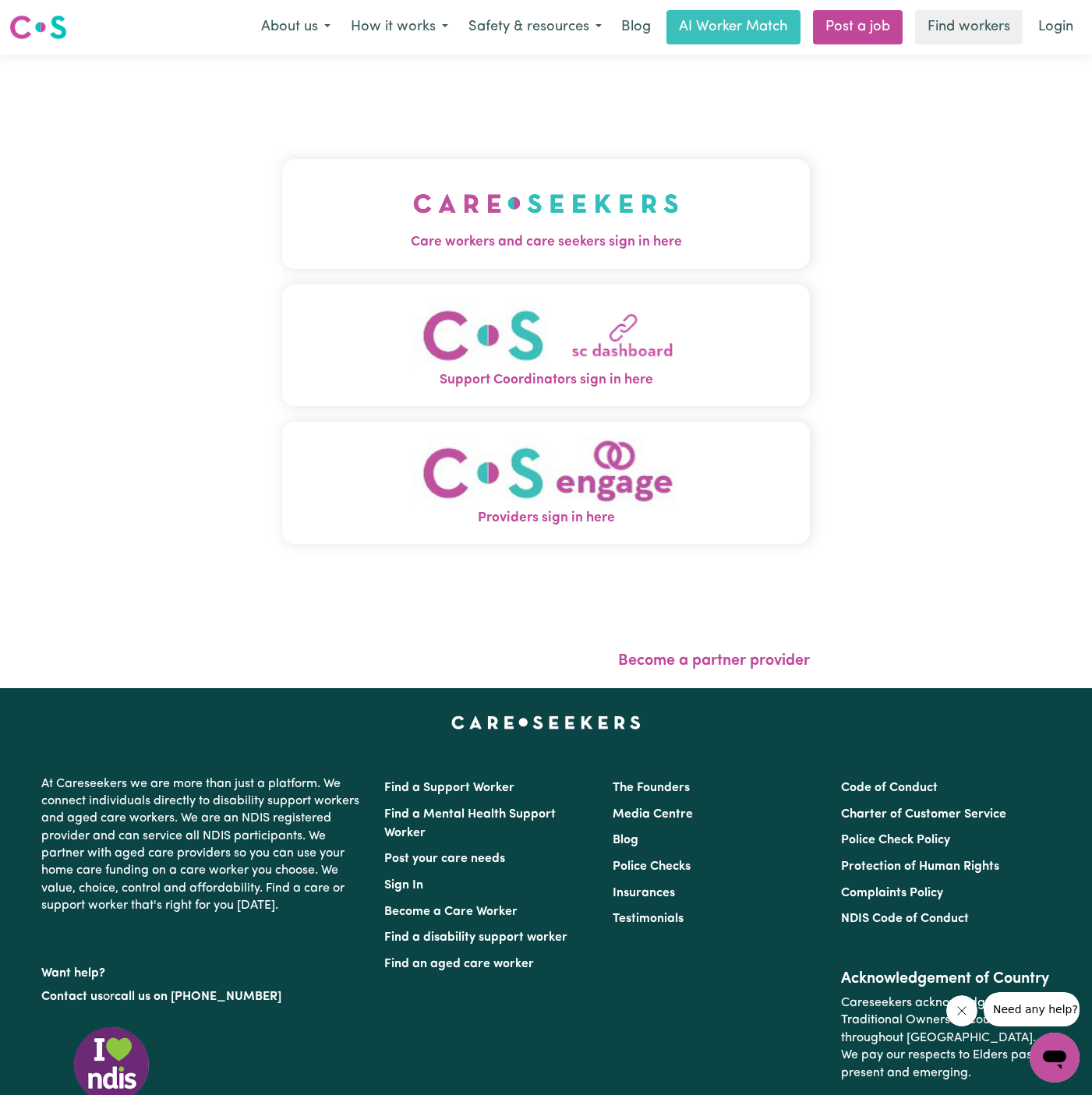
click at [347, 225] on button "Care workers and care seekers sign in here" at bounding box center [545, 214] width 527 height 109
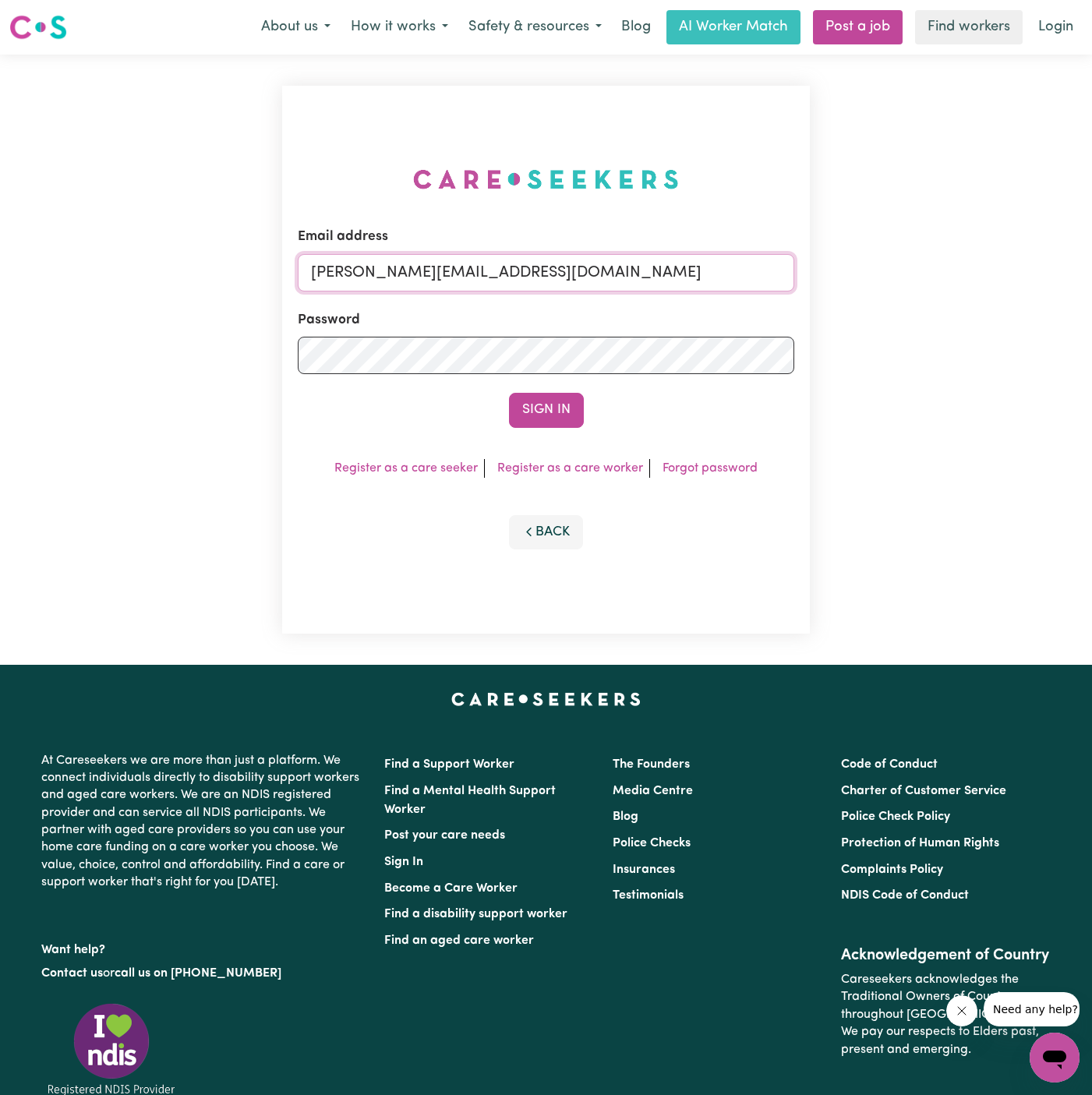
click at [590, 275] on input "[PERSON_NAME][EMAIL_ADDRESS][DOMAIN_NAME]" at bounding box center [546, 273] width 497 height 37
drag, startPoint x: 391, startPoint y: 274, endPoint x: 909, endPoint y: 277, distance: 518.0
click at [909, 277] on div "Email address [EMAIL_ADDRESS][DOMAIN_NAME] Password Sign In Register as a care …" at bounding box center [546, 360] width 1092 height 610
type input "[EMAIL_ADDRESS][DOMAIN_NAME]"
click at [509, 393] on button "Sign In" at bounding box center [546, 410] width 75 height 34
